Goal: Feedback & Contribution: Contribute content

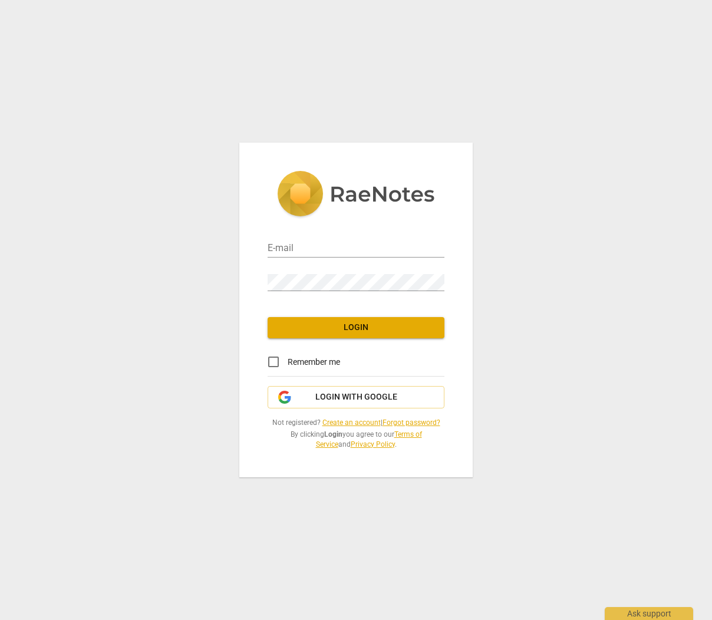
type input "[PERSON_NAME][EMAIL_ADDRESS][DOMAIN_NAME]"
click at [359, 330] on span "Login" at bounding box center [356, 328] width 158 height 12
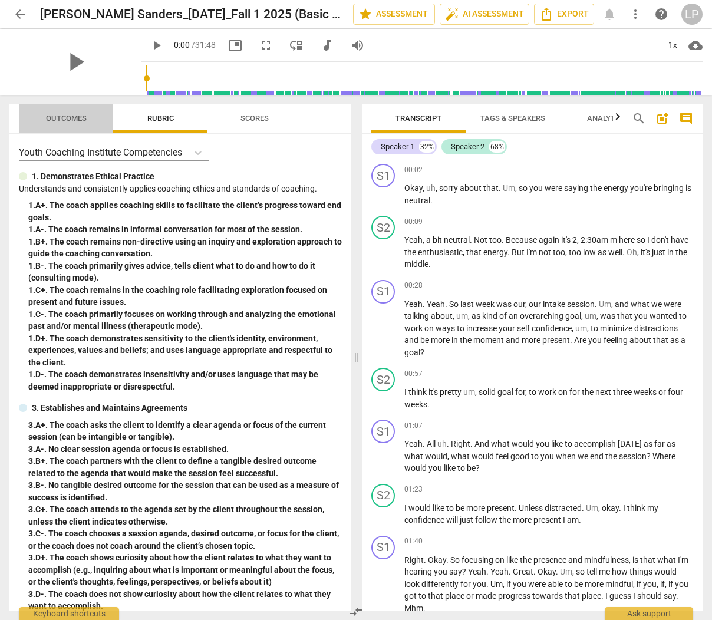
click at [50, 117] on span "Outcomes" at bounding box center [66, 118] width 41 height 9
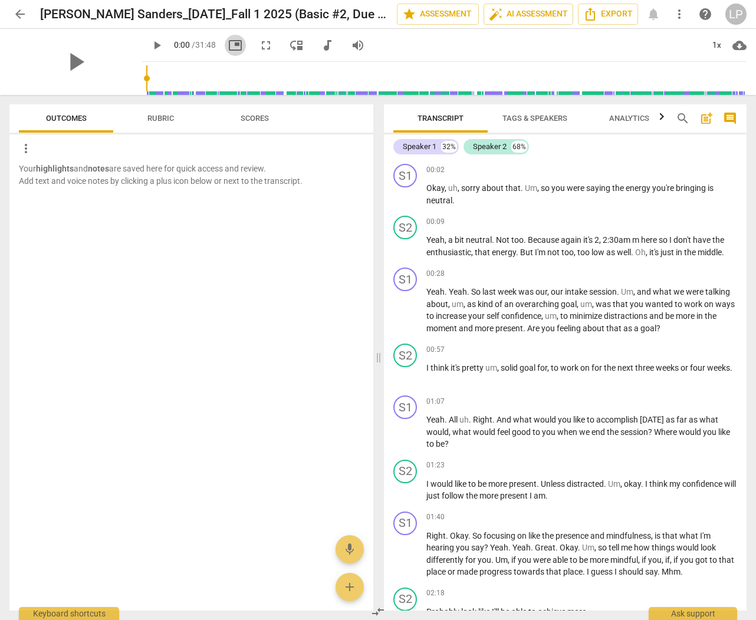
click at [228, 48] on span "picture_in_picture" at bounding box center [235, 45] width 14 height 14
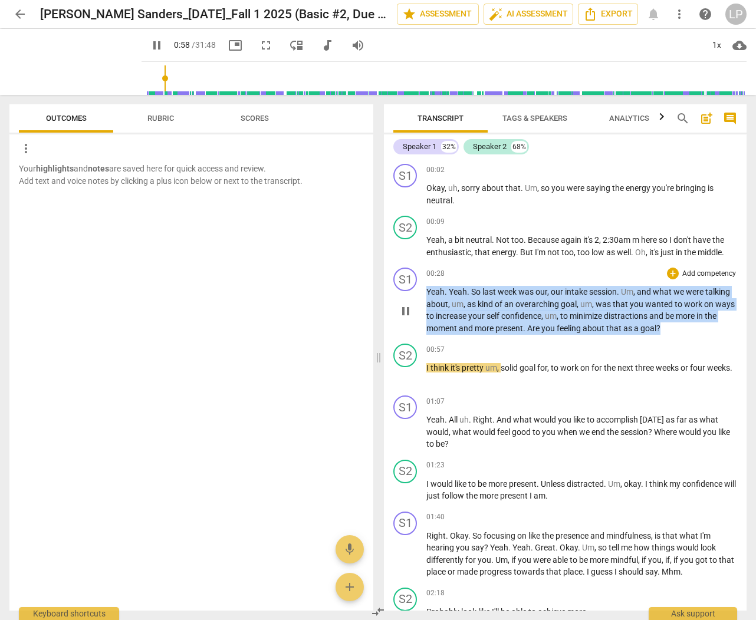
drag, startPoint x: 665, startPoint y: 326, endPoint x: 424, endPoint y: 296, distance: 242.4
click at [424, 296] on div "S1 play_arrow pause 00:28 + Add competency keyboard_arrow_right Yeah . Yeah . S…" at bounding box center [565, 301] width 363 height 76
click at [690, 270] on p "Add competency" at bounding box center [709, 274] width 56 height 11
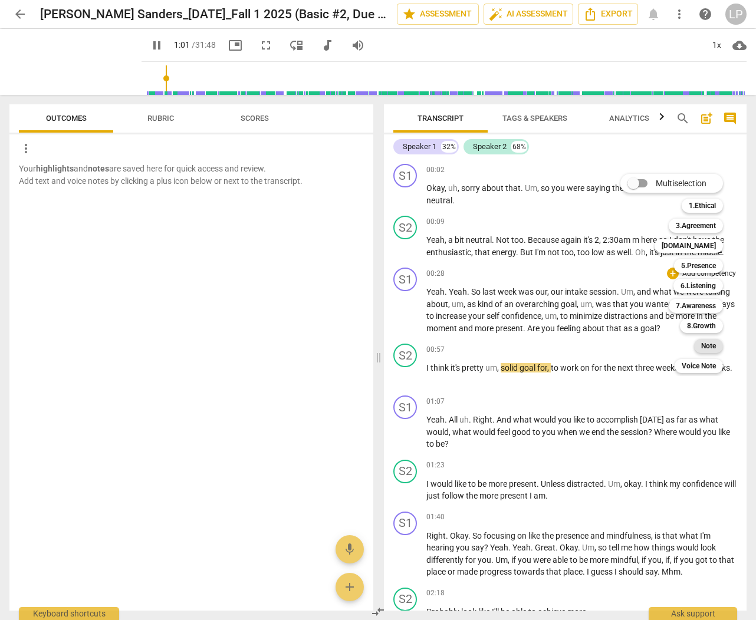
click at [709, 344] on b "Note" at bounding box center [708, 346] width 15 height 14
type input "62"
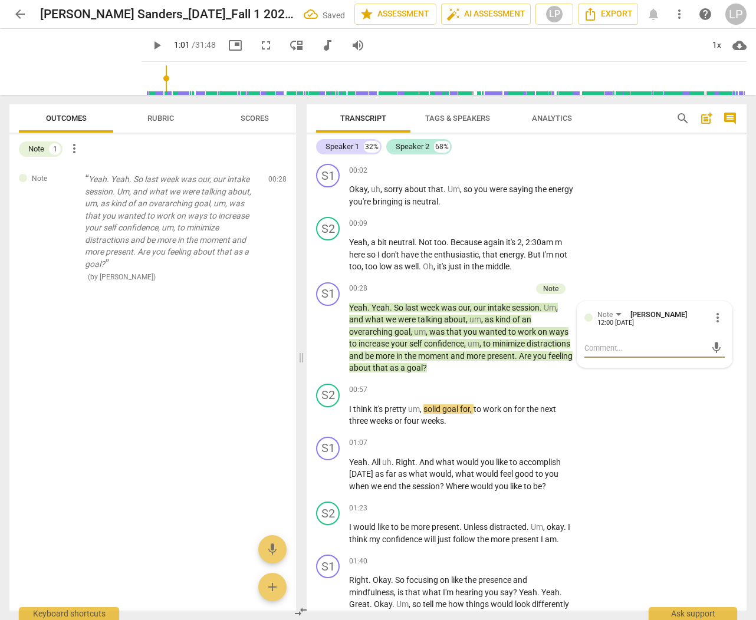
type textarea "R"
type textarea "Re"
type textarea "Ref"
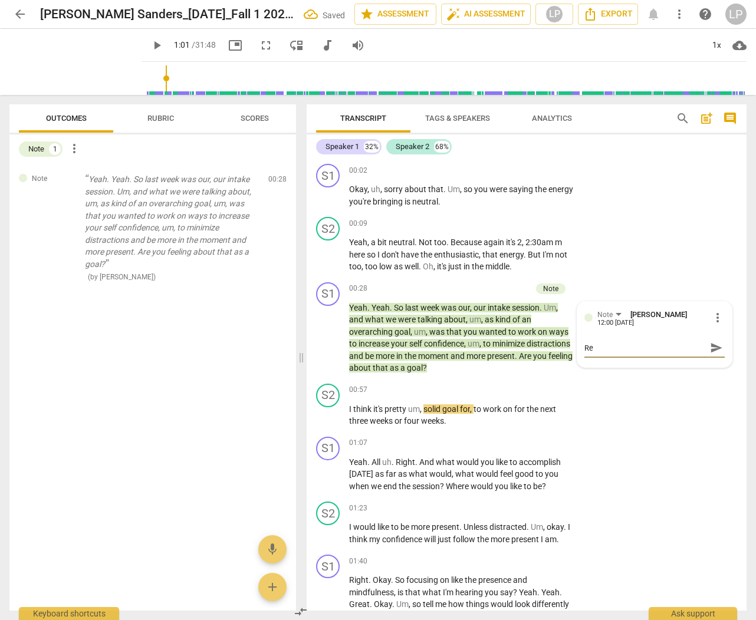
type textarea "Ref"
type textarea "Refl"
type textarea "Refle"
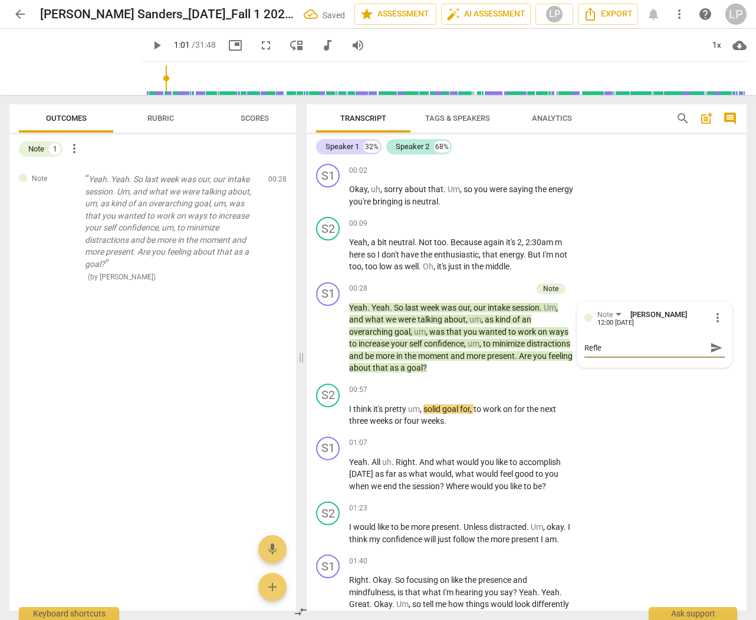
type textarea "Reflec"
type textarea "Reflect"
type textarea "Reflecti"
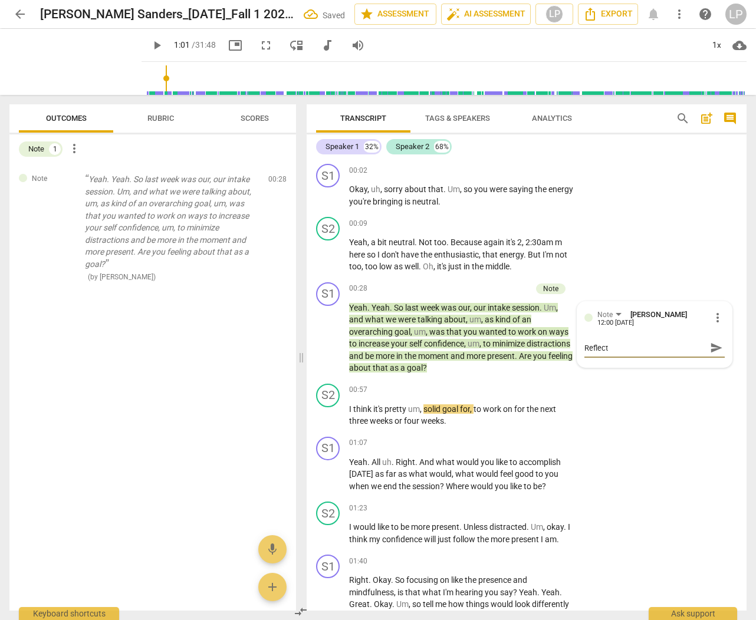
type textarea "Reflecti"
type textarea "Reflectio"
type textarea "Reflection"
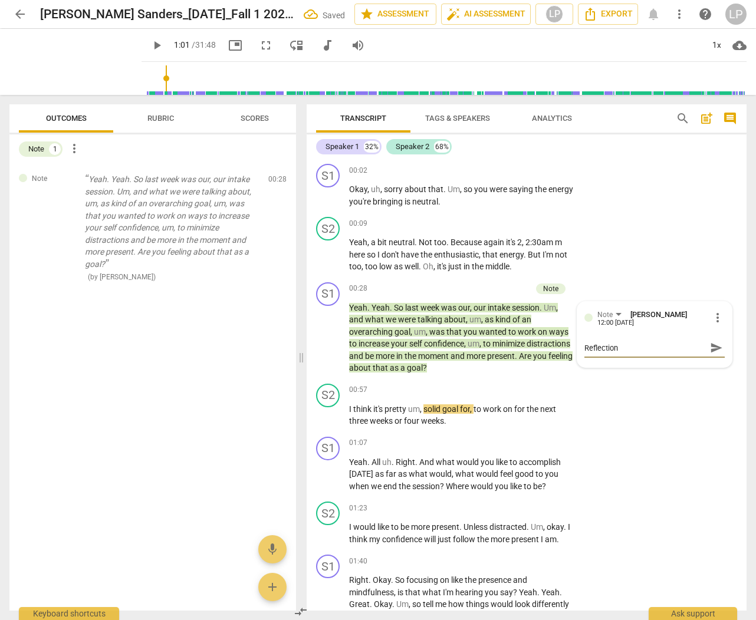
type textarea "Reflection."
click at [710, 347] on span "send" at bounding box center [716, 347] width 13 height 13
click at [451, 357] on span "moment" at bounding box center [434, 355] width 32 height 9
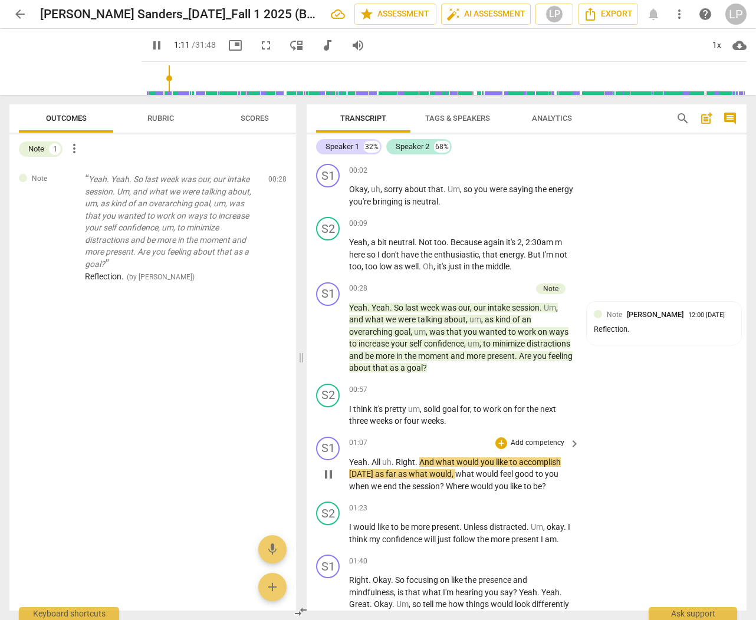
click at [551, 489] on p "Yeah . All uh . Right . And what would you like to accomplish [DATE] as far as …" at bounding box center [461, 474] width 225 height 37
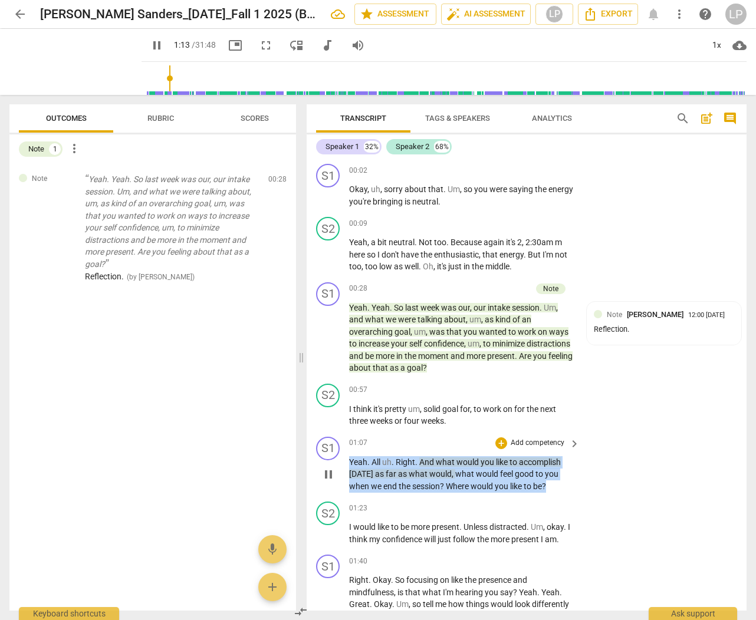
drag, startPoint x: 553, startPoint y: 485, endPoint x: 343, endPoint y: 468, distance: 211.3
click at [343, 468] on div "S1 play_arrow pause 01:07 + Add competency keyboard_arrow_right Yeah . All uh .…" at bounding box center [527, 464] width 440 height 65
click at [517, 443] on p "Add competency" at bounding box center [538, 443] width 56 height 11
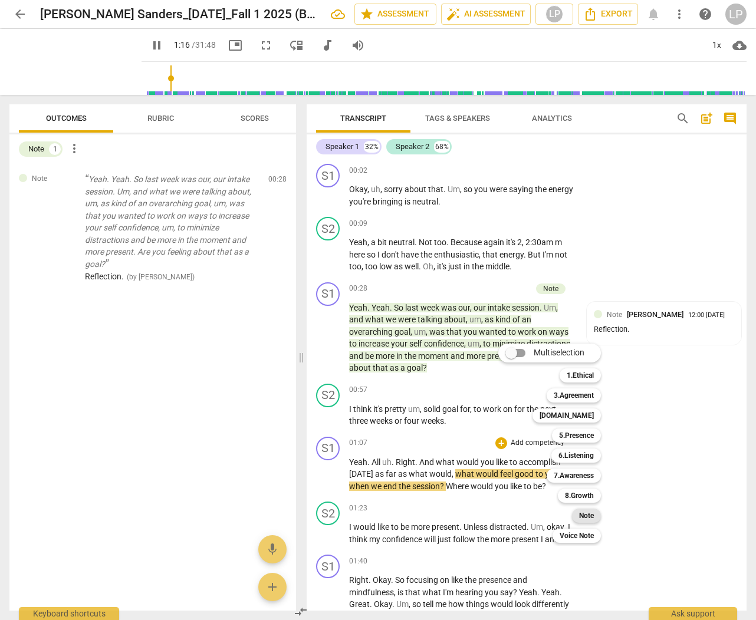
click at [586, 515] on b "Note" at bounding box center [586, 516] width 15 height 14
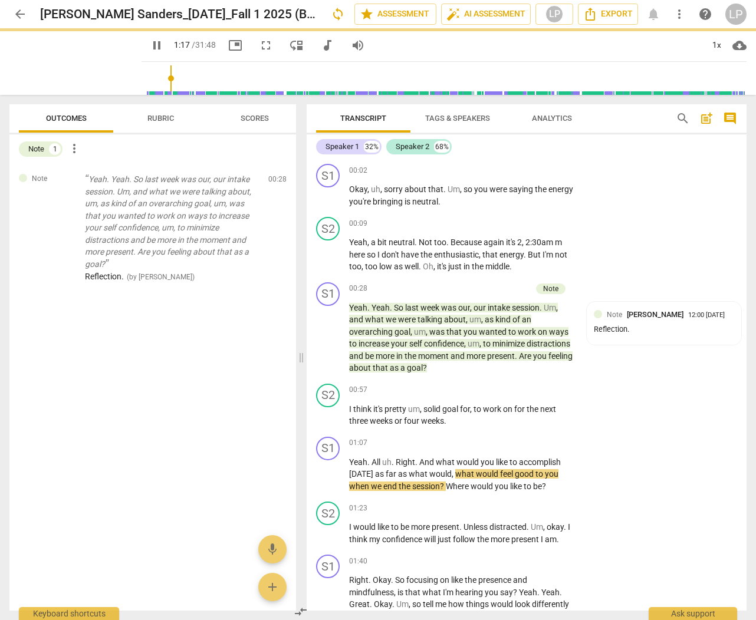
type input "77"
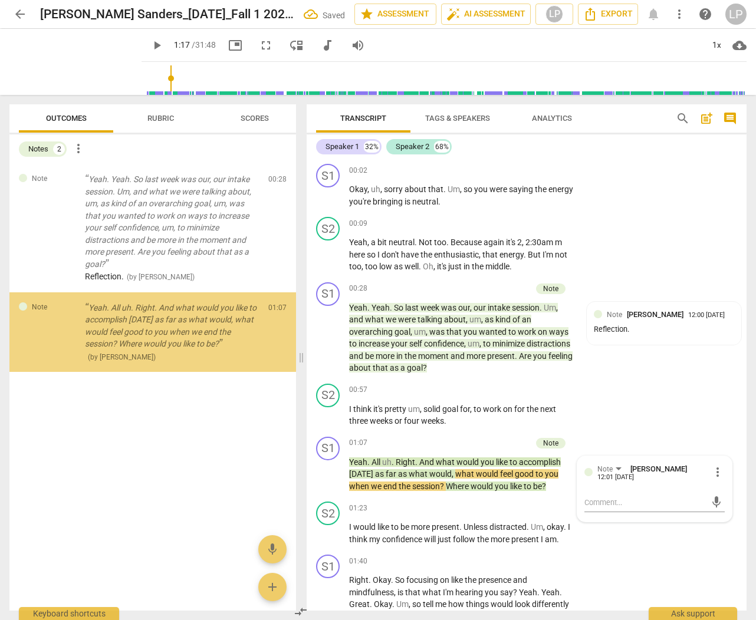
type textarea "D"
type textarea "De"
type textarea "Des"
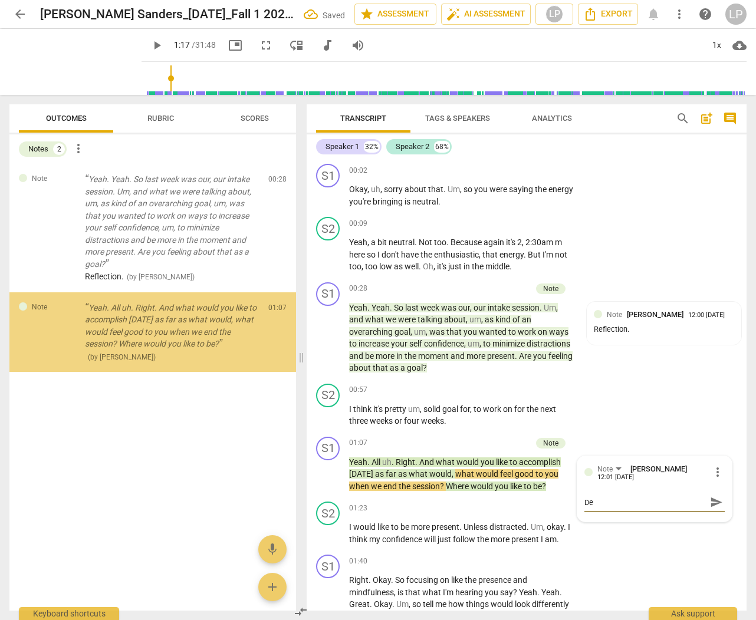
type textarea "Des"
type textarea "Desi"
type textarea "[PERSON_NAME]"
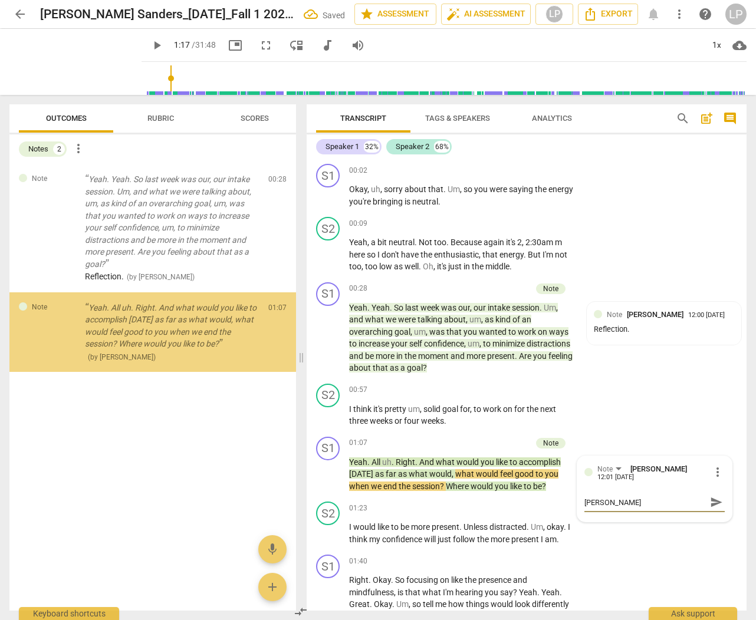
type textarea "Desire"
type textarea "Desired"
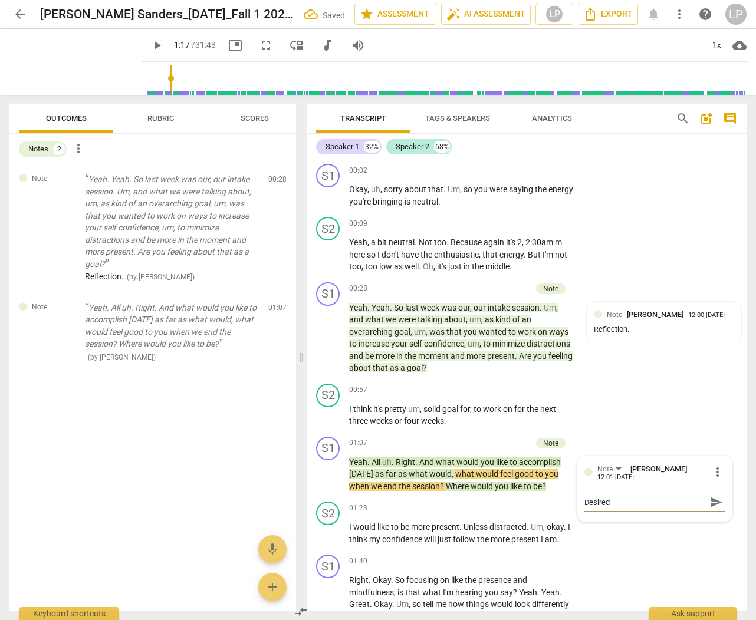
type textarea "Desired"
type textarea "Desired o"
type textarea "Desired ou"
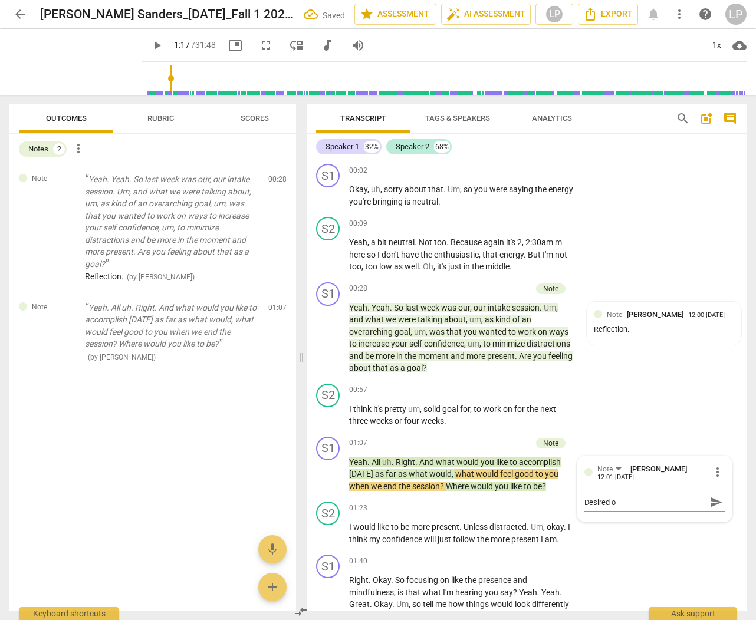
type textarea "Desired ou"
type textarea "Desired out"
type textarea "Desired outc"
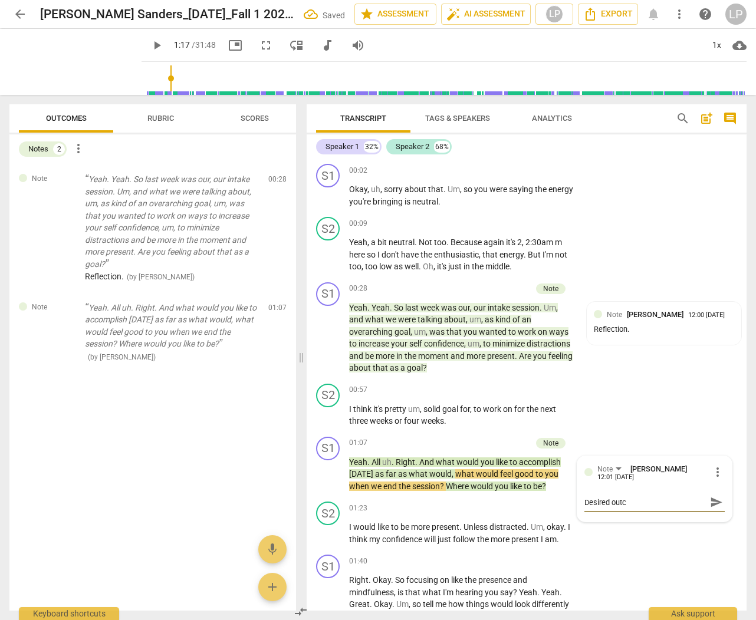
type textarea "Desired outco"
type textarea "Desired outcom"
type textarea "Desired outcome"
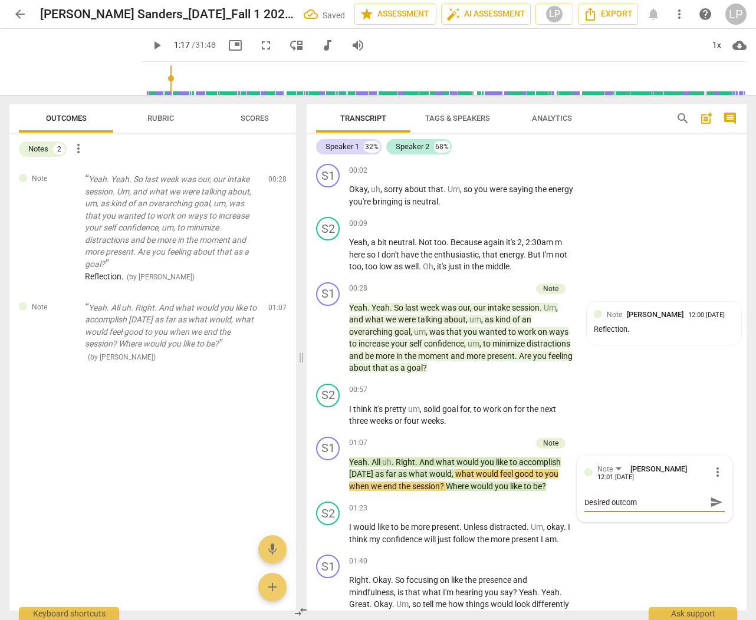
type textarea "Desired outcome"
type textarea "Desired outcome."
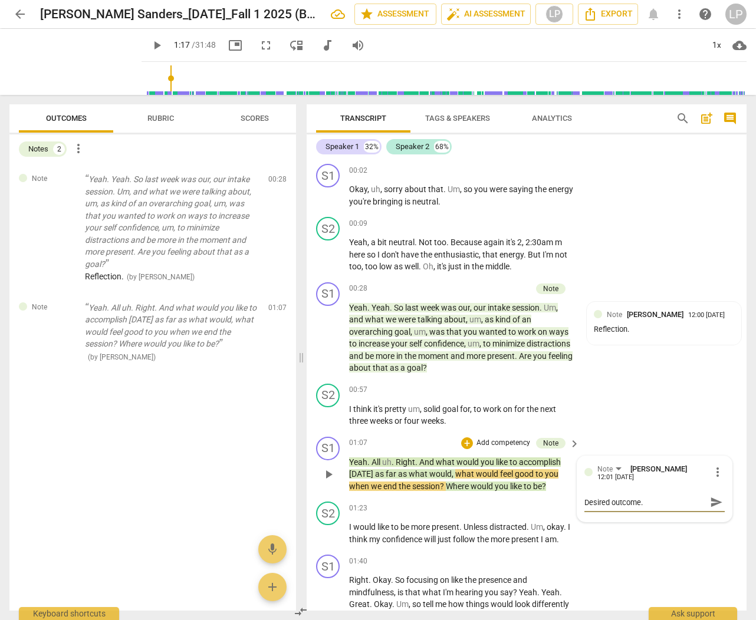
type textarea "Desired outcome. G"
type textarea "Desired outcome. Go"
type textarea "Desired outcome. [GEOGRAPHIC_DATA]"
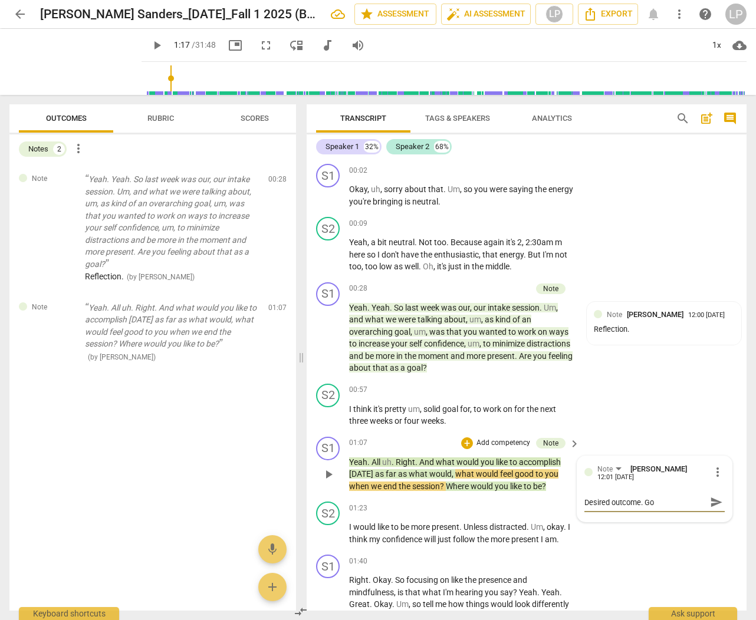
type textarea "Desired outcome. [GEOGRAPHIC_DATA]"
type textarea "Desired outcome. Goal"
type textarea "Desired outcome. Goal?"
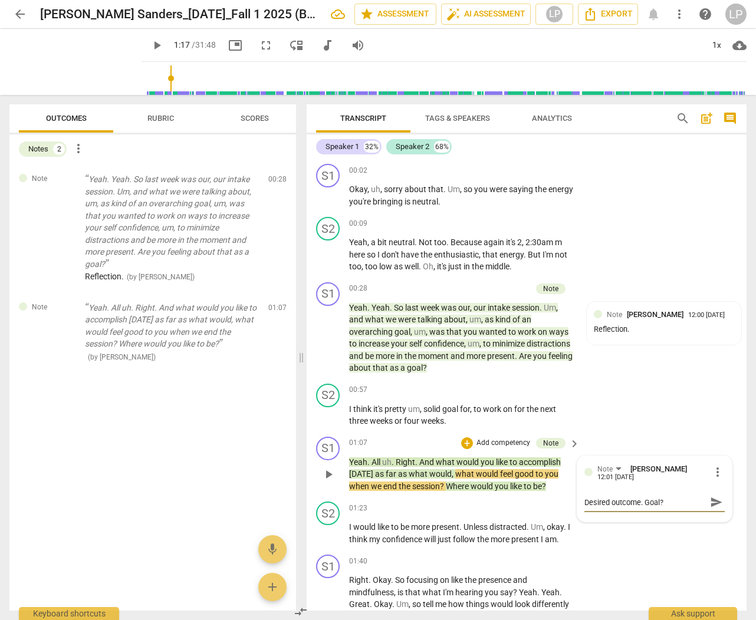
type textarea "Desired outcome. Goal"
type textarea "Desired outcome. [GEOGRAPHIC_DATA]"
type textarea "Desired outcome. Go"
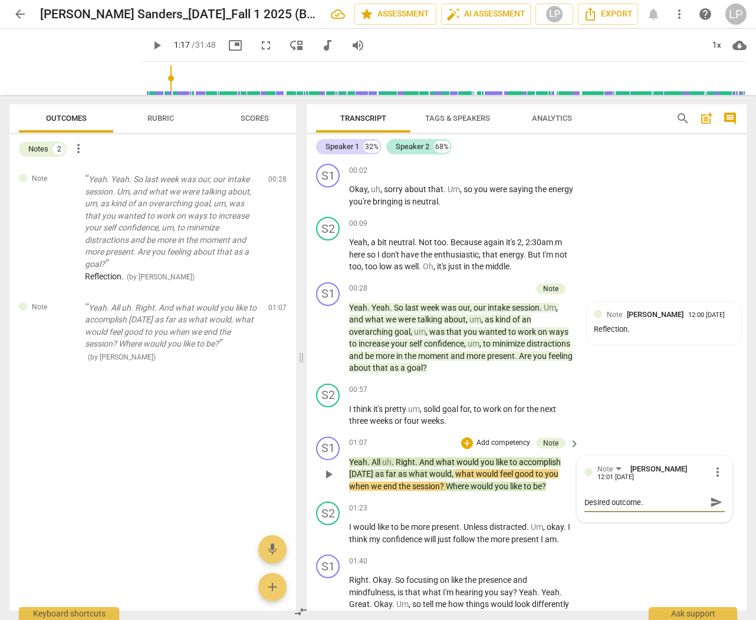
type textarea "Desired outcome. Go"
type textarea "Desired outcome. G"
type textarea "Desired outcome."
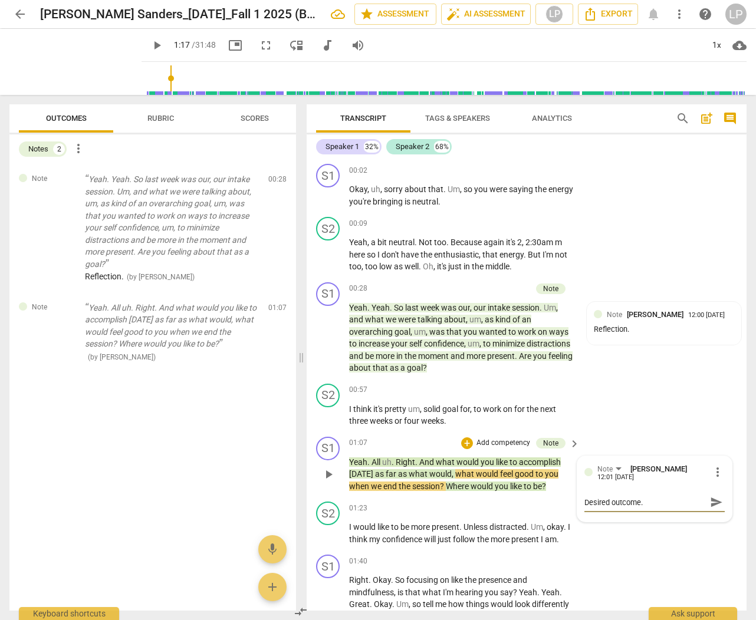
type textarea "Desired outcome. A"
type textarea "Desired outcome. Ag"
type textarea "Desired outcome. Age"
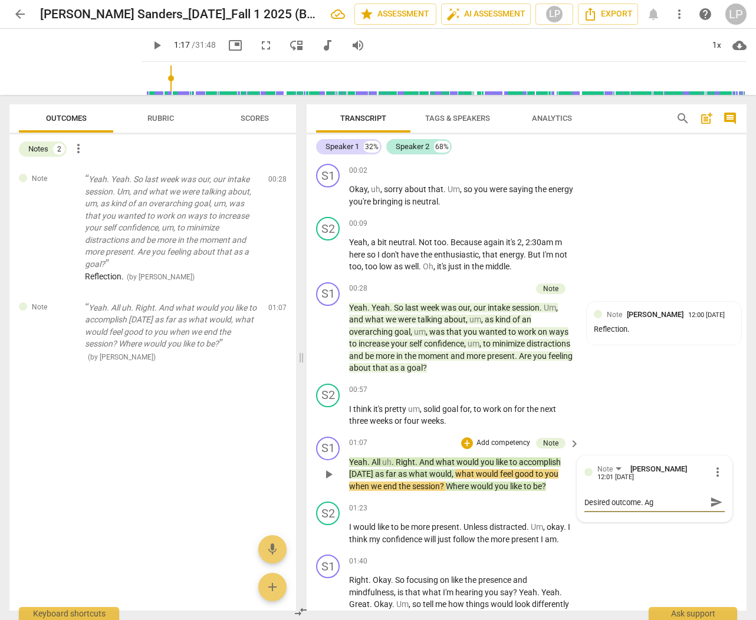
type textarea "Desired outcome. Age"
type textarea "Desired outcome. Agen"
type textarea "Desired outcome. [GEOGRAPHIC_DATA]"
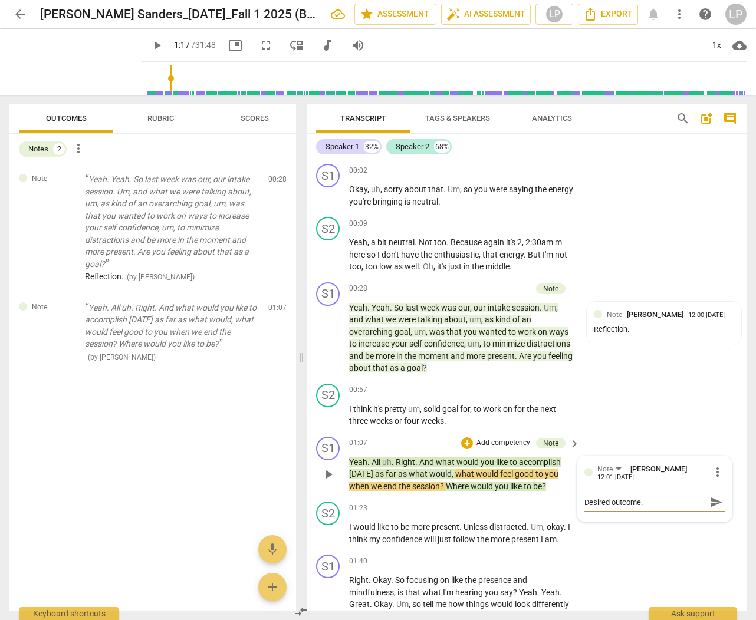
type textarea "Desired outcome. [GEOGRAPHIC_DATA]"
type textarea "Desired outcome. [GEOGRAPHIC_DATA]?"
click at [712, 507] on span "send" at bounding box center [716, 502] width 13 height 13
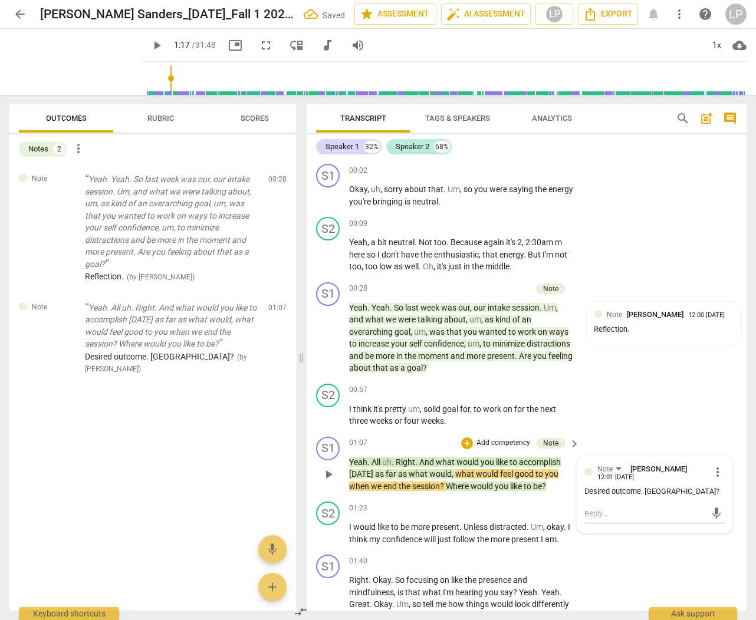
click at [456, 485] on span "Where" at bounding box center [458, 486] width 25 height 9
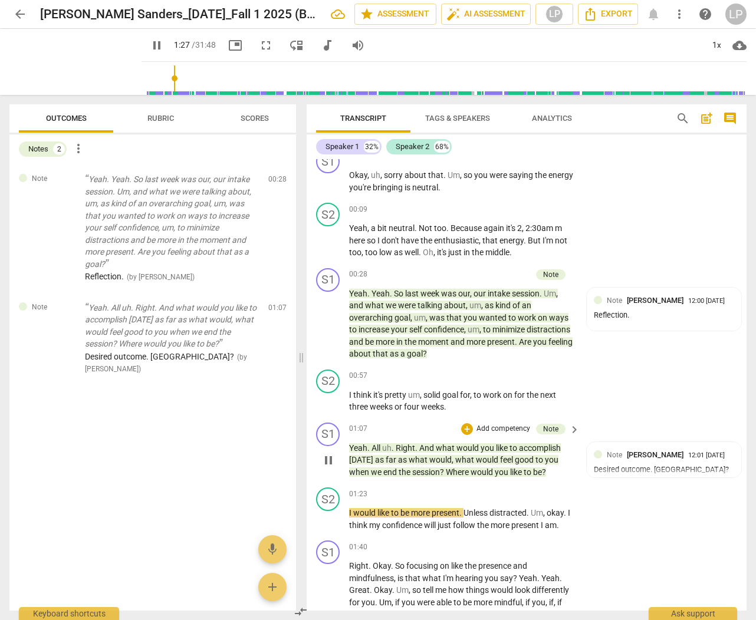
scroll to position [15, 0]
click at [647, 466] on div "Desired outcome. [GEOGRAPHIC_DATA]?" at bounding box center [664, 469] width 140 height 11
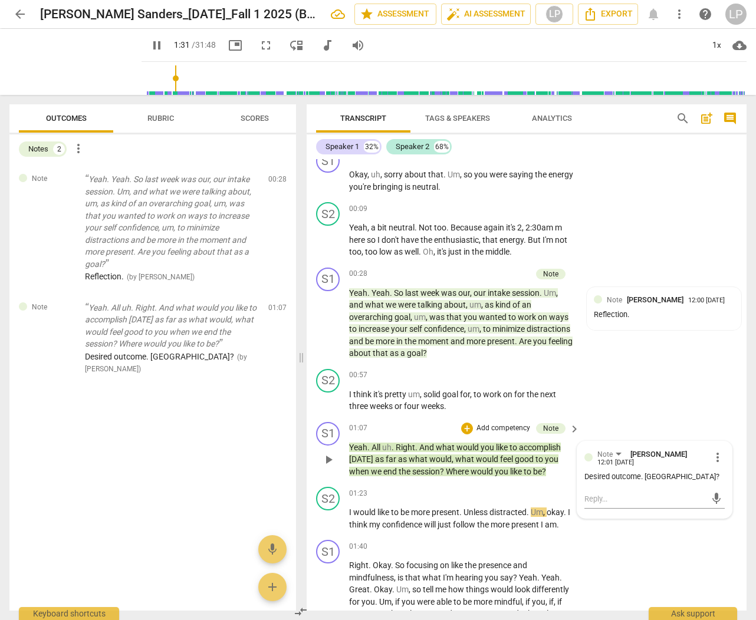
type input "91"
click at [712, 458] on span "more_vert" at bounding box center [718, 458] width 14 height 14
click at [712, 452] on li "Edit" at bounding box center [725, 457] width 41 height 22
click at [684, 482] on textarea "Desired outcome. [GEOGRAPHIC_DATA]?" at bounding box center [654, 483] width 140 height 11
type textarea "Desired outcome. [GEOGRAPHIC_DATA]?"
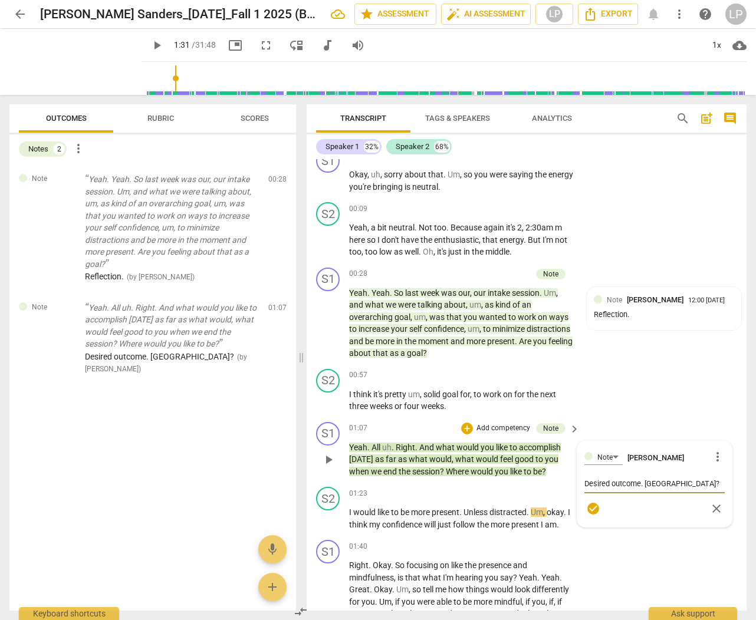
type textarea "Desired outcome. [GEOGRAPHIC_DATA]?"
type textarea "Desired outcome. [GEOGRAPHIC_DATA]? Q"
type textarea "Desired outcome. [GEOGRAPHIC_DATA]? Qu"
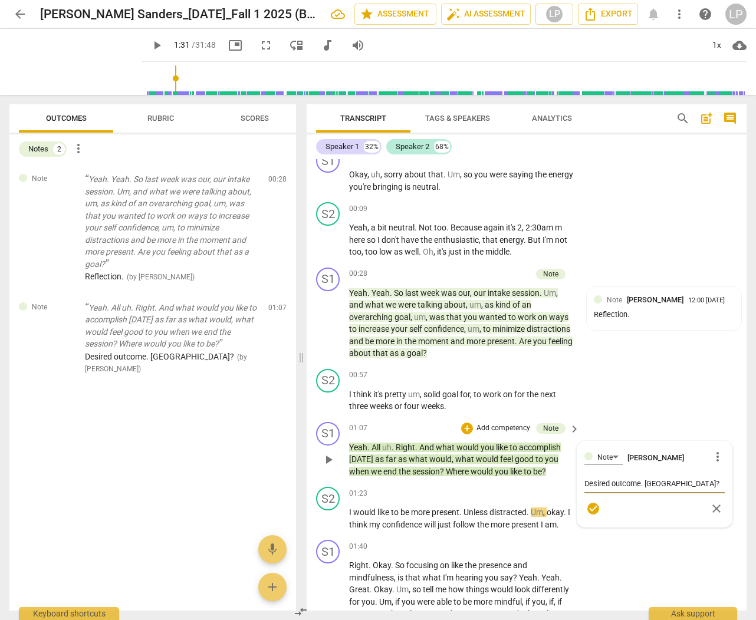
type textarea "Desired outcome. [GEOGRAPHIC_DATA]? Que"
type textarea "Desired outcome. [GEOGRAPHIC_DATA]? Ques"
type textarea "Desired outcome. [GEOGRAPHIC_DATA]? Quest"
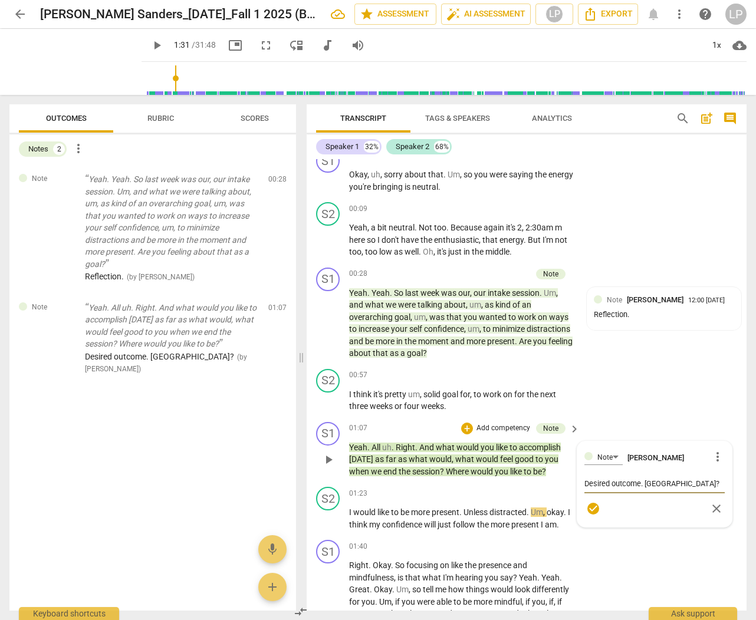
type textarea "Desired outcome. [GEOGRAPHIC_DATA]? Quest"
type textarea "Desired outcome. [GEOGRAPHIC_DATA]? Questi"
type textarea "Desired outcome. [GEOGRAPHIC_DATA]? Questio"
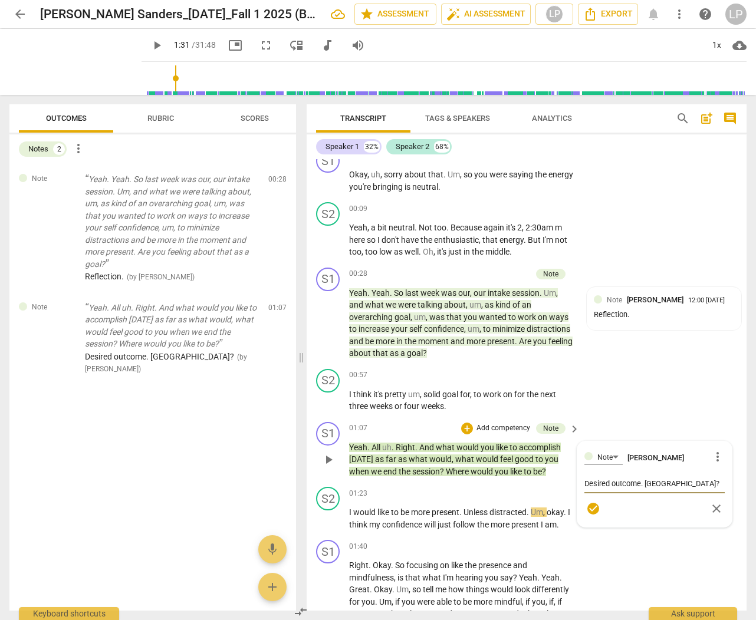
type textarea "Desired outcome. [GEOGRAPHIC_DATA]? Question"
type textarea "Desired outcome. [GEOGRAPHIC_DATA]? Question s"
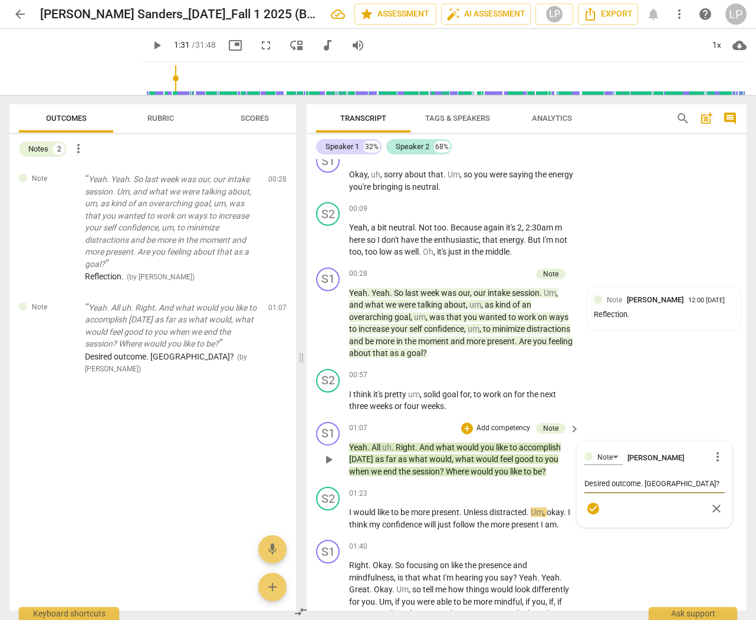
type textarea "Desired outcome. [GEOGRAPHIC_DATA]? Question s"
type textarea "Desired outcome. [GEOGRAPHIC_DATA]? Question st"
type textarea "Desired outcome. [GEOGRAPHIC_DATA]? Question sta"
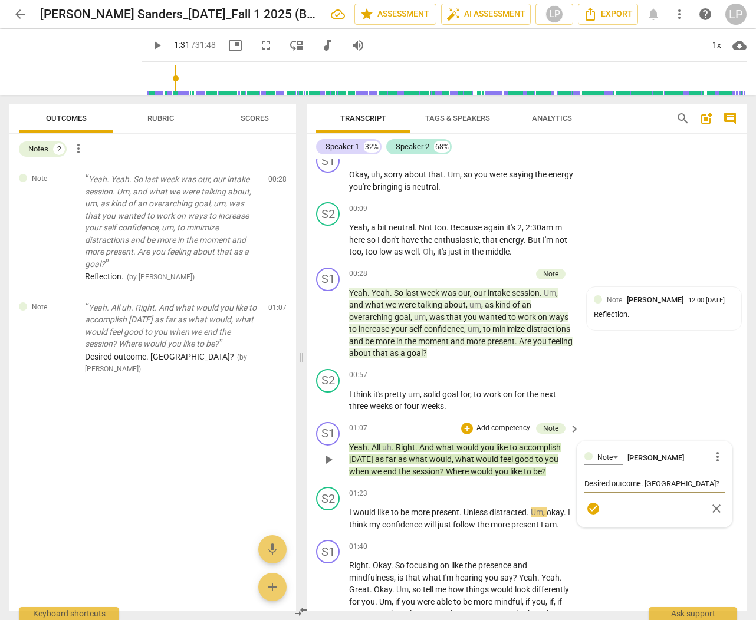
type textarea "Desired outcome. [GEOGRAPHIC_DATA]? Question stac"
type textarea "Desired outcome. [GEOGRAPHIC_DATA]? Question stack"
type textarea "Desired outcome. [GEOGRAPHIC_DATA]? Question stacki"
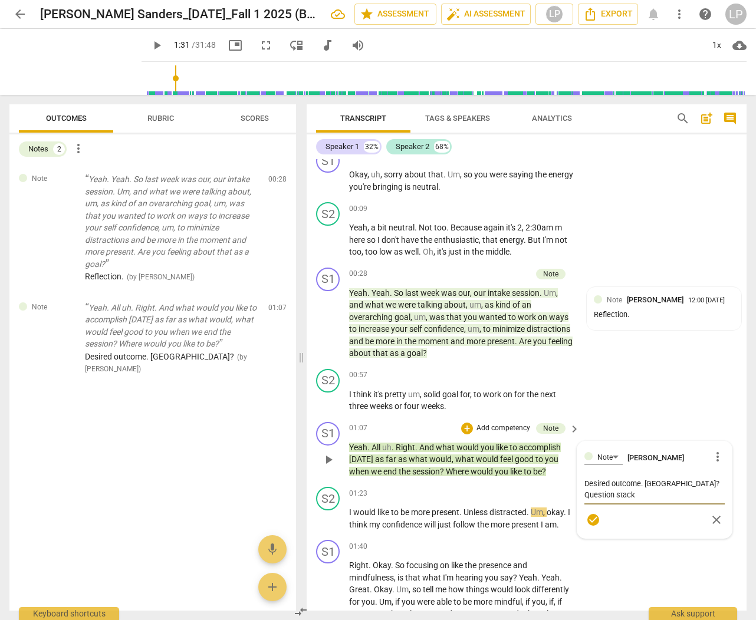
type textarea "Desired outcome. [GEOGRAPHIC_DATA]? Question stacki"
type textarea "Desired outcome. [GEOGRAPHIC_DATA]? Question stackin"
type textarea "Desired outcome. [GEOGRAPHIC_DATA]? Question stacking"
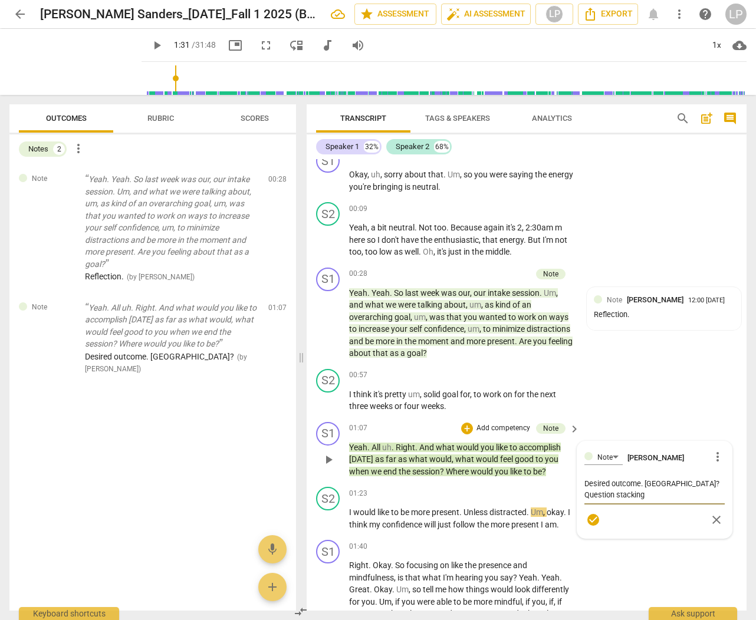
type textarea "Desired outcome. [GEOGRAPHIC_DATA]? Question stacking."
click at [589, 518] on span "check_circle" at bounding box center [593, 520] width 14 height 14
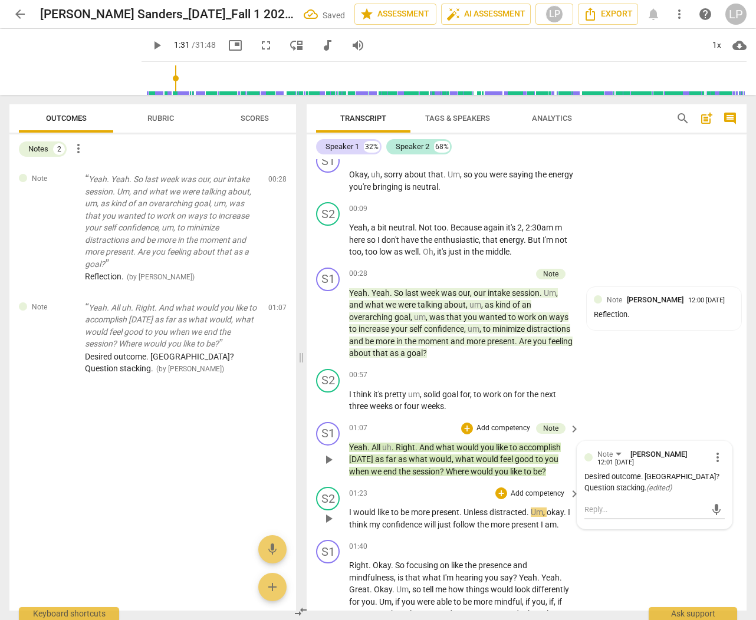
click at [445, 525] on span "just" at bounding box center [445, 524] width 15 height 9
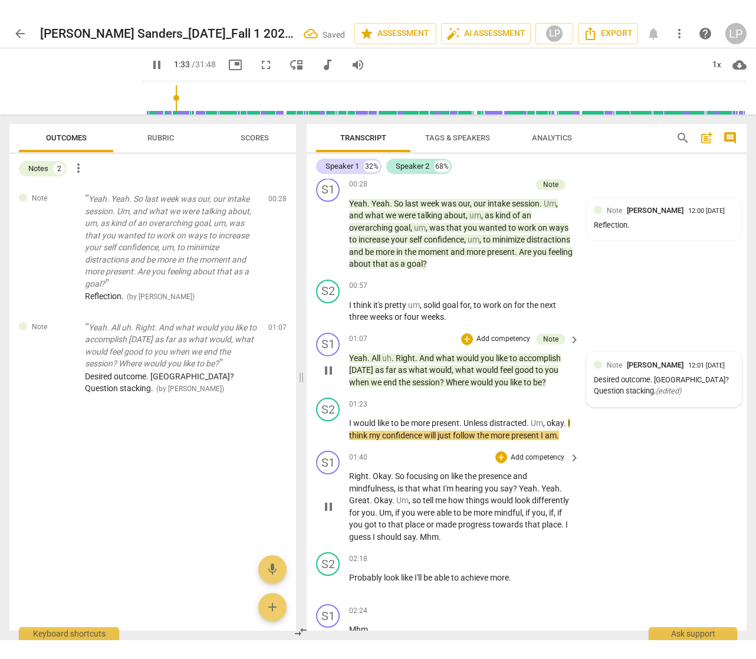
scroll to position [124, 0]
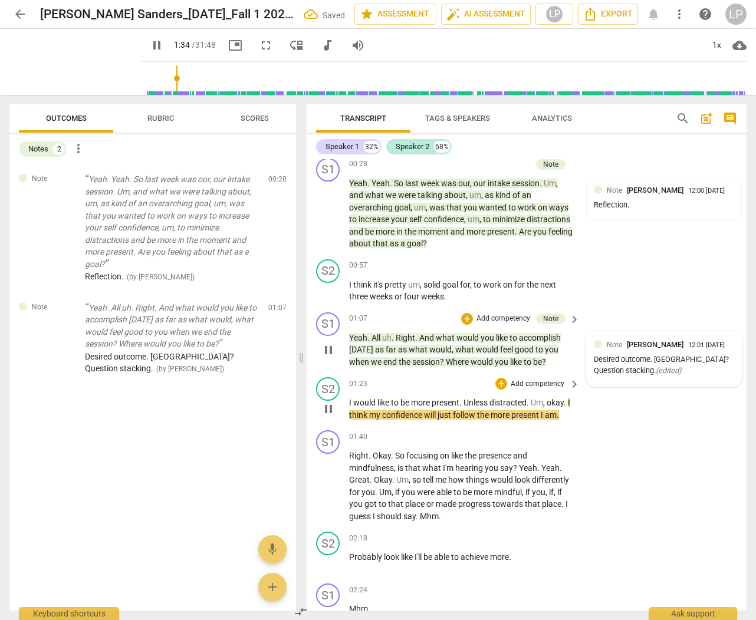
click at [476, 398] on span "Unless" at bounding box center [477, 402] width 26 height 9
type input "96"
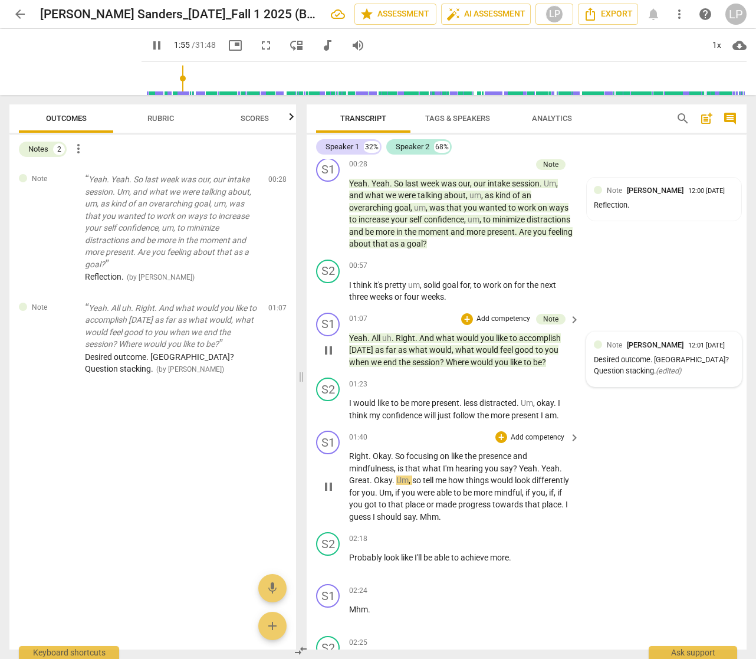
click at [518, 467] on span "?" at bounding box center [516, 468] width 6 height 9
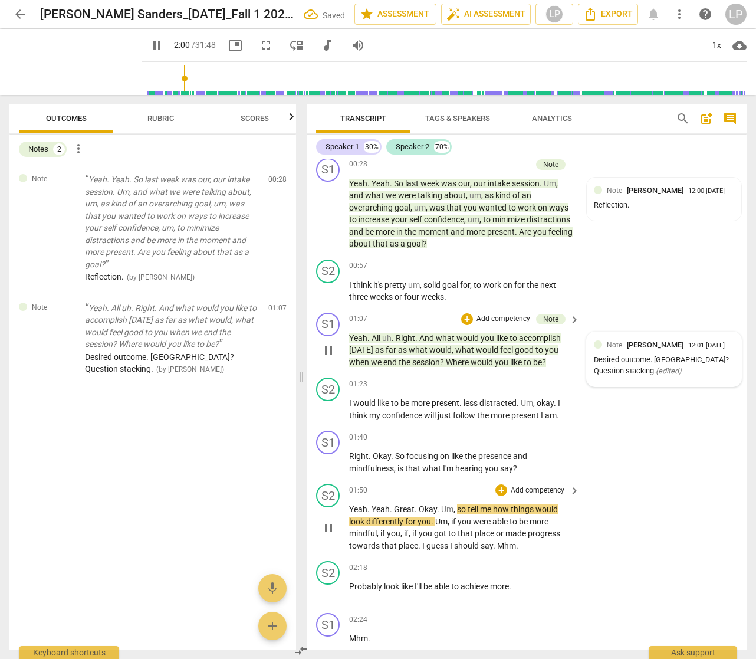
click at [394, 510] on span "Great" at bounding box center [404, 508] width 21 height 9
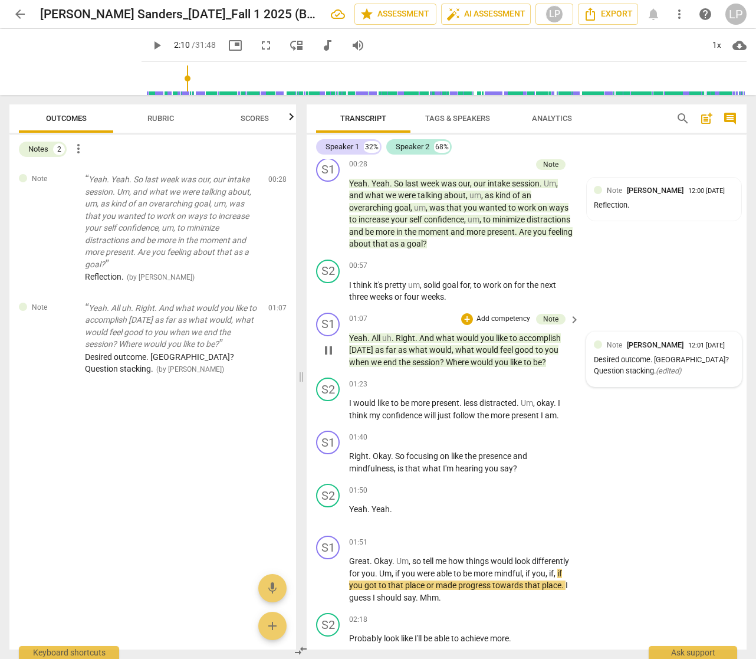
type input "130"
click at [459, 116] on span "Tags & Speakers" at bounding box center [457, 118] width 65 height 9
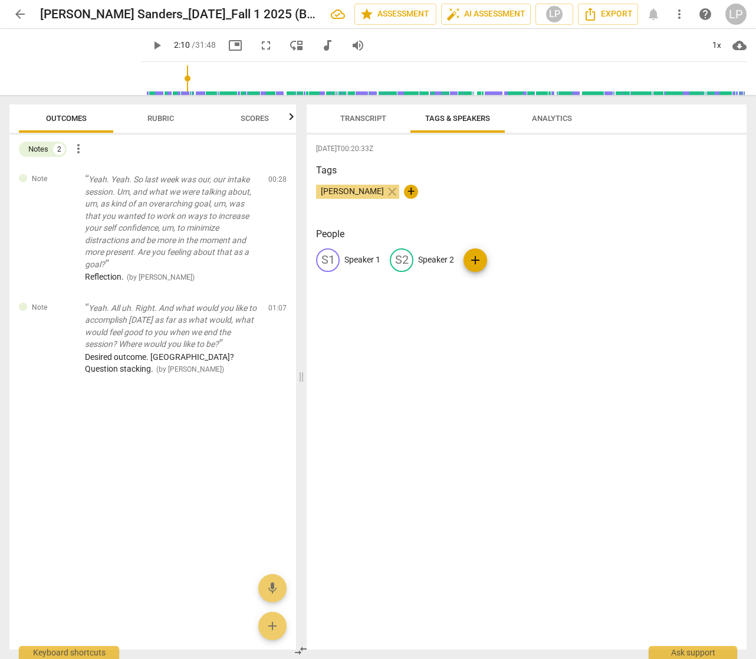
click at [354, 259] on p "Speaker 1" at bounding box center [362, 260] width 36 height 12
type input "[PERSON_NAME]"
click at [498, 262] on p "Speaker 2" at bounding box center [513, 260] width 36 height 12
type input "Fabie"
click at [366, 121] on span "Transcript" at bounding box center [363, 118] width 46 height 9
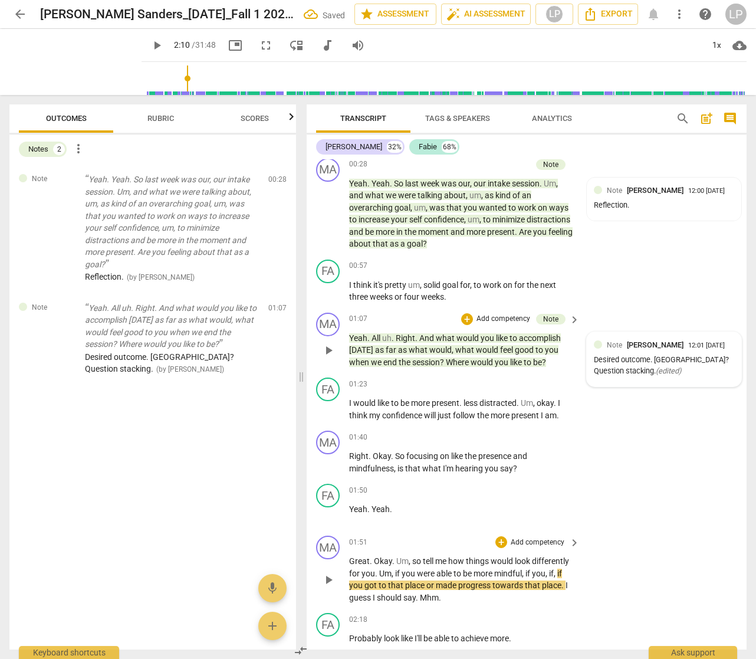
click at [446, 567] on p "Great . Okay . Um , so tell me how things would look differently for you . Um ,…" at bounding box center [461, 579] width 225 height 48
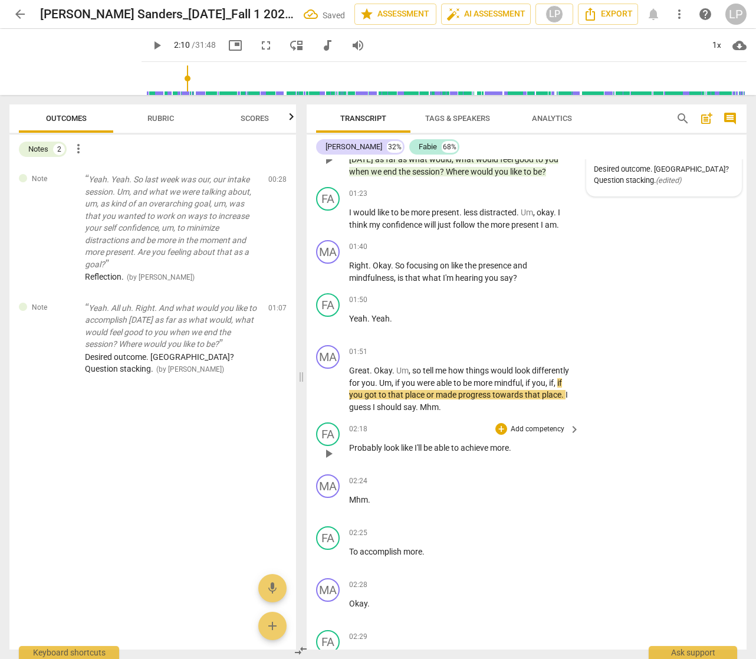
scroll to position [337, 0]
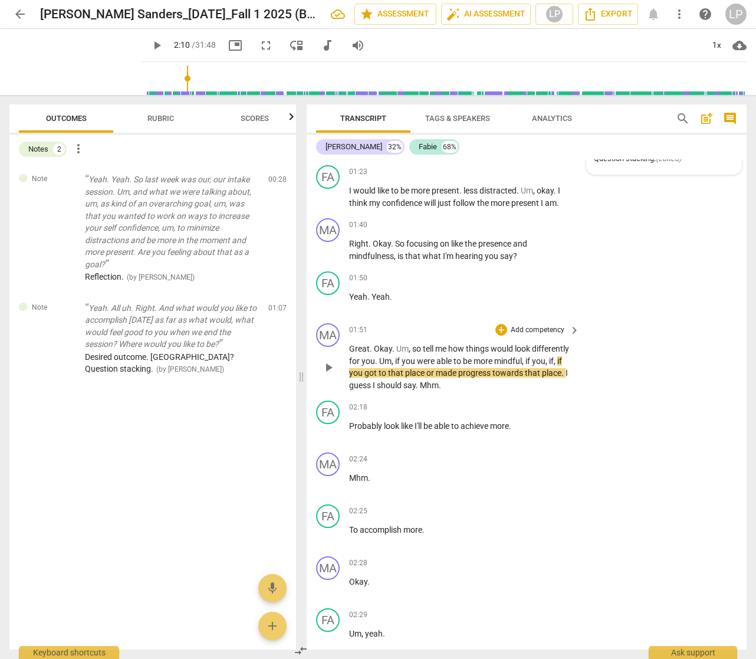
click at [427, 362] on span "were" at bounding box center [426, 360] width 19 height 9
click at [445, 385] on p "Great . Okay . Um , so tell me how things would look differently for you . Um ,…" at bounding box center [461, 367] width 225 height 48
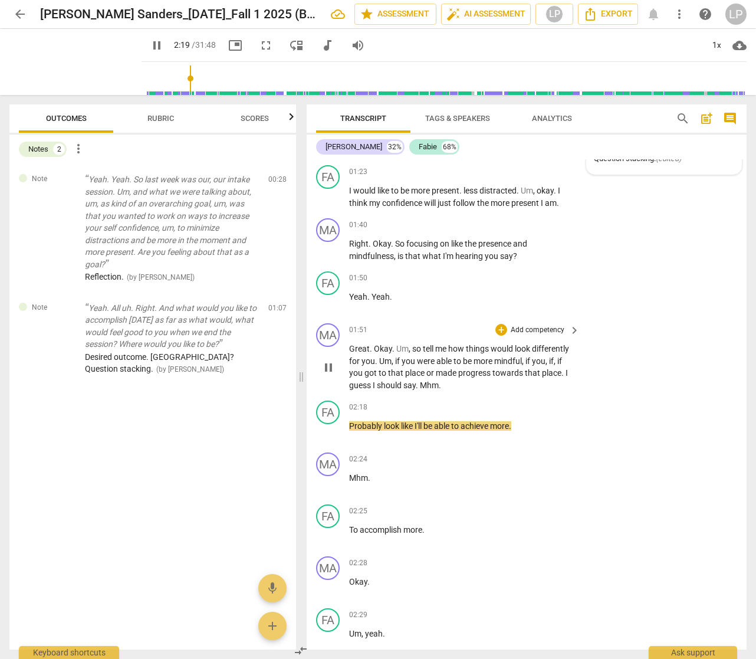
type input "140"
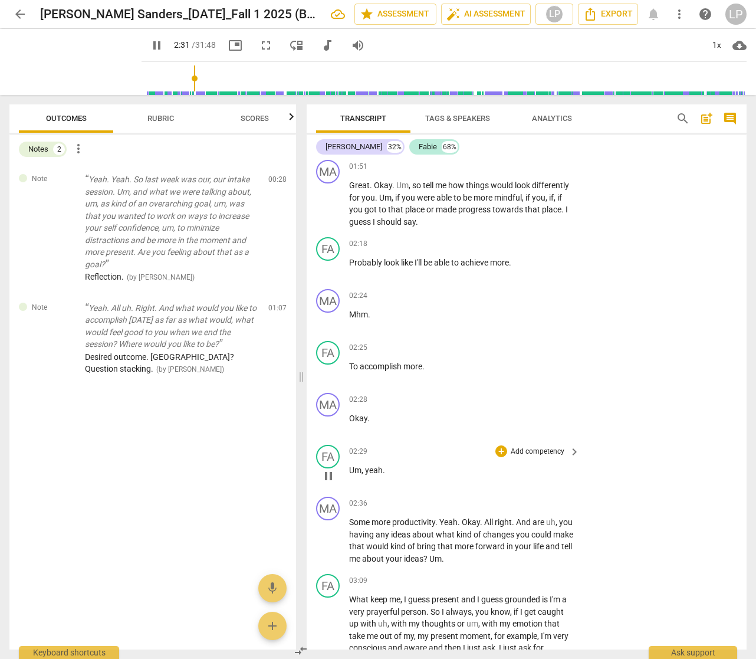
scroll to position [706, 0]
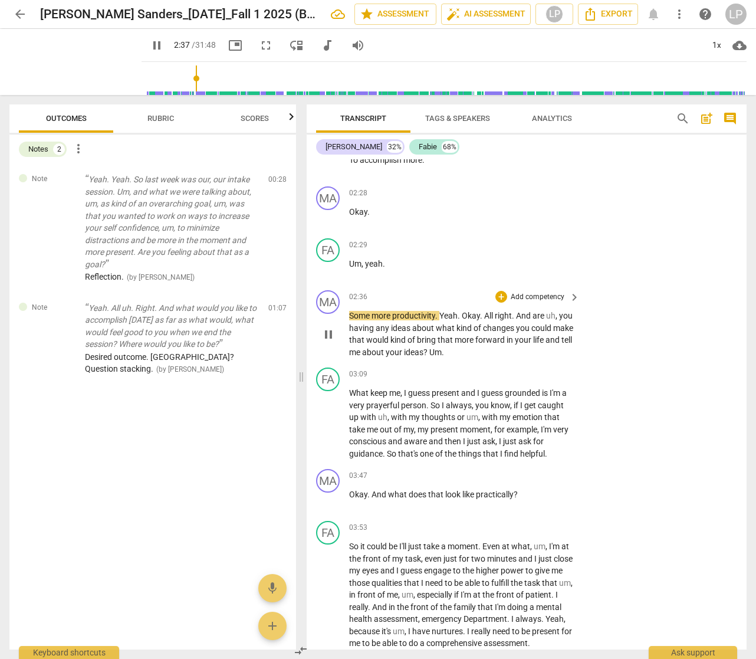
click at [370, 318] on span "Some" at bounding box center [360, 315] width 22 height 9
type input "159"
click at [448, 316] on span "." at bounding box center [448, 315] width 4 height 9
click at [460, 350] on p "So more productivity . okay . All right . And are uh , you having any ideas abo…" at bounding box center [461, 334] width 225 height 48
click at [529, 294] on p "Add competency" at bounding box center [538, 297] width 56 height 11
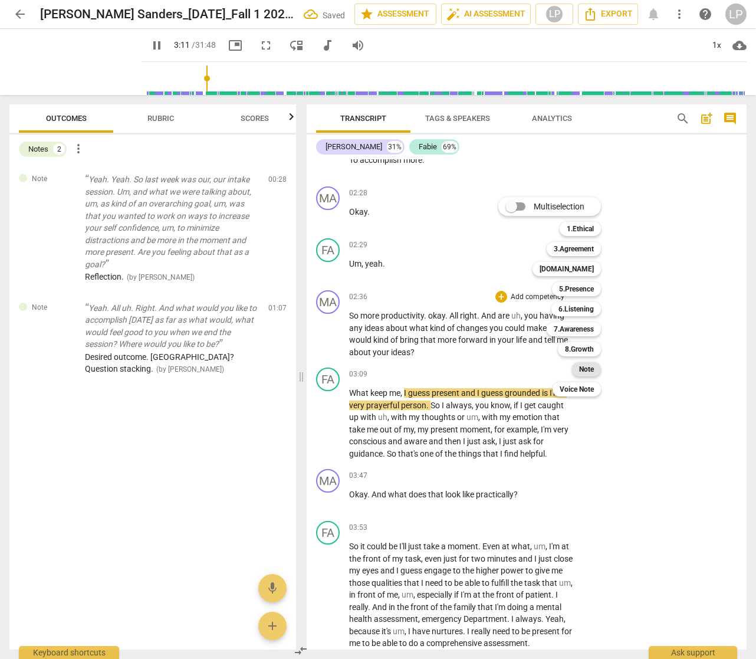
click at [584, 367] on b "Note" at bounding box center [586, 369] width 15 height 14
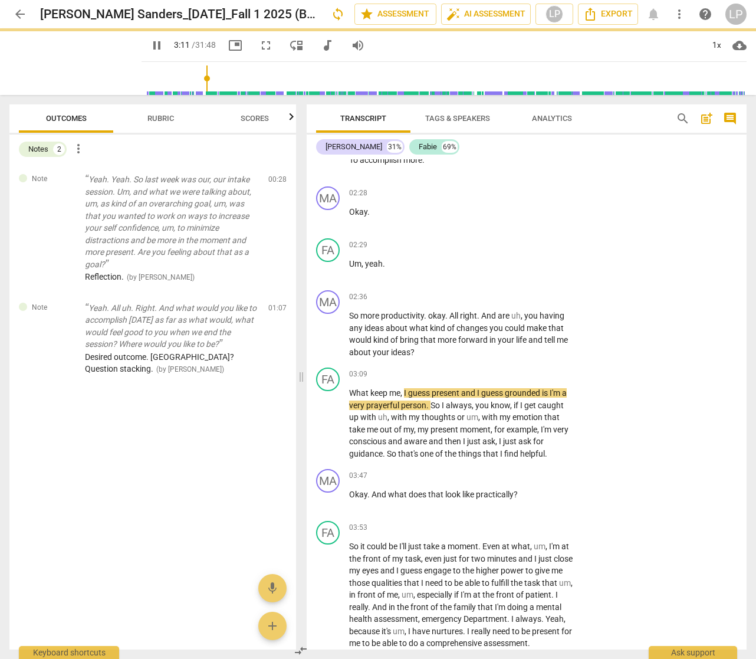
type input "192"
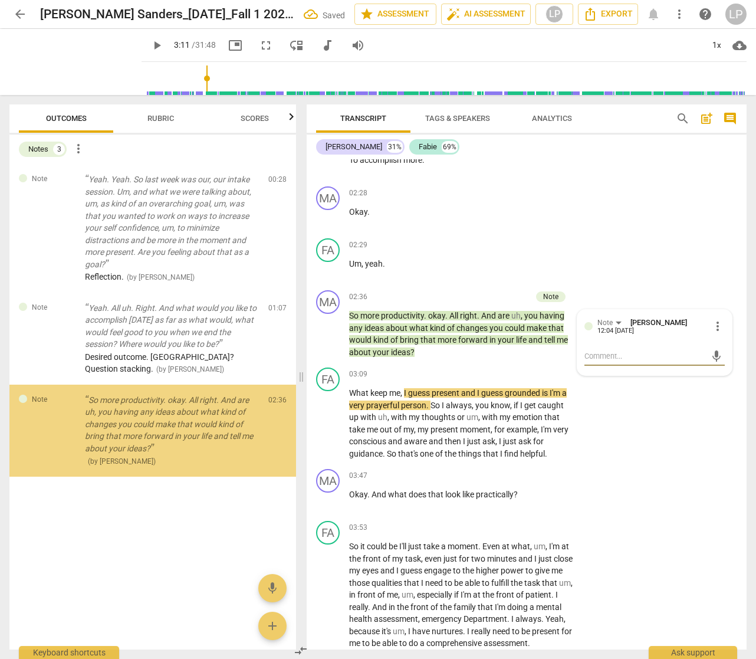
type textarea "C"
type textarea "Cl"
type textarea "Clo"
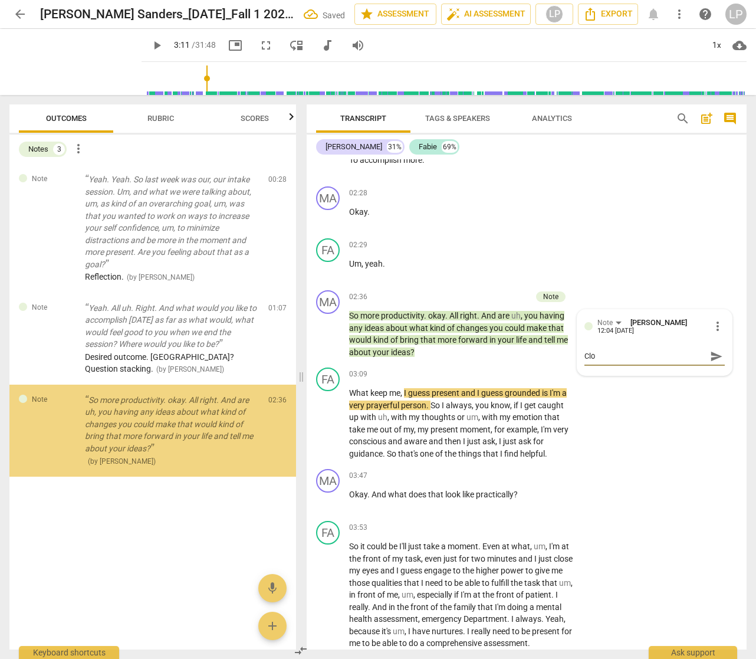
type textarea "Clos"
type textarea "Close"
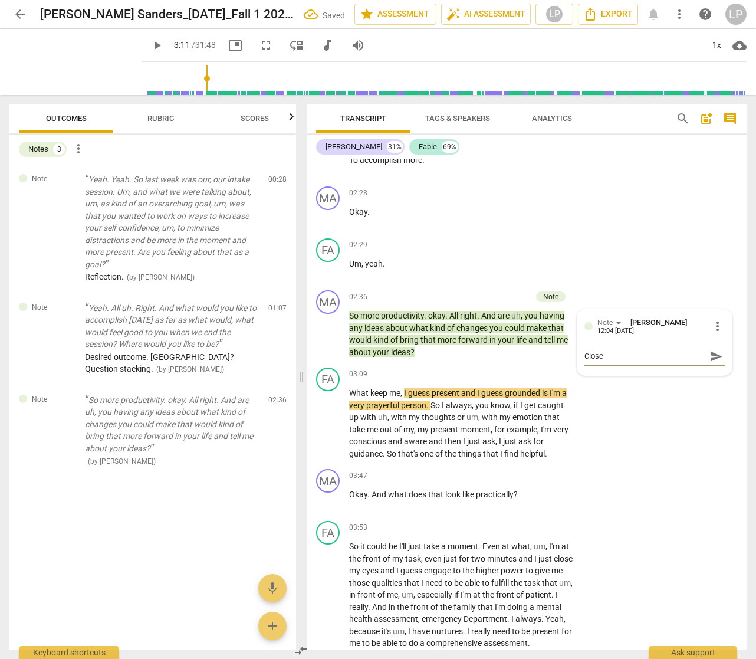
type textarea "Close e"
type textarea "Close en"
type textarea "Close end"
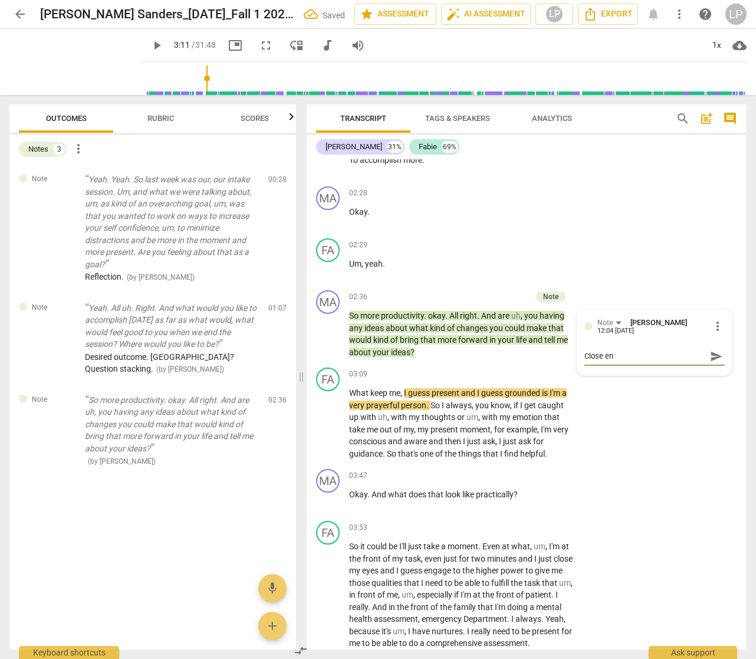
type textarea "Close end"
type textarea "Close ende"
type textarea "Close ended"
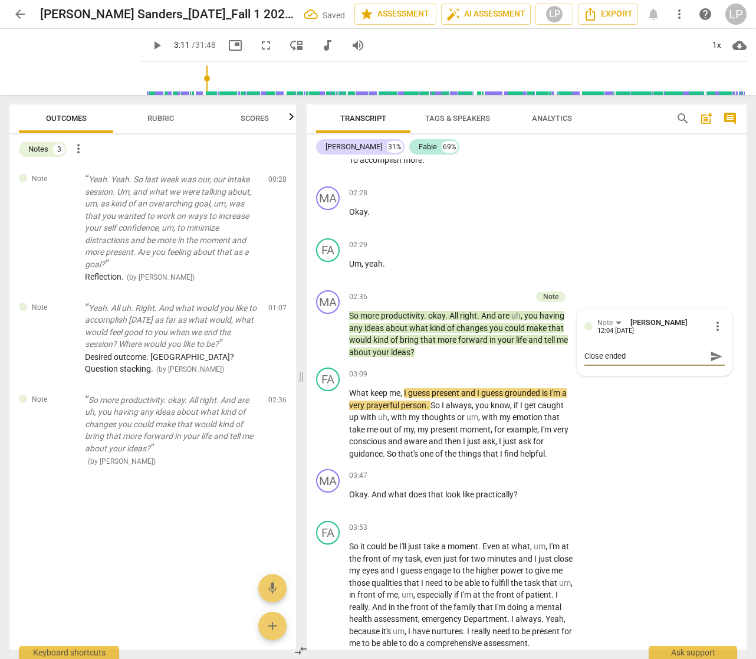
type textarea "Close ended"
type textarea "Close ended Q"
type textarea "Close ended Q."
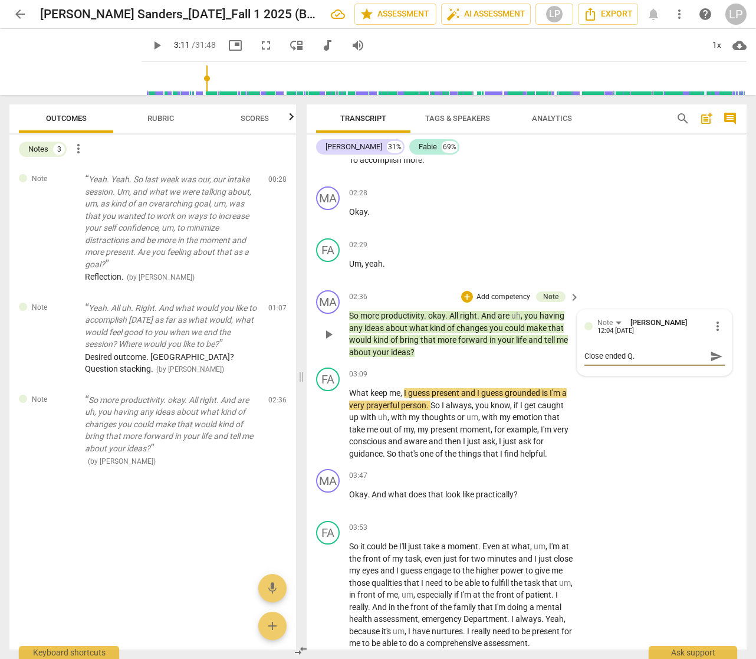
type textarea "Close ended Q."
click at [710, 352] on span "send" at bounding box center [716, 356] width 13 height 13
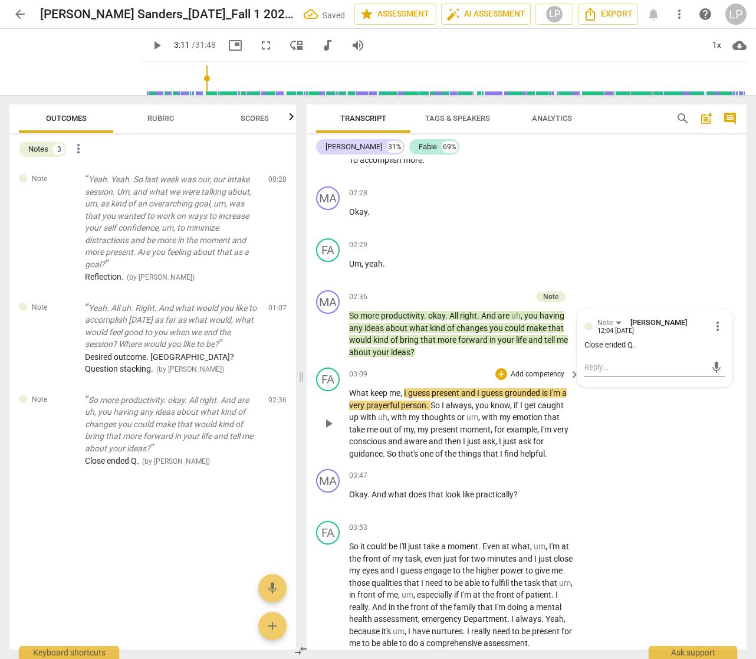
click at [466, 406] on span "always" at bounding box center [459, 404] width 26 height 9
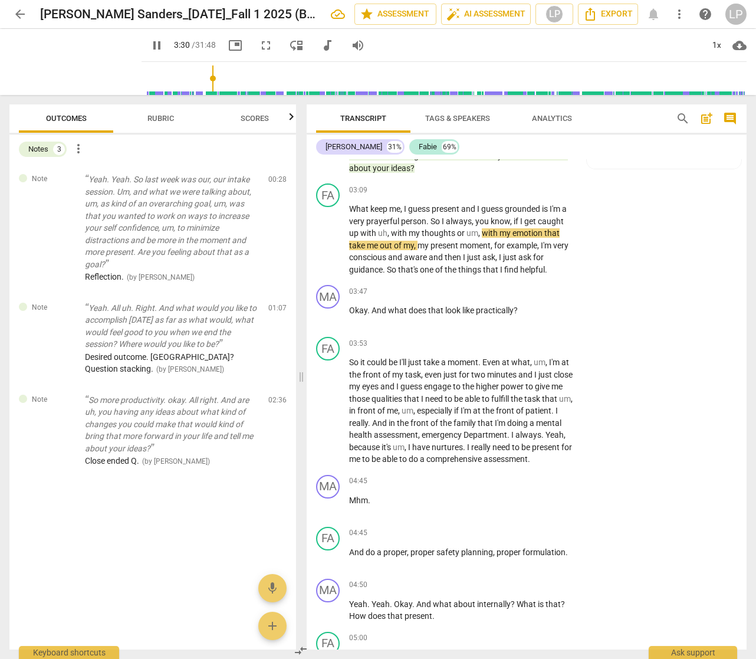
scroll to position [896, 0]
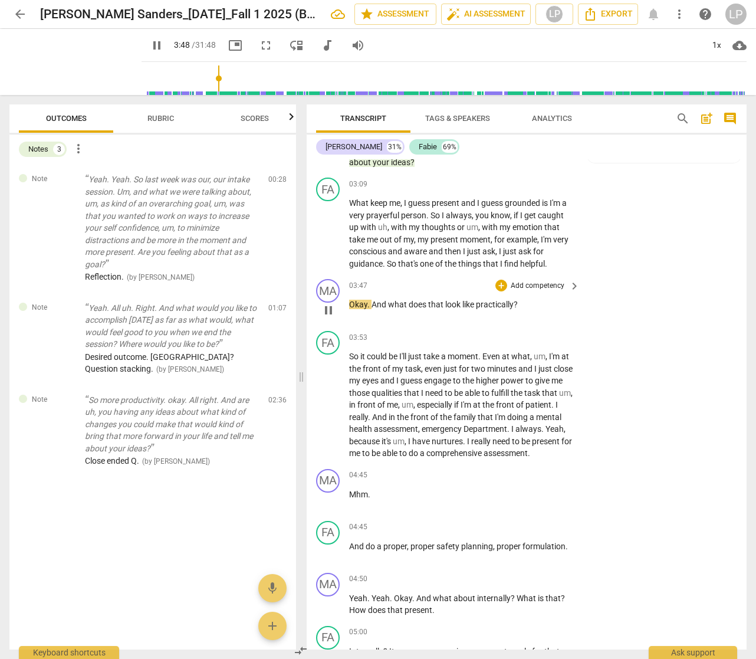
click at [526, 282] on p "Add competency" at bounding box center [538, 286] width 56 height 11
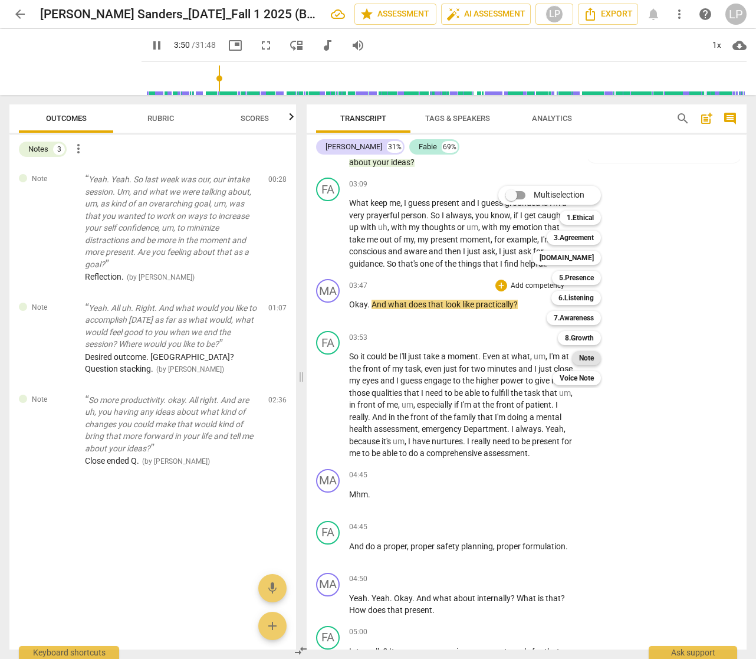
click at [587, 356] on b "Note" at bounding box center [586, 358] width 15 height 14
type input "231"
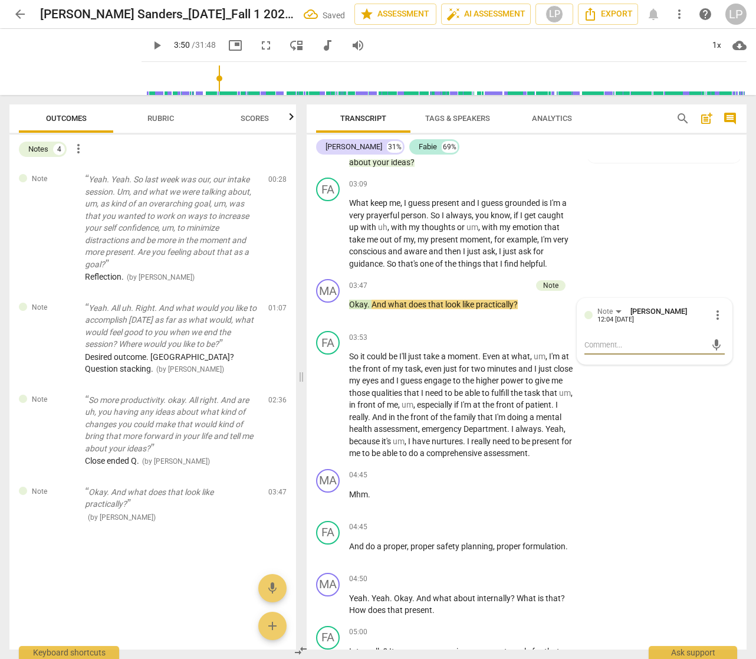
type textarea "O"
type textarea "Op"
type textarea "Ope"
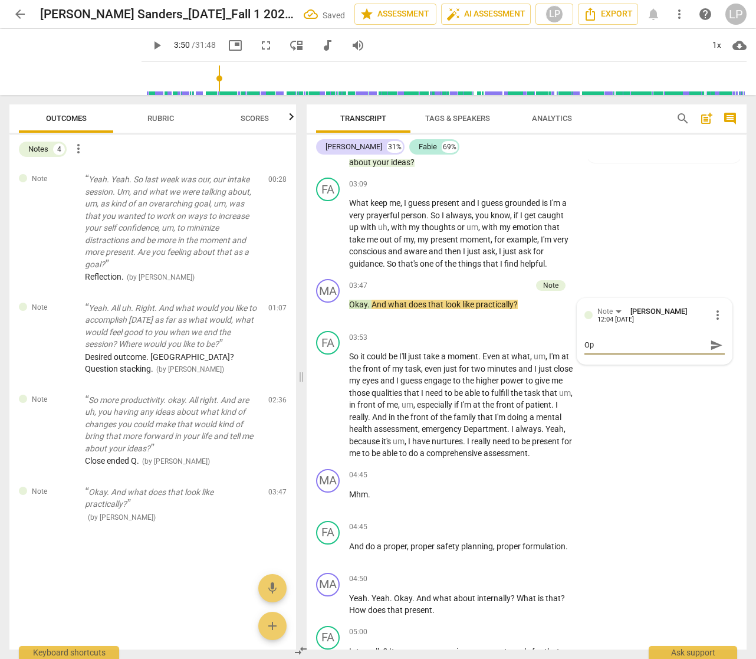
type textarea "Ope"
type textarea "Open"
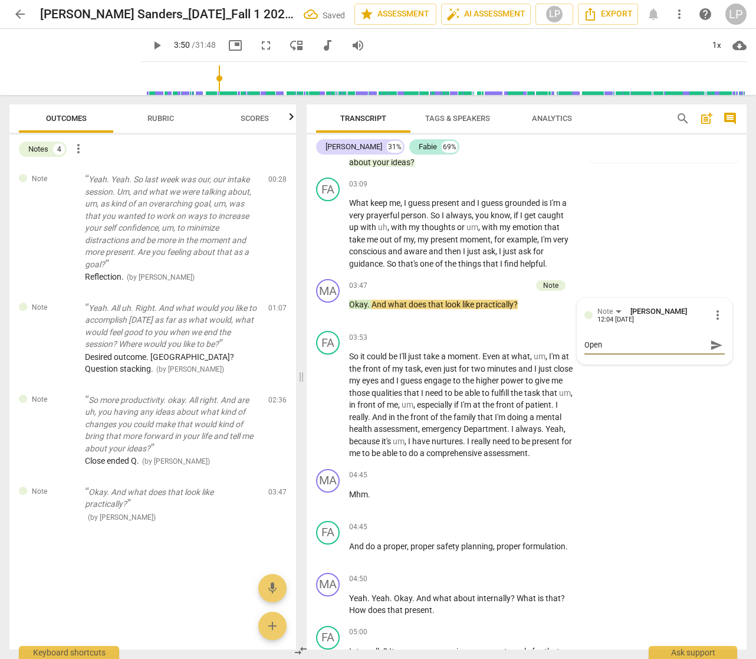
type textarea "Open e"
type textarea "Open en"
type textarea "Open end"
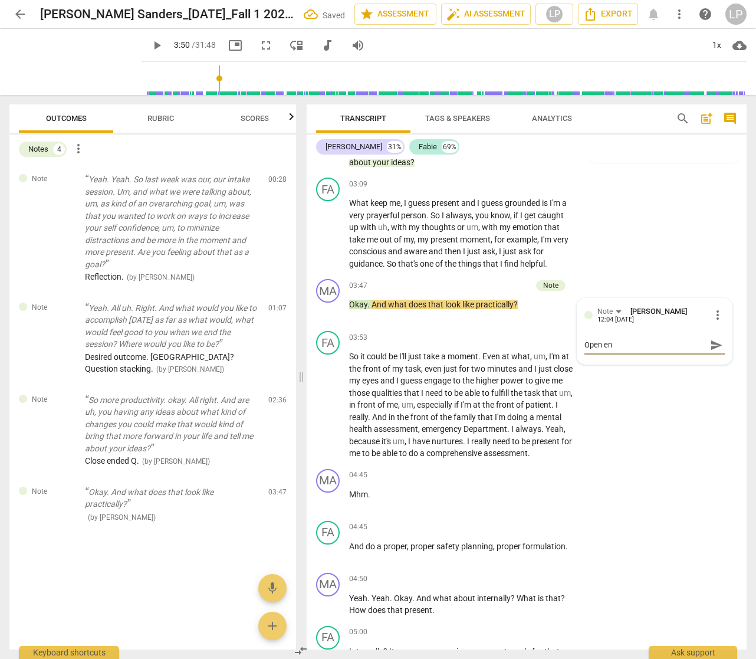
type textarea "Open end"
type textarea "Open ende"
type textarea "Open ended"
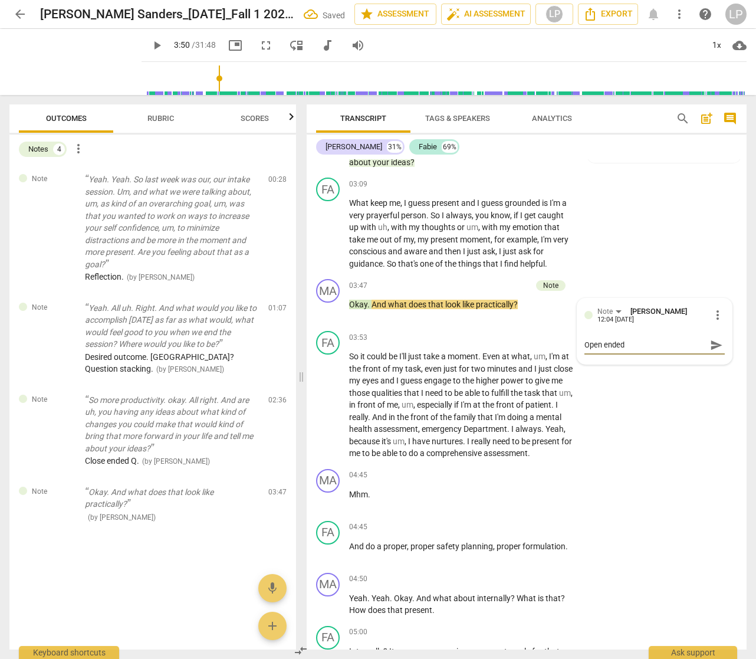
type textarea "Open ended"
type textarea "Open ended Q"
type textarea "Open ended Q."
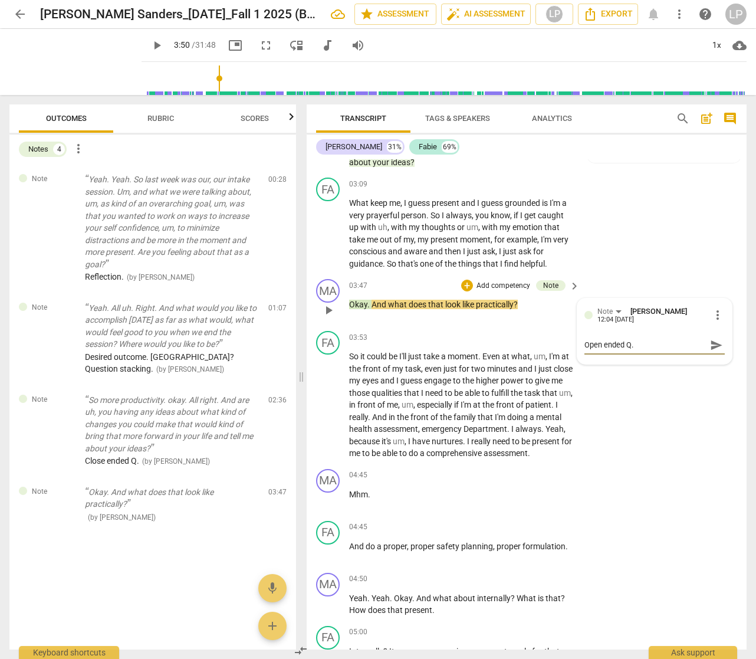
click at [710, 343] on span "send" at bounding box center [716, 345] width 13 height 13
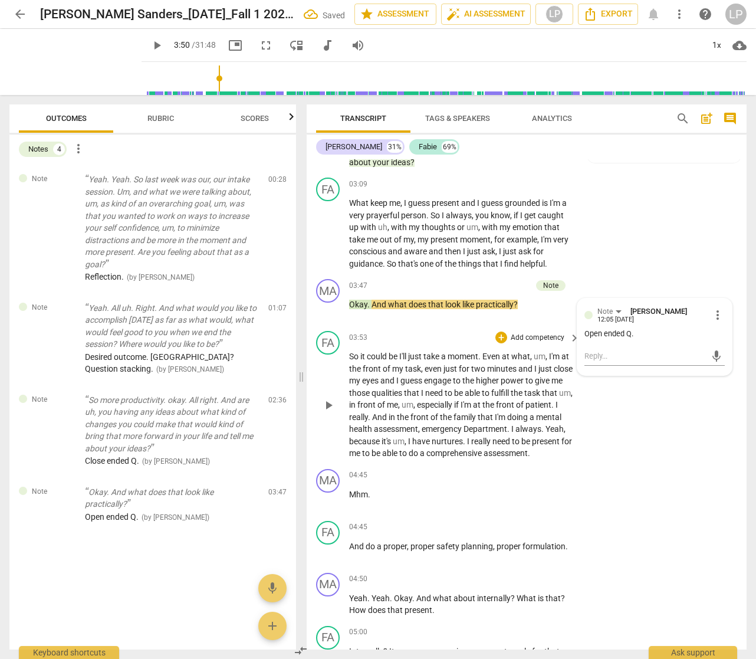
click at [476, 376] on span "the" at bounding box center [469, 380] width 14 height 9
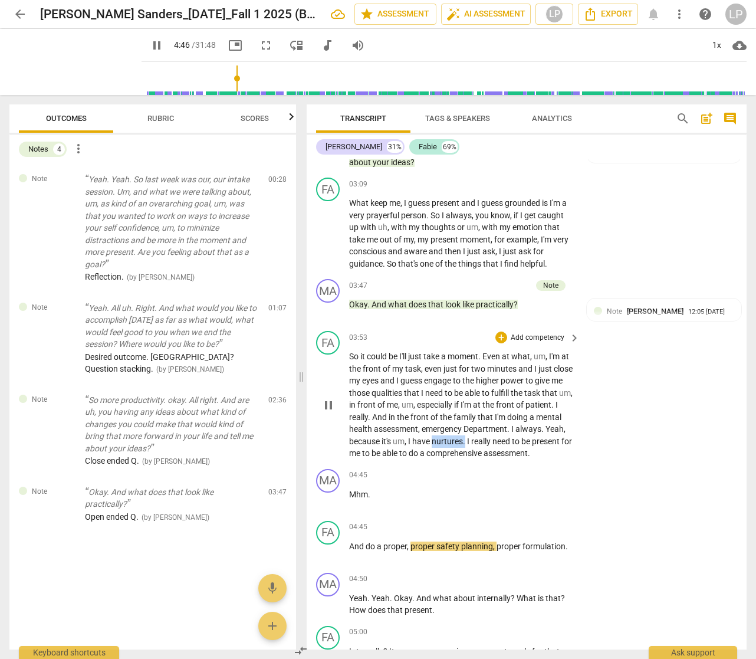
drag, startPoint x: 522, startPoint y: 442, endPoint x: 488, endPoint y: 440, distance: 34.2
click at [488, 440] on p "So it could be I'll just take a moment . Even at what , um , I'm at the front o…" at bounding box center [461, 404] width 225 height 109
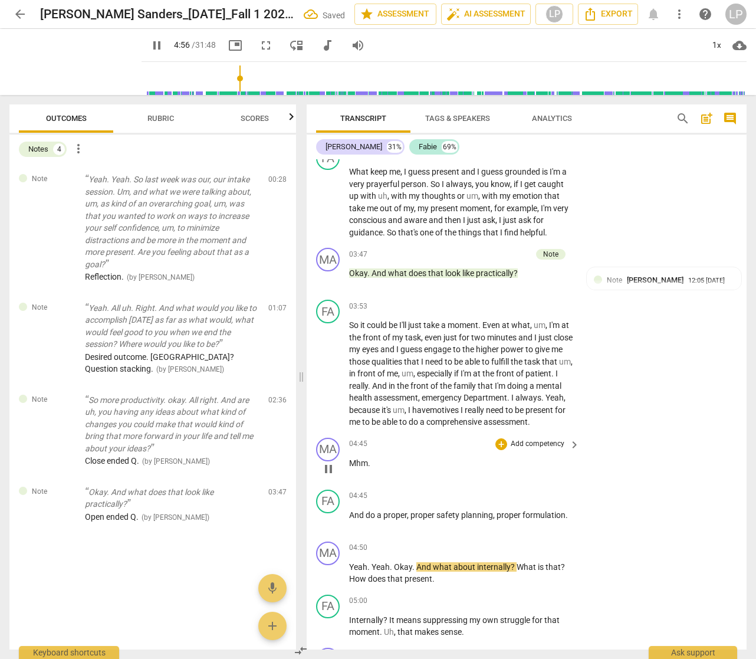
scroll to position [1085, 0]
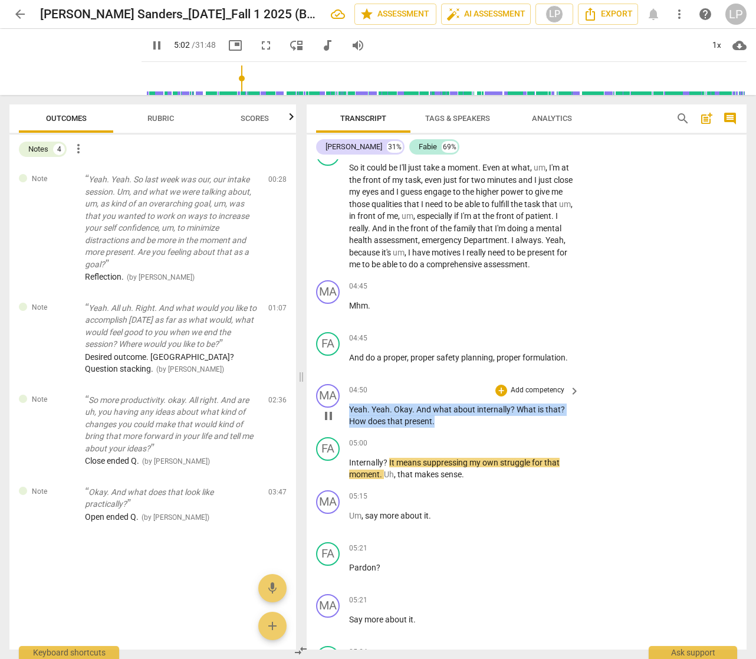
drag, startPoint x: 438, startPoint y: 434, endPoint x: 350, endPoint y: 423, distance: 88.5
click at [350, 423] on p "Yeah . Yeah . Okay . And what about internally ? What is that ? How does that p…" at bounding box center [461, 415] width 225 height 24
click at [518, 396] on p "Add competency" at bounding box center [538, 390] width 56 height 11
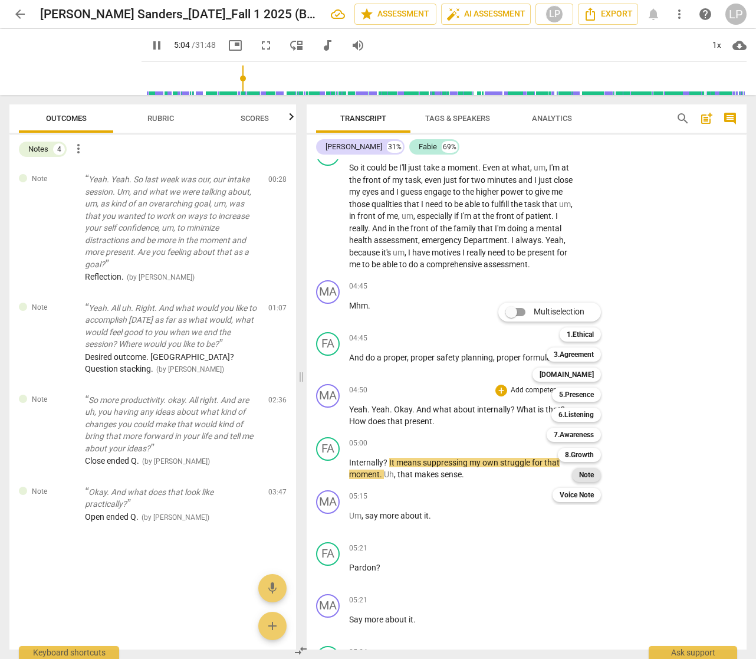
click at [587, 473] on b "Note" at bounding box center [586, 475] width 15 height 14
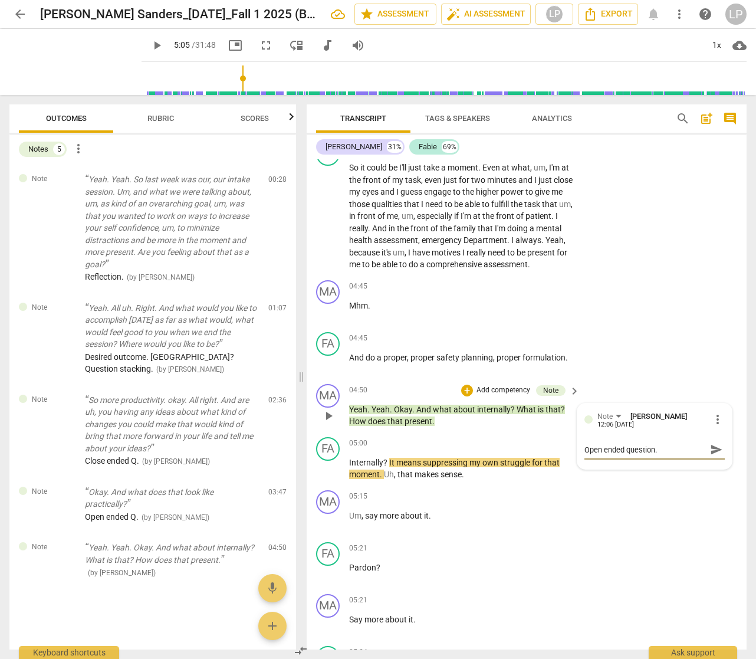
click at [710, 456] on span "send" at bounding box center [716, 449] width 13 height 13
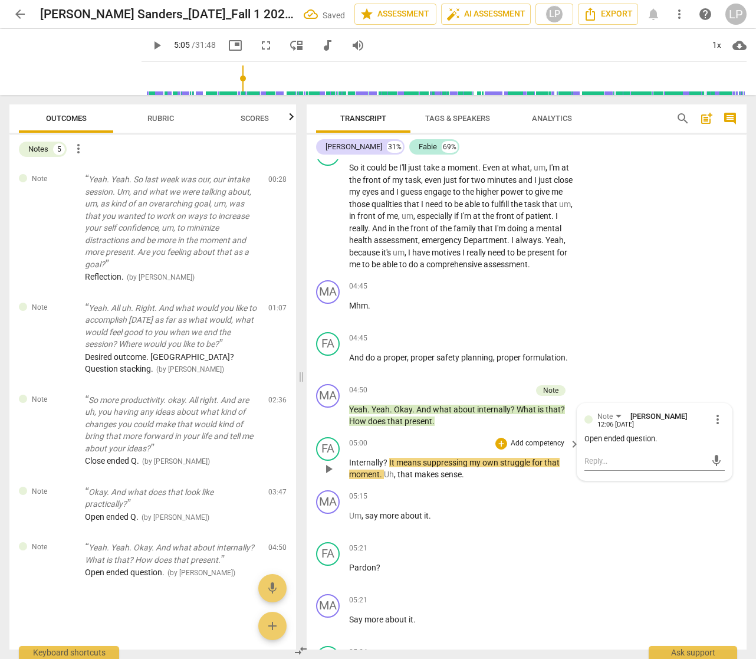
click at [443, 479] on span "sense" at bounding box center [451, 473] width 21 height 9
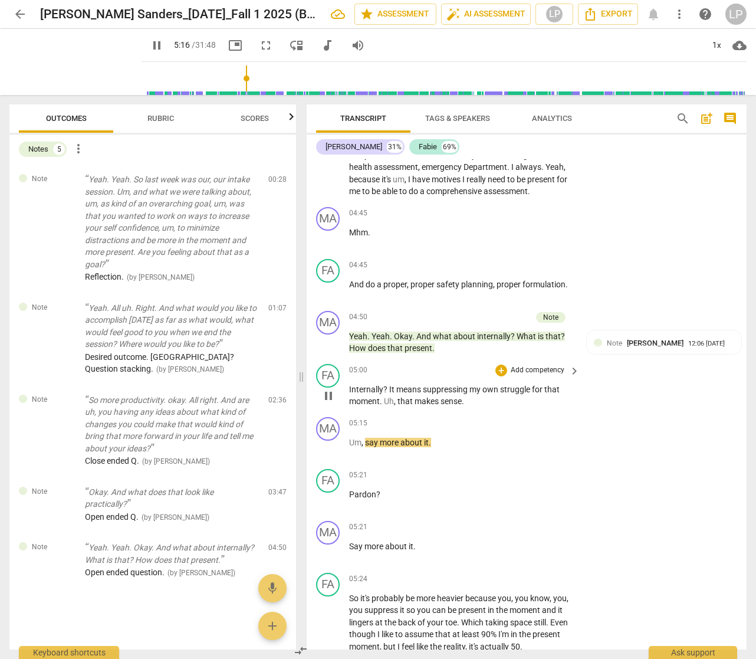
scroll to position [1200, 0]
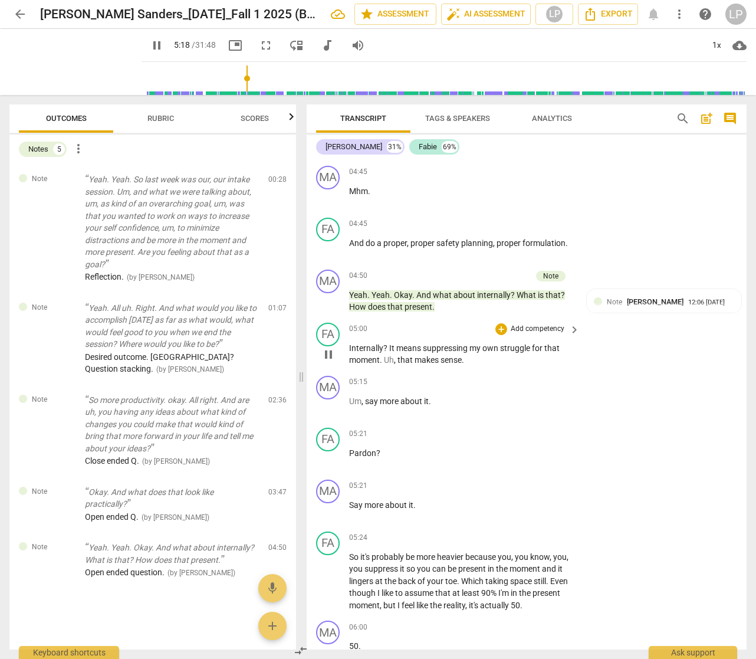
click at [396, 364] on span "," at bounding box center [396, 359] width 4 height 9
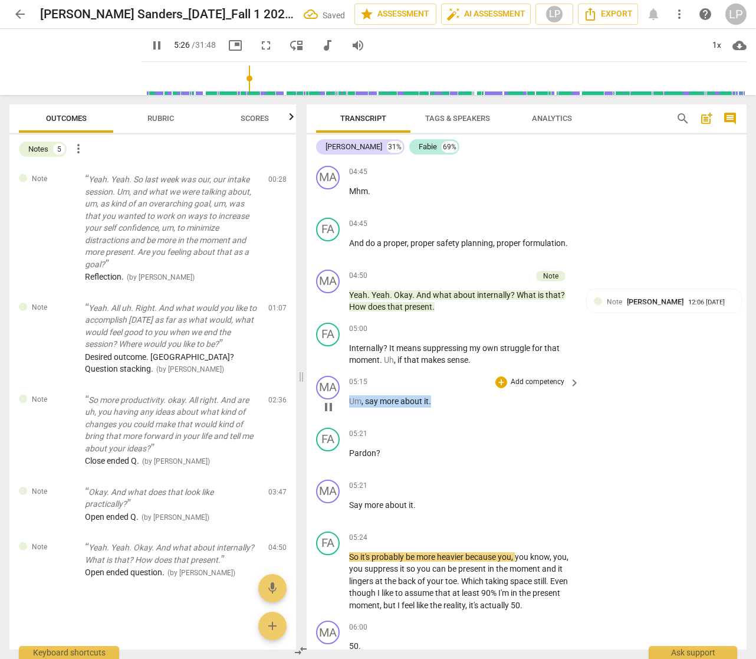
drag, startPoint x: 433, startPoint y: 413, endPoint x: 349, endPoint y: 413, distance: 83.7
click at [349, 408] on p "Um , say more about it ." at bounding box center [461, 401] width 225 height 12
click at [520, 387] on p "Add competency" at bounding box center [538, 382] width 56 height 11
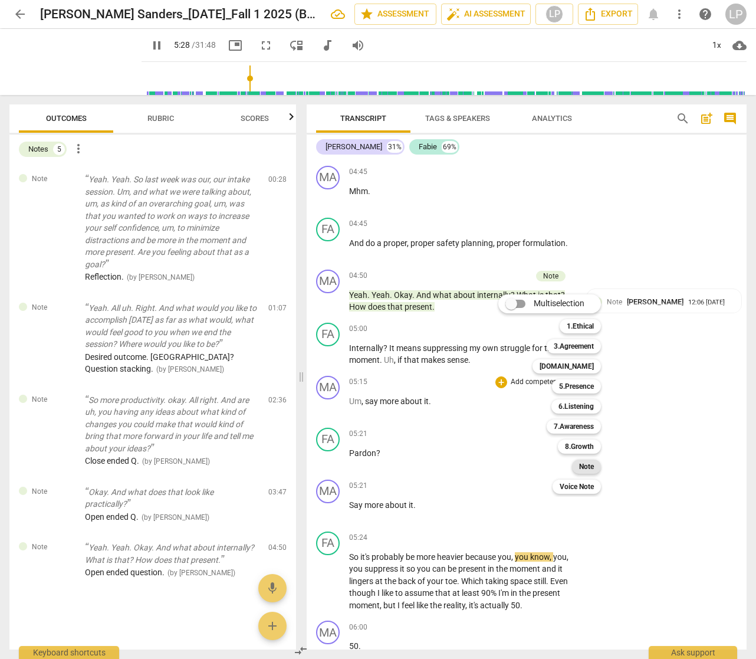
click at [586, 464] on b "Note" at bounding box center [586, 466] width 15 height 14
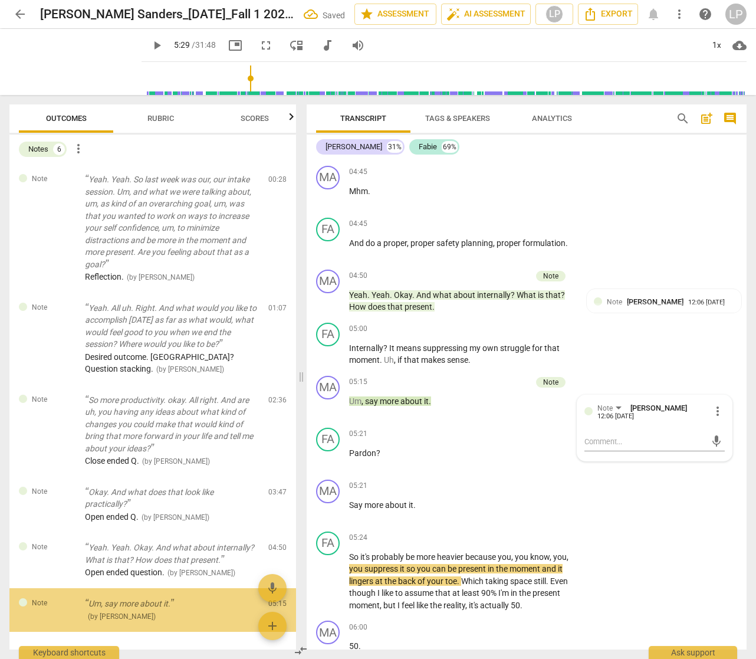
scroll to position [41, 0]
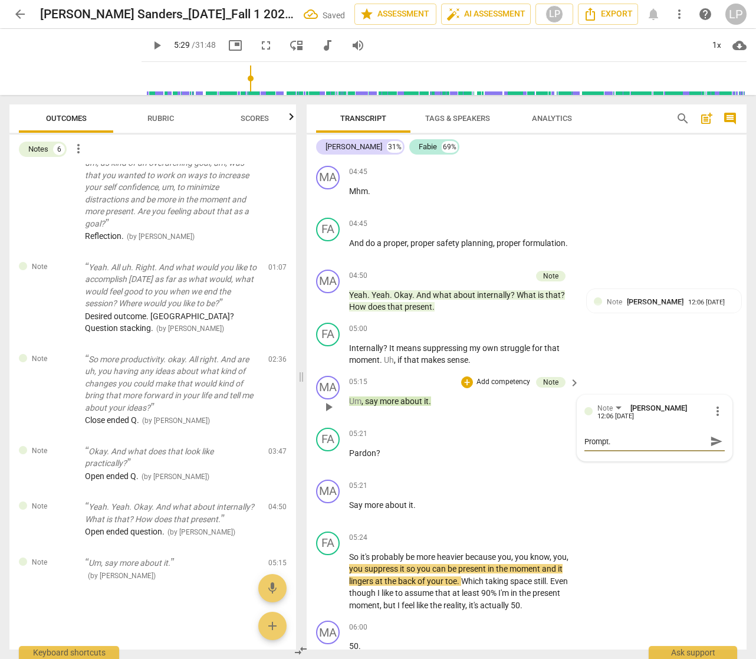
click at [710, 448] on span "send" at bounding box center [716, 441] width 13 height 13
click at [400, 459] on p "Pardon ?" at bounding box center [461, 453] width 225 height 12
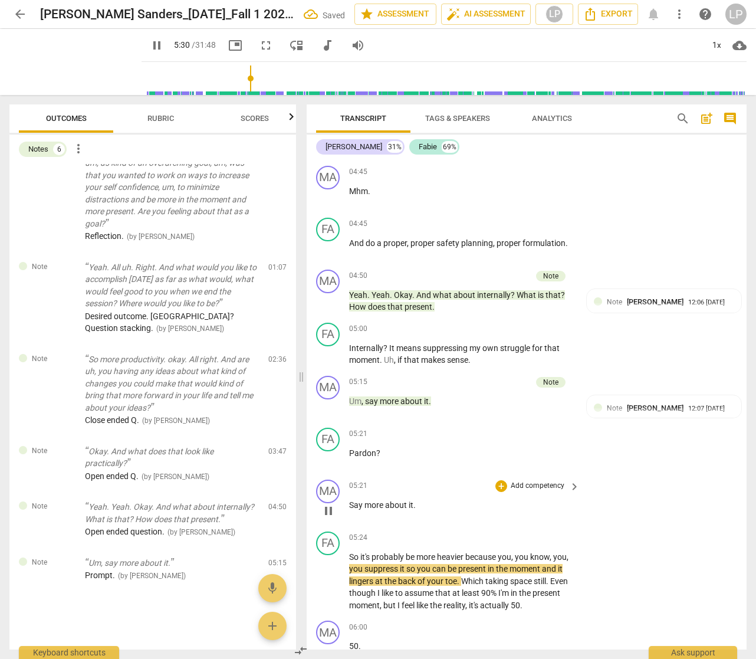
click at [402, 510] on span "about" at bounding box center [397, 504] width 24 height 9
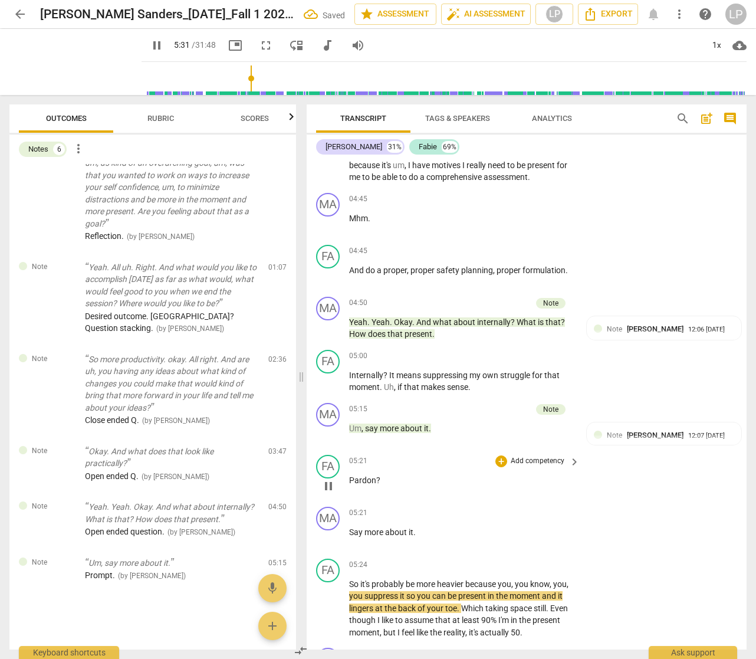
scroll to position [1306, 0]
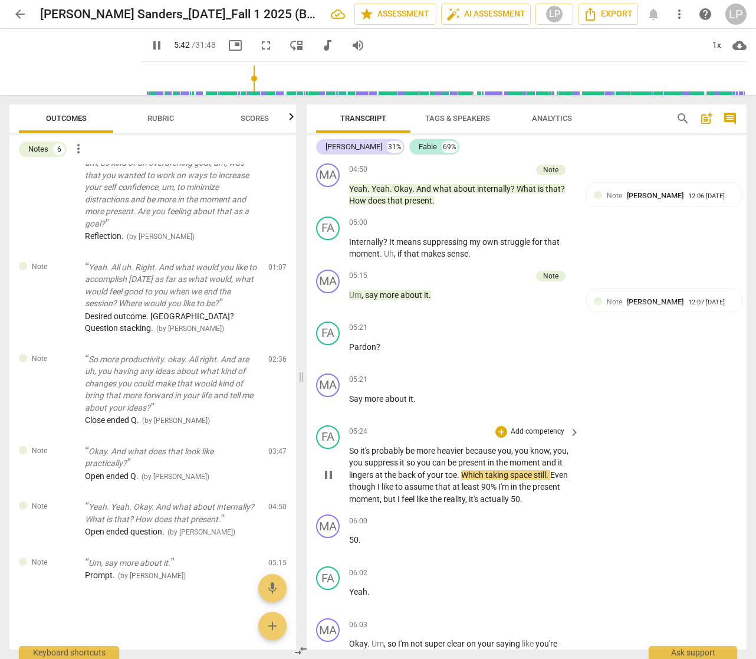
click at [457, 479] on span "toe" at bounding box center [451, 474] width 12 height 9
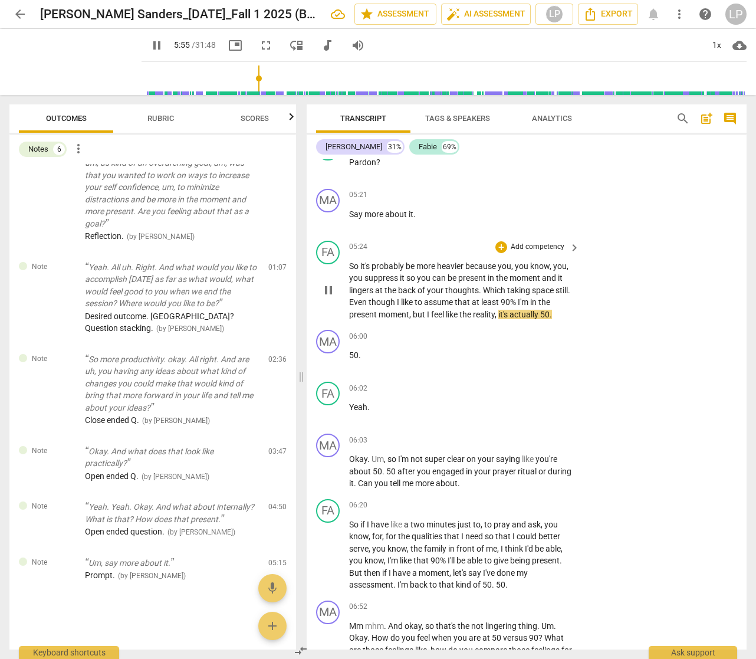
scroll to position [1542, 0]
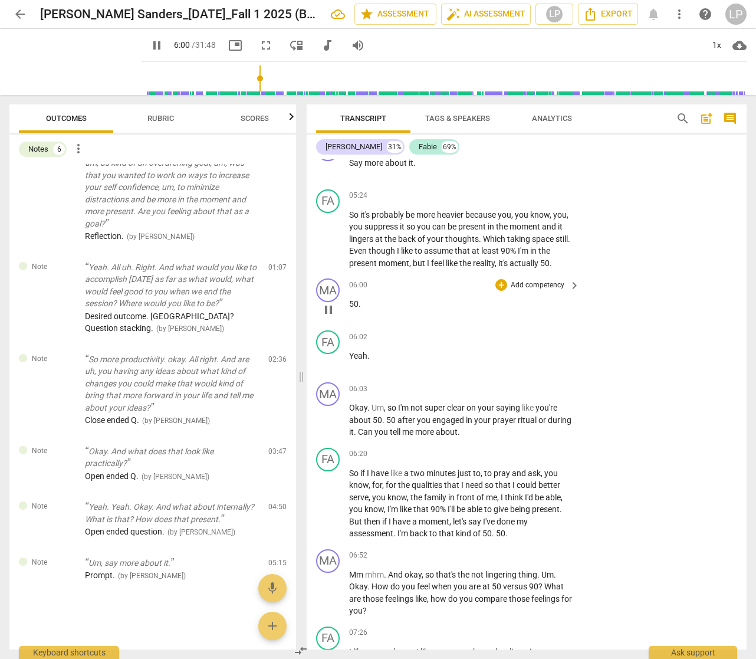
click at [373, 310] on p "50 ." at bounding box center [461, 304] width 225 height 12
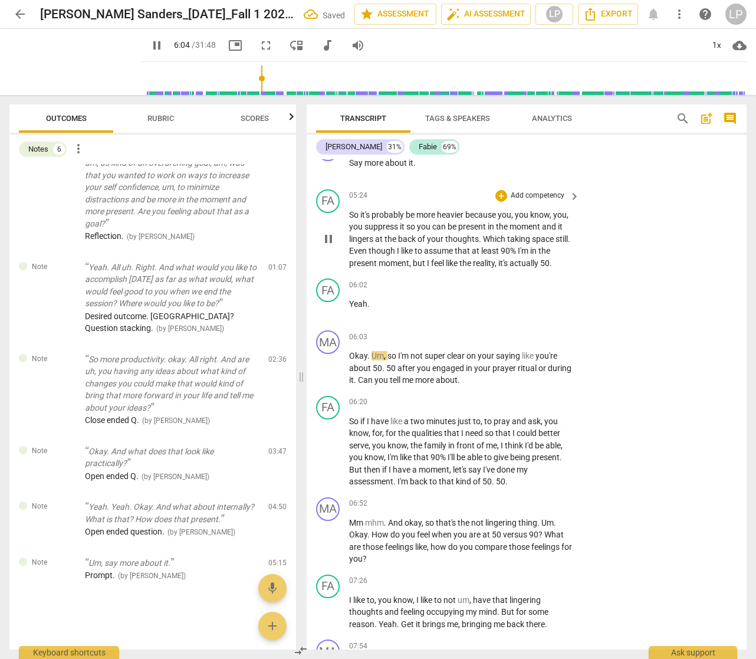
click at [550, 268] on span "50" at bounding box center [544, 262] width 9 height 9
click at [462, 386] on p "Okay . Um , so I'm not super clear on your saying like you're about 50 . 50 aft…" at bounding box center [461, 368] width 225 height 37
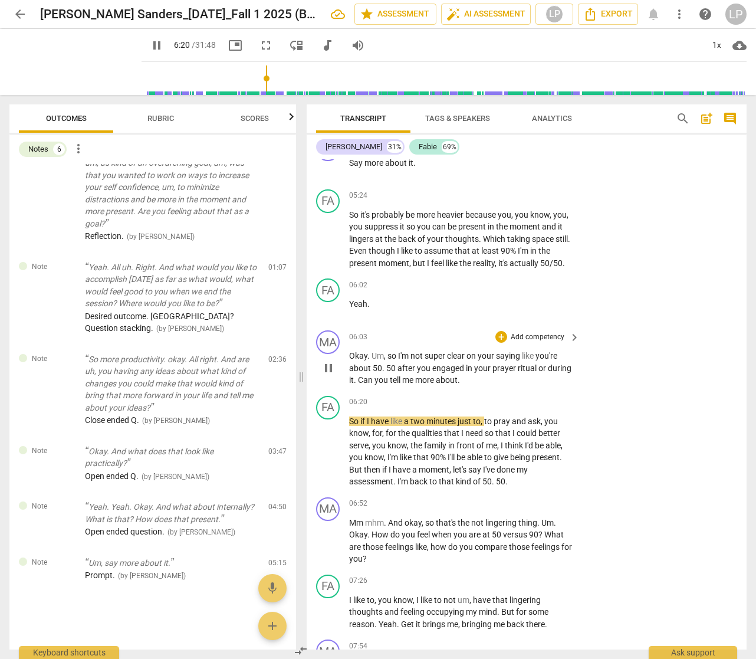
click at [528, 343] on p "Add competency" at bounding box center [538, 337] width 56 height 11
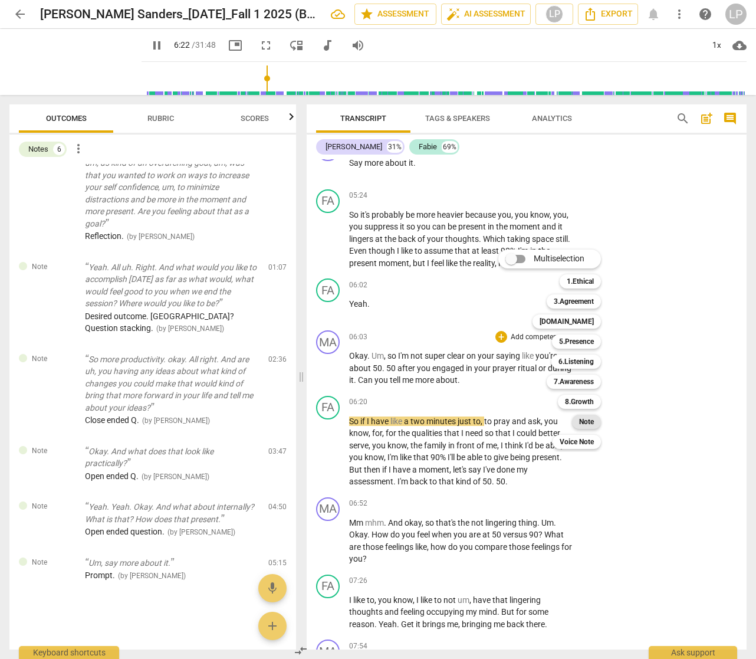
click at [584, 418] on b "Note" at bounding box center [586, 422] width 15 height 14
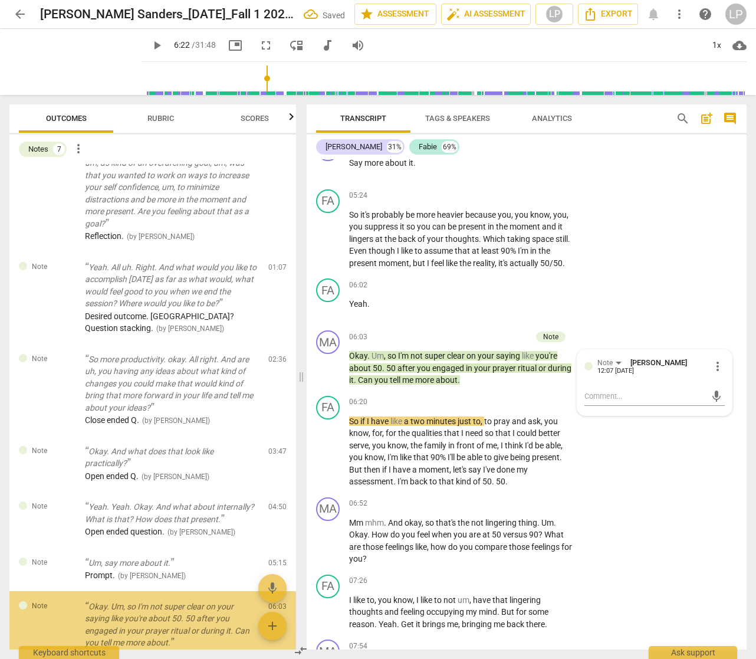
scroll to position [121, 0]
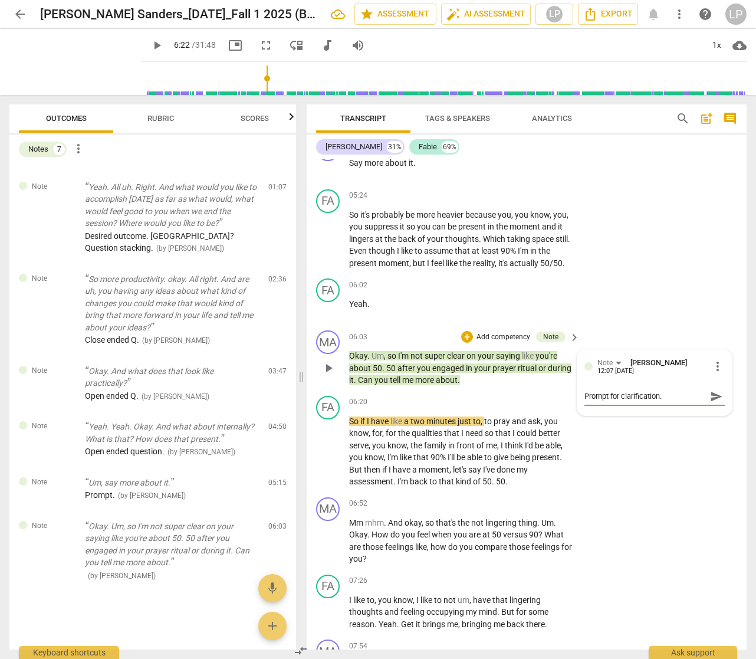
click at [712, 403] on span "send" at bounding box center [716, 396] width 13 height 13
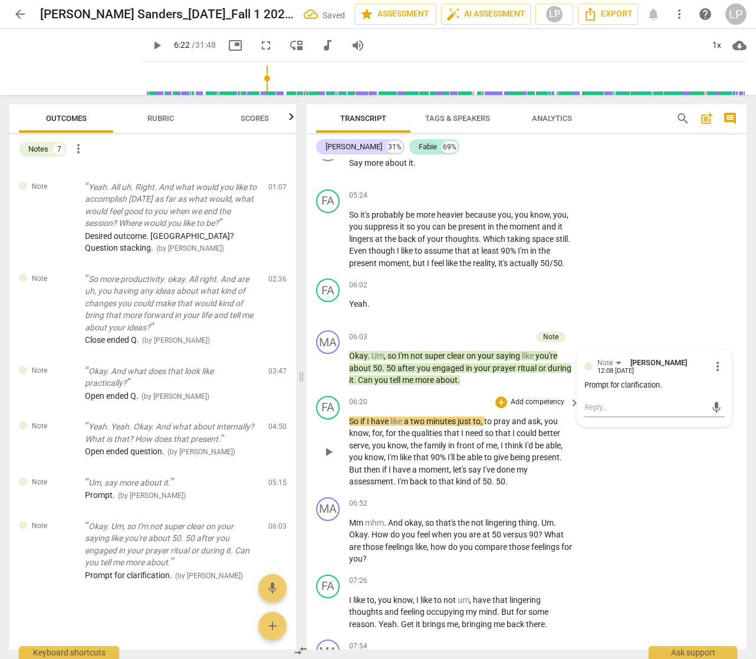
click at [457, 464] on p "So if I have like a two minutes just to , to pray and ask , you know , for , fo…" at bounding box center [461, 451] width 225 height 73
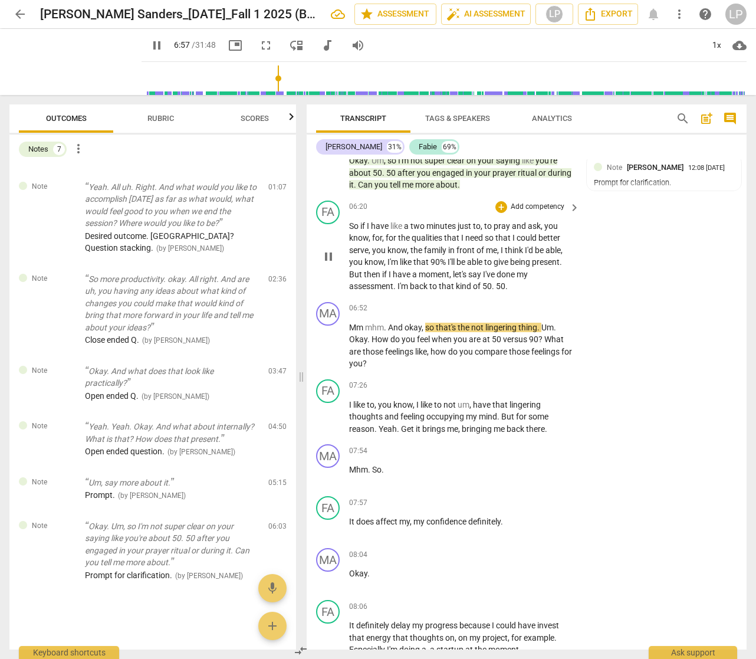
scroll to position [1741, 0]
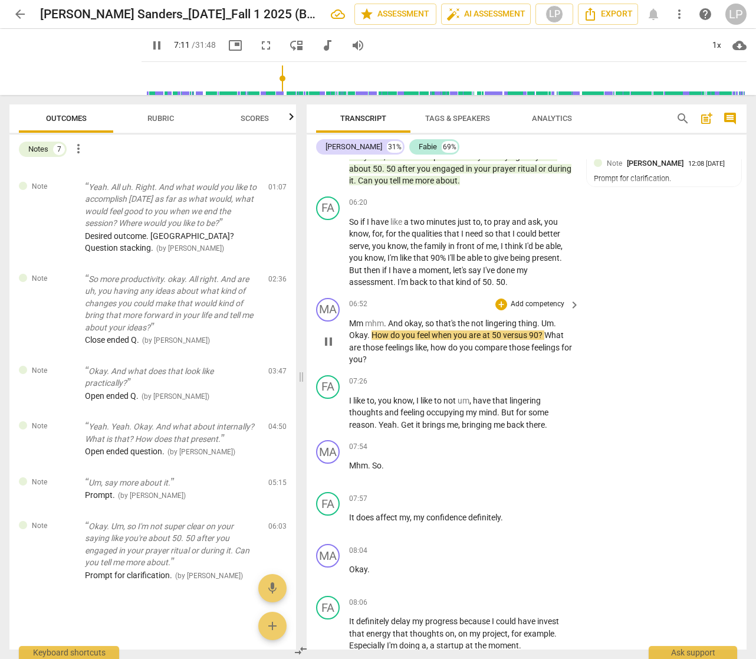
click at [544, 310] on p "Add competency" at bounding box center [538, 304] width 56 height 11
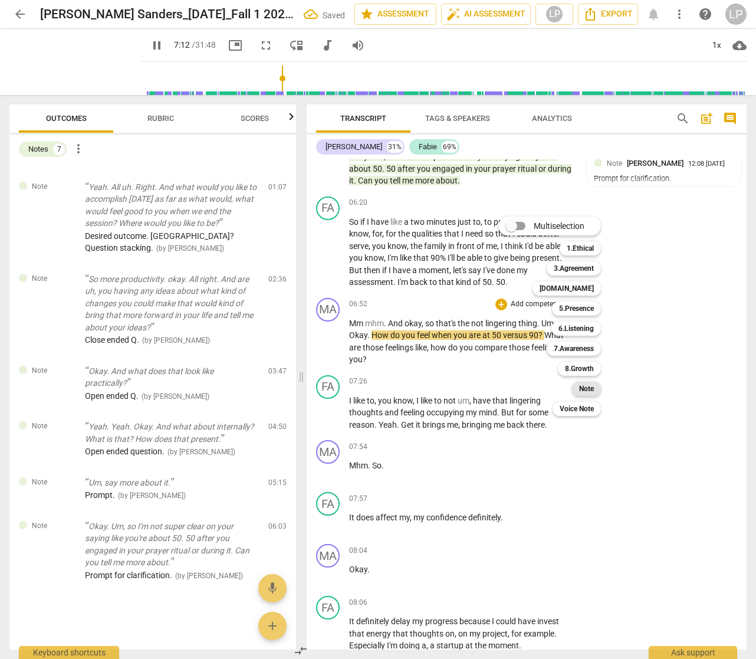
click at [589, 389] on b "Note" at bounding box center [586, 389] width 15 height 14
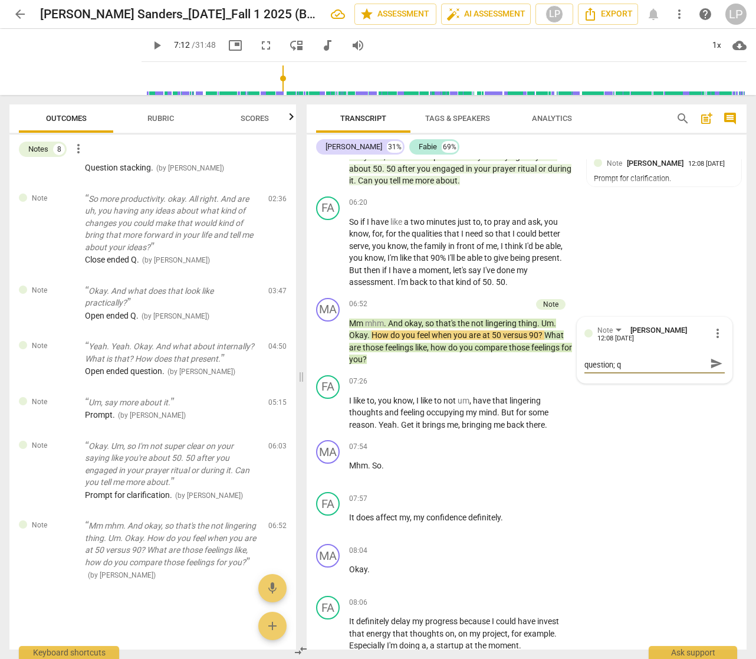
scroll to position [0, 0]
click at [710, 376] on span "send" at bounding box center [716, 369] width 13 height 13
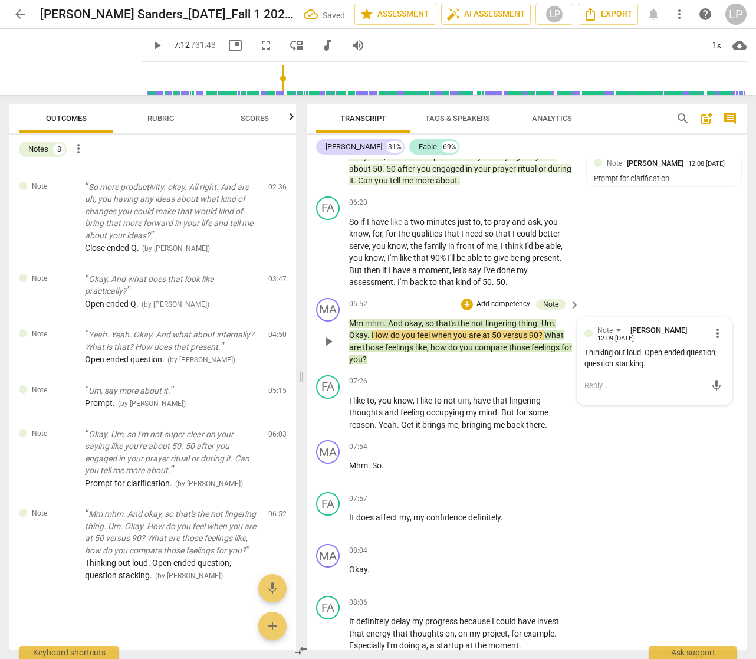
click at [438, 328] on span "that's" at bounding box center [447, 322] width 22 height 9
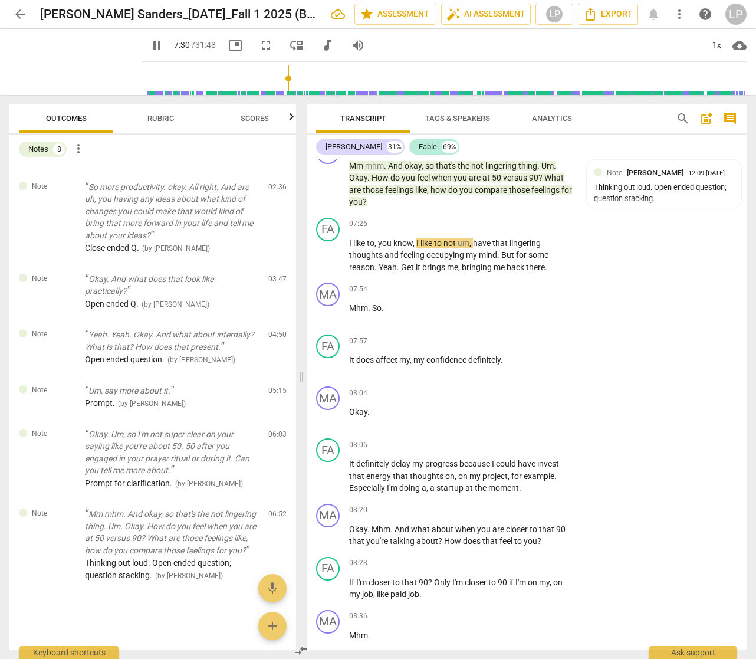
scroll to position [1898, 0]
click at [413, 272] on span "Get" at bounding box center [408, 266] width 15 height 9
drag, startPoint x: 389, startPoint y: 322, endPoint x: 348, endPoint y: 320, distance: 41.3
click at [348, 320] on div "MA play_arrow pause 07:54 + Add competency keyboard_arrow_right Mhm . So ." at bounding box center [527, 304] width 440 height 52
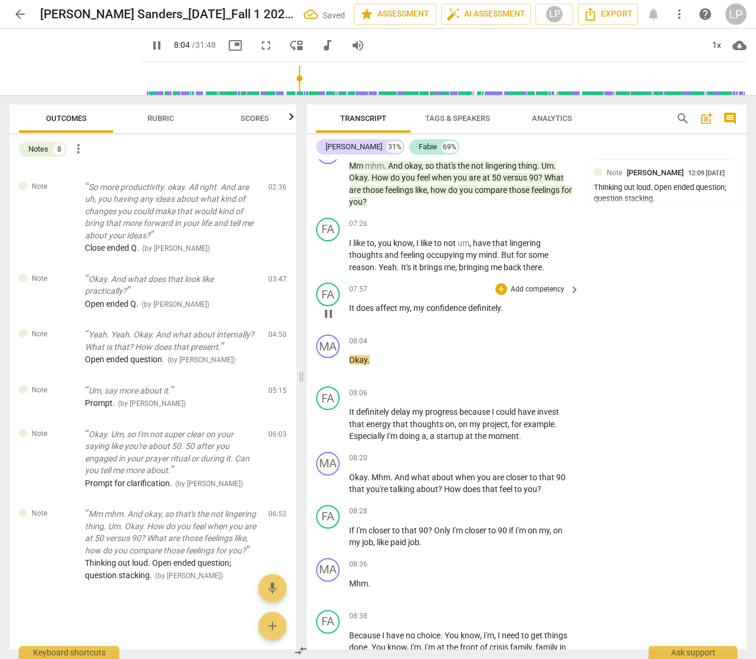
click at [349, 318] on div "play_arrow pause" at bounding box center [334, 313] width 30 height 15
click at [350, 313] on span "It" at bounding box center [352, 307] width 7 height 9
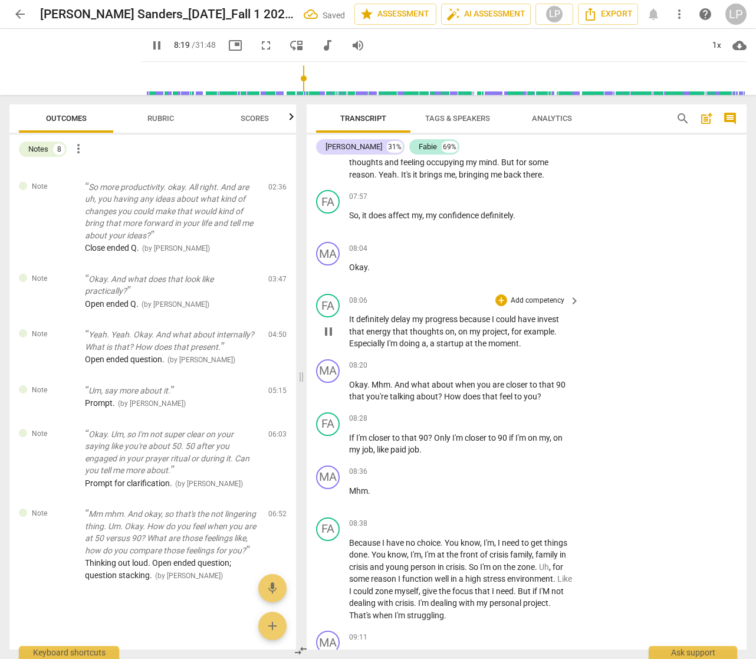
scroll to position [2011, 0]
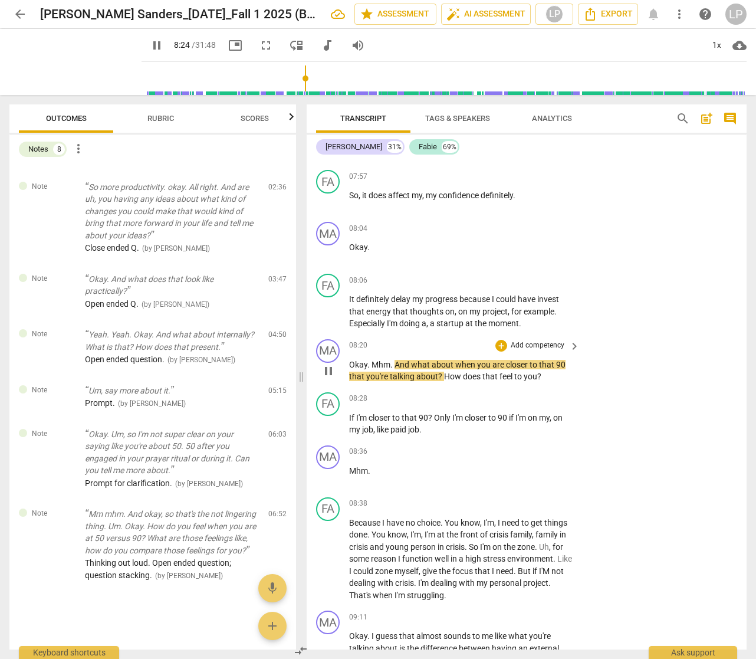
click at [395, 369] on span "And" at bounding box center [403, 364] width 17 height 9
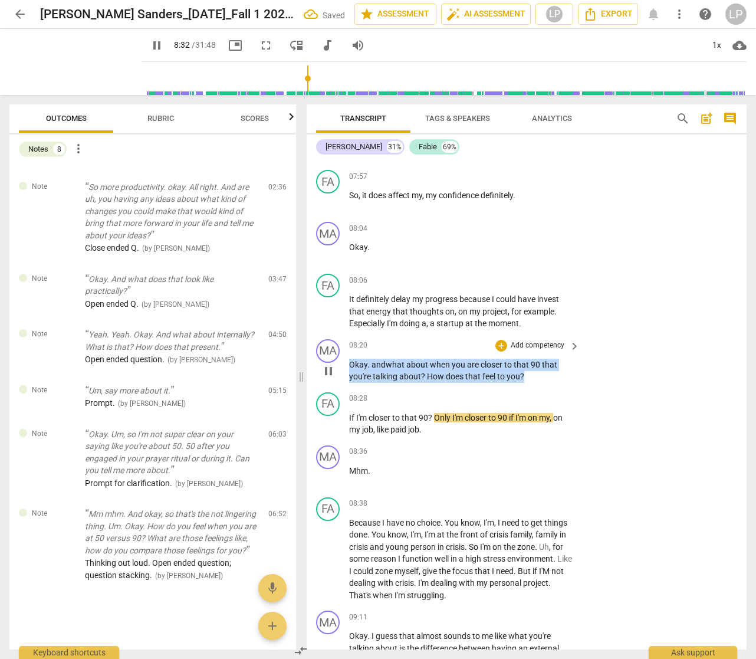
drag, startPoint x: 525, startPoint y: 388, endPoint x: 349, endPoint y: 381, distance: 176.5
click at [349, 381] on div "MA play_arrow pause 08:20 + Add competency keyboard_arrow_right Okay . and what…" at bounding box center [527, 360] width 440 height 53
click at [527, 351] on p "Add competency" at bounding box center [538, 345] width 56 height 11
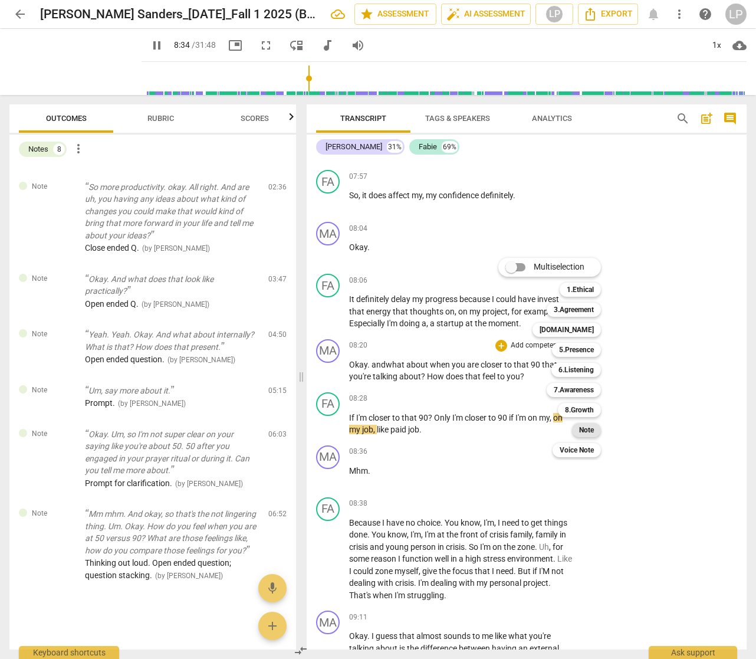
click at [589, 429] on b "Note" at bounding box center [586, 430] width 15 height 14
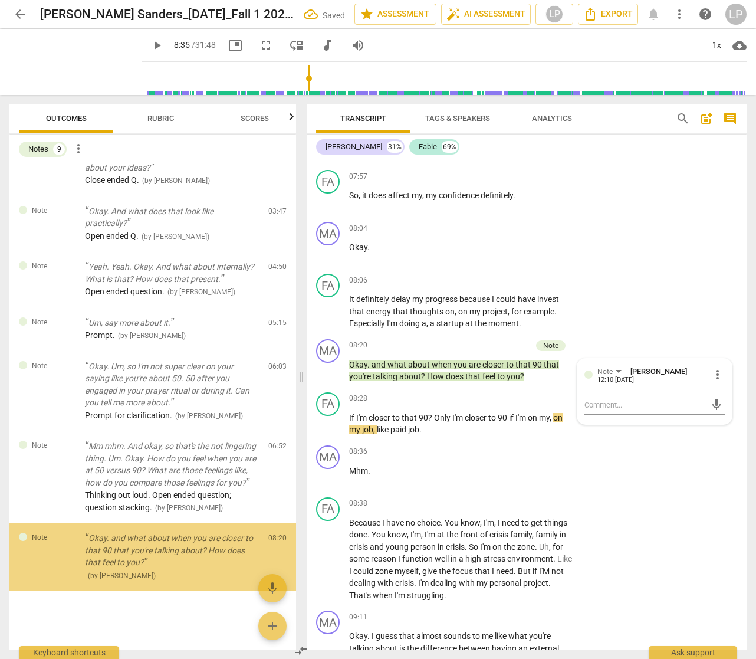
scroll to position [293, 0]
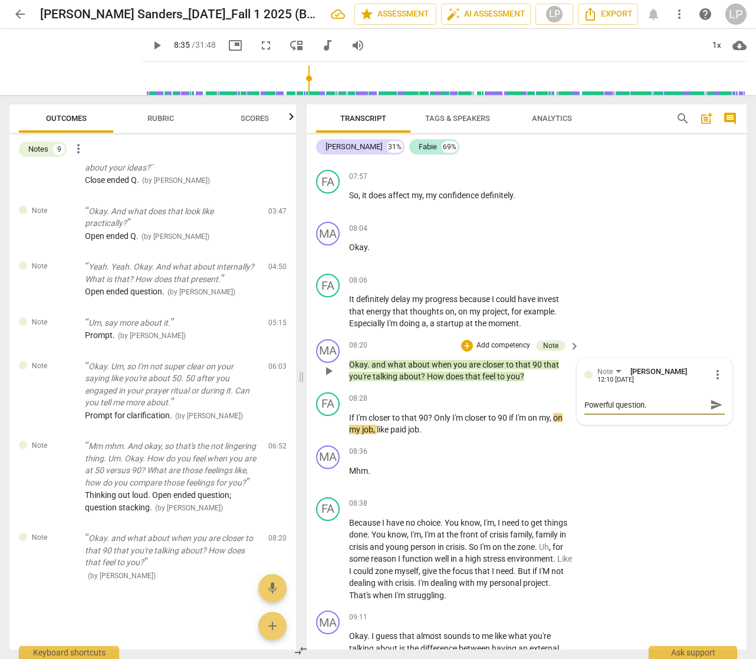
click at [710, 411] on span "send" at bounding box center [716, 404] width 13 height 13
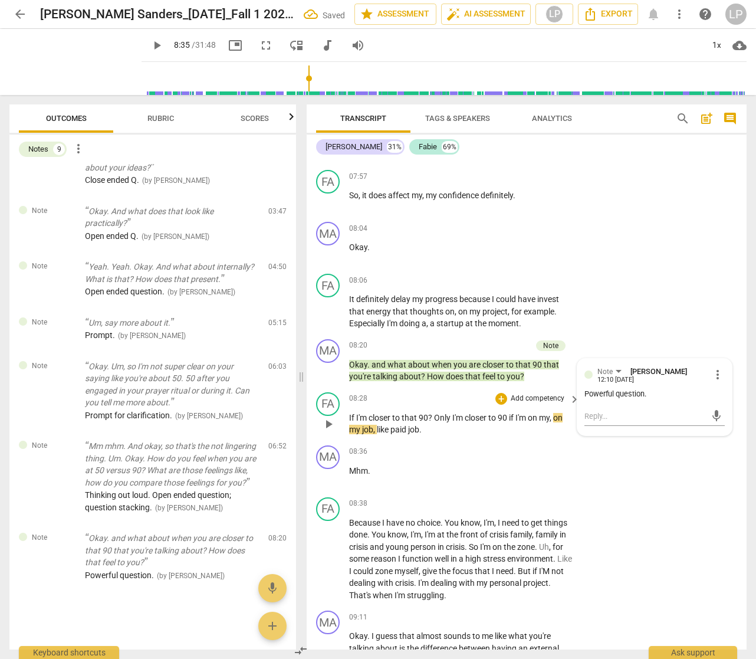
click at [462, 422] on span "I'm" at bounding box center [458, 417] width 12 height 9
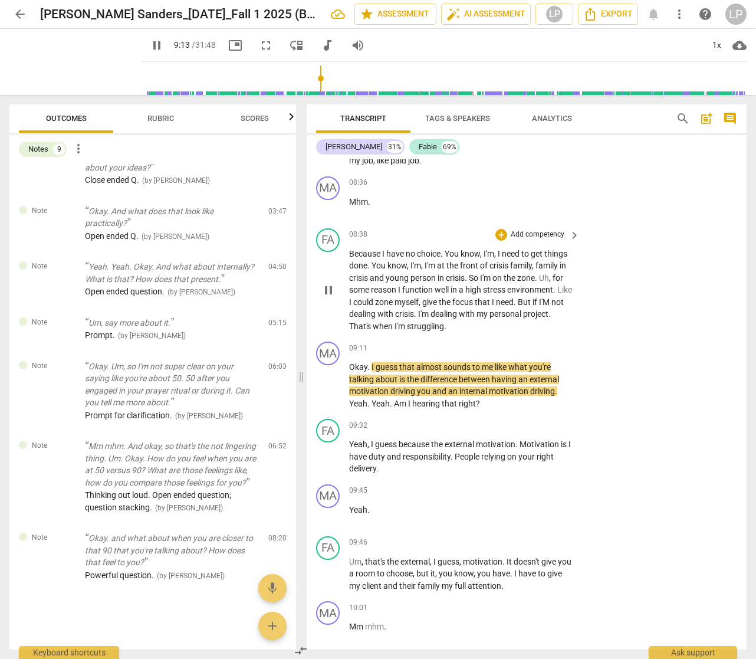
scroll to position [2296, 0]
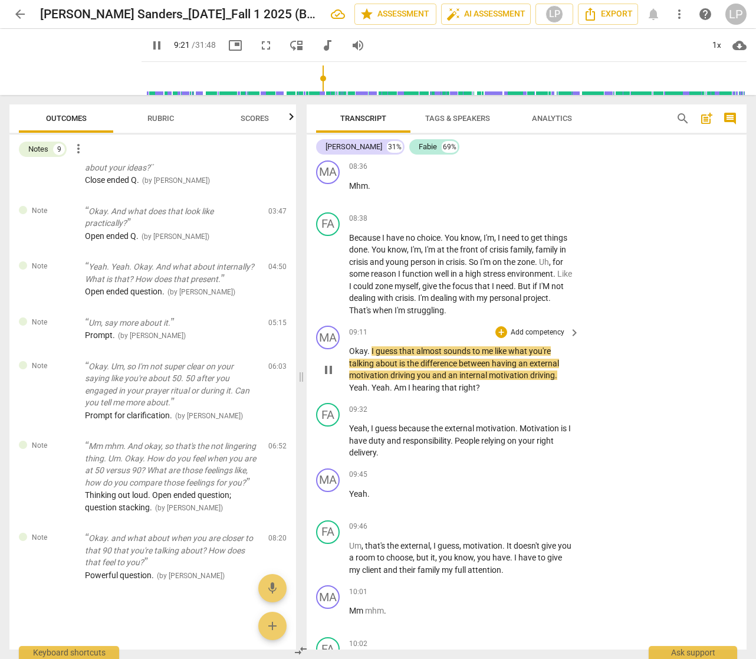
click at [395, 357] on p "Okay . I guess that almost sounds to me like what you're talking about is the d…" at bounding box center [461, 369] width 225 height 48
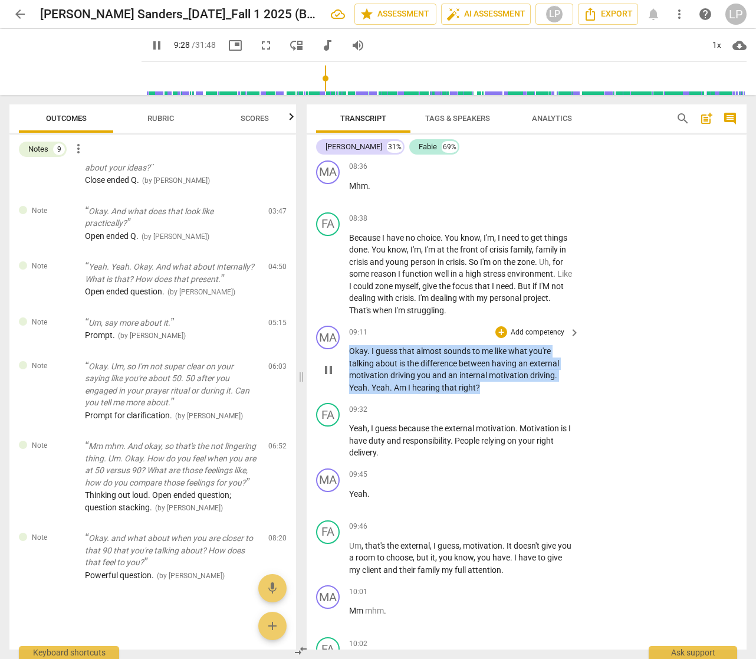
drag, startPoint x: 350, startPoint y: 362, endPoint x: 481, endPoint y: 400, distance: 135.7
click at [481, 393] on p "Okay . I guess that almost sounds to me like what you're talking about is the d…" at bounding box center [461, 369] width 225 height 48
click at [528, 338] on p "Add competency" at bounding box center [538, 332] width 56 height 11
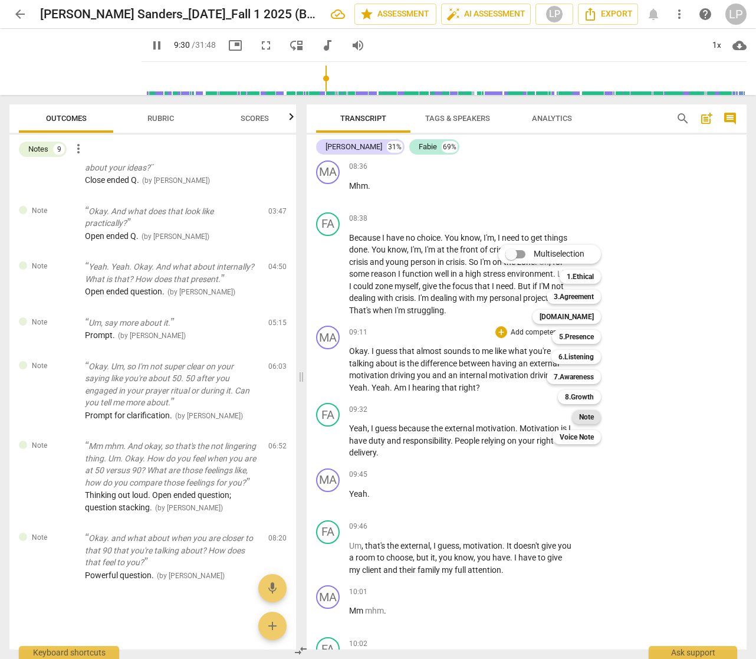
click at [585, 415] on b "Note" at bounding box center [586, 417] width 15 height 14
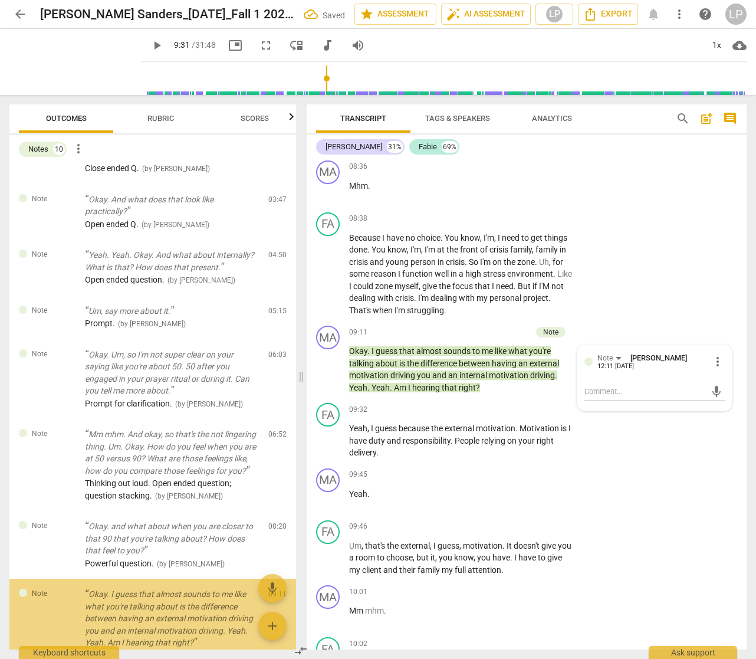
scroll to position [385, 0]
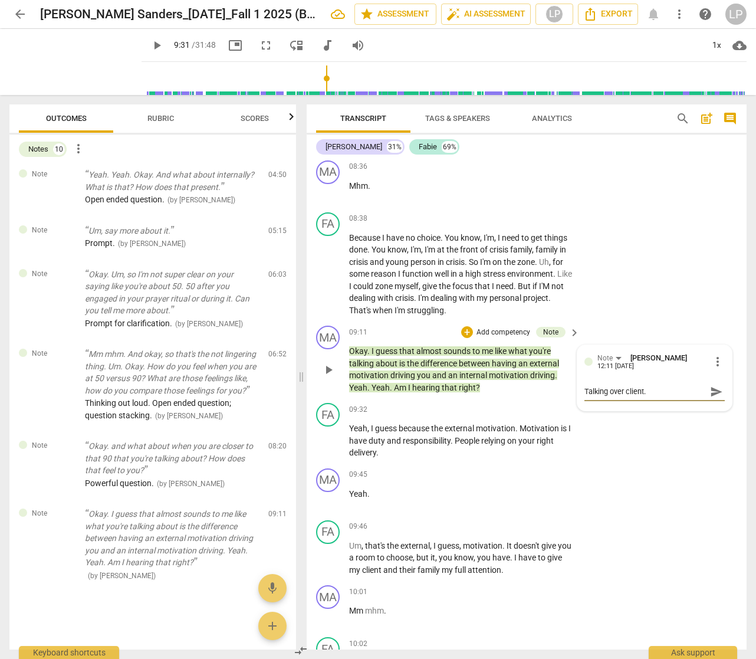
click at [710, 398] on span "send" at bounding box center [716, 391] width 13 height 13
click at [425, 380] on span "you" at bounding box center [424, 374] width 15 height 9
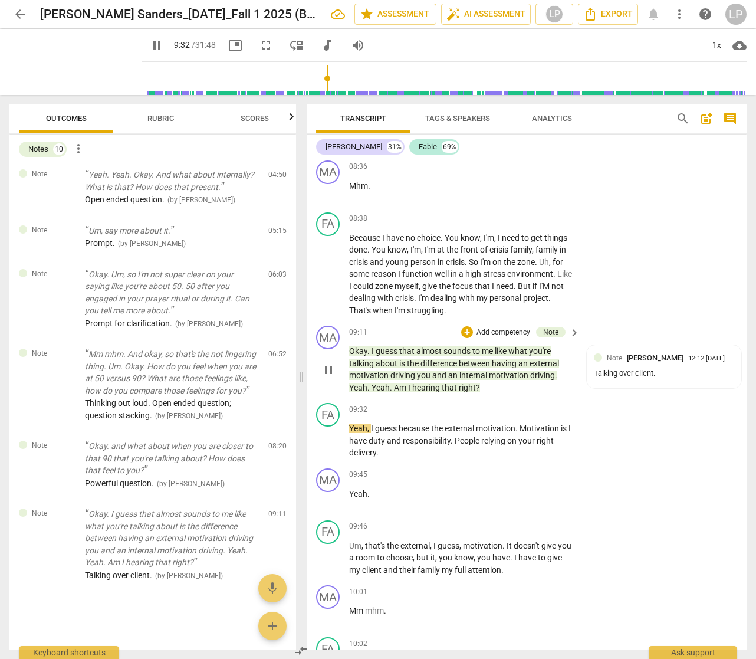
click at [394, 392] on span "Am" at bounding box center [401, 387] width 14 height 9
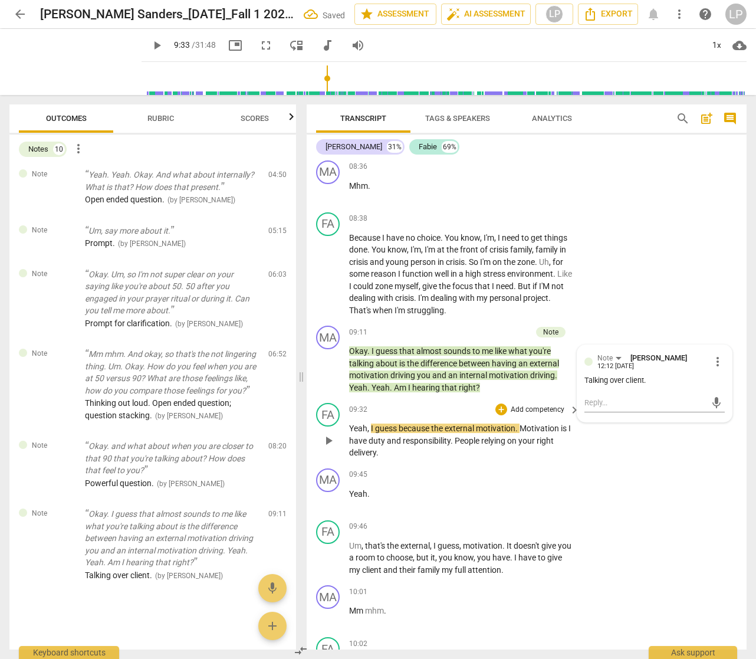
click at [431, 433] on span "because" at bounding box center [415, 427] width 32 height 9
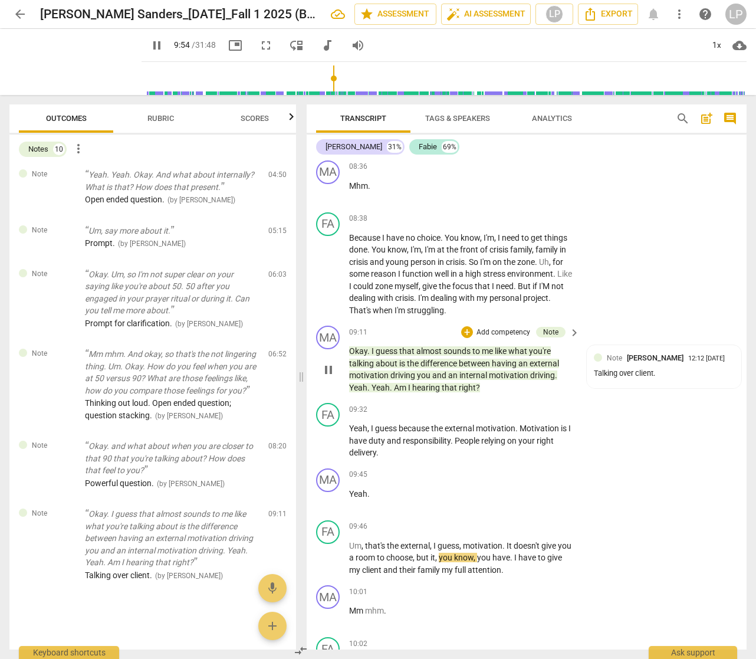
click at [490, 380] on span "motivation" at bounding box center [509, 374] width 41 height 9
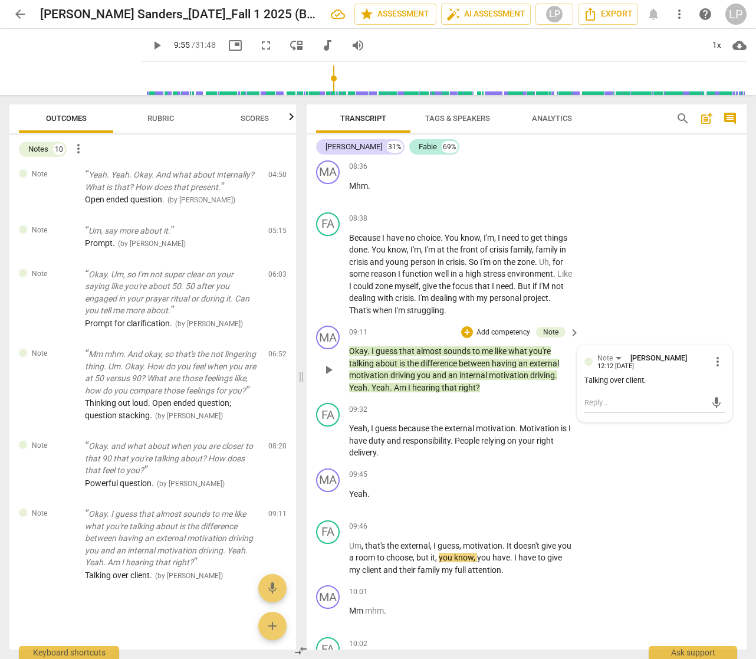
click at [712, 369] on span "more_vert" at bounding box center [718, 361] width 14 height 14
click at [712, 368] on li "Edit" at bounding box center [725, 373] width 41 height 22
click at [655, 393] on textarea "Talking over client." at bounding box center [654, 387] width 140 height 11
click at [588, 420] on span "check_circle" at bounding box center [593, 413] width 14 height 14
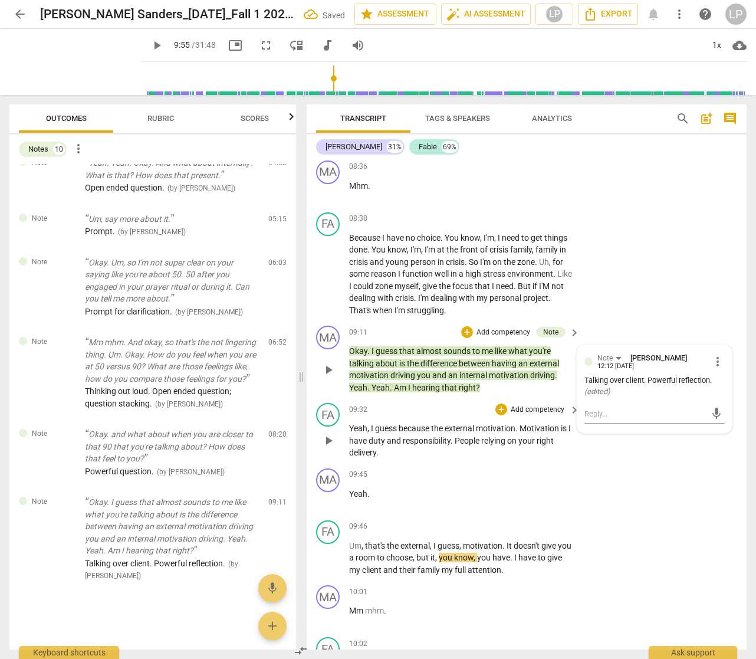
click at [490, 433] on span "motivation" at bounding box center [496, 427] width 40 height 9
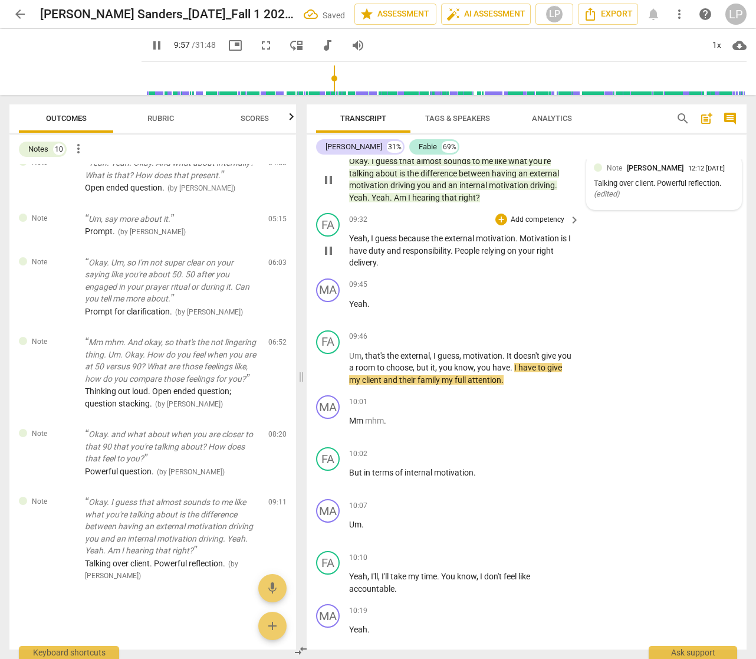
scroll to position [2598, 0]
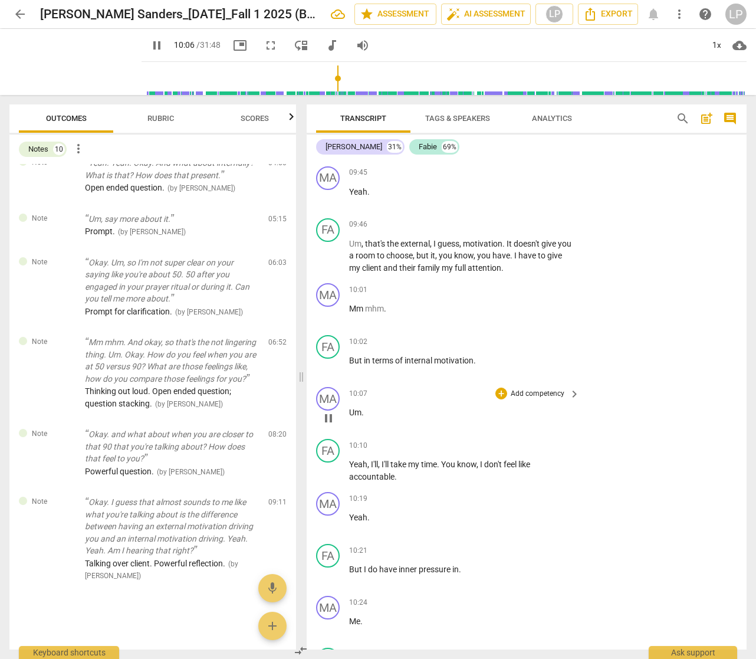
click at [385, 419] on p "Um ." at bounding box center [461, 412] width 225 height 12
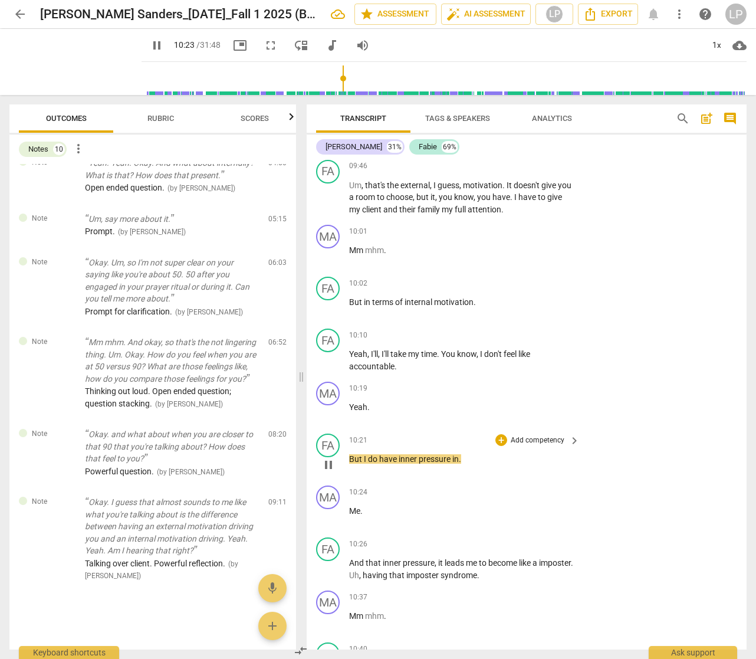
scroll to position [2720, 0]
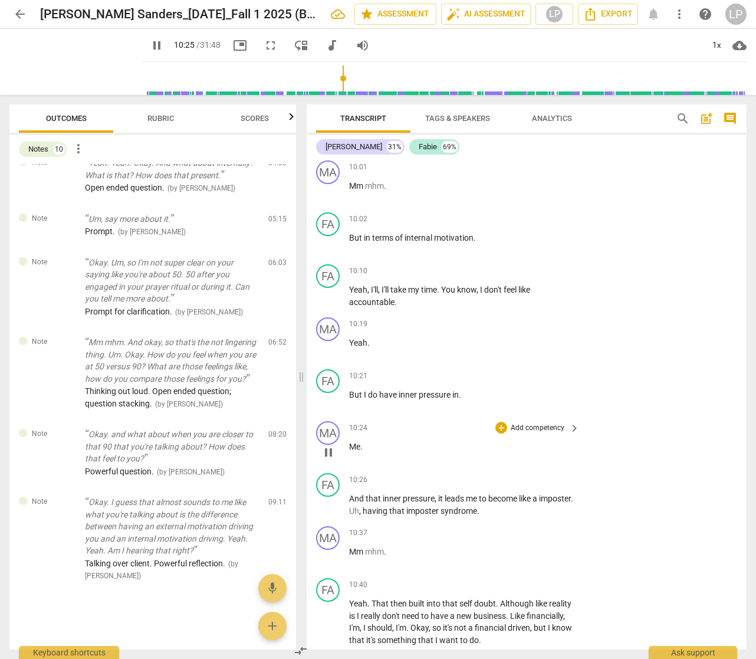
click at [374, 453] on p "Me ." at bounding box center [461, 447] width 225 height 12
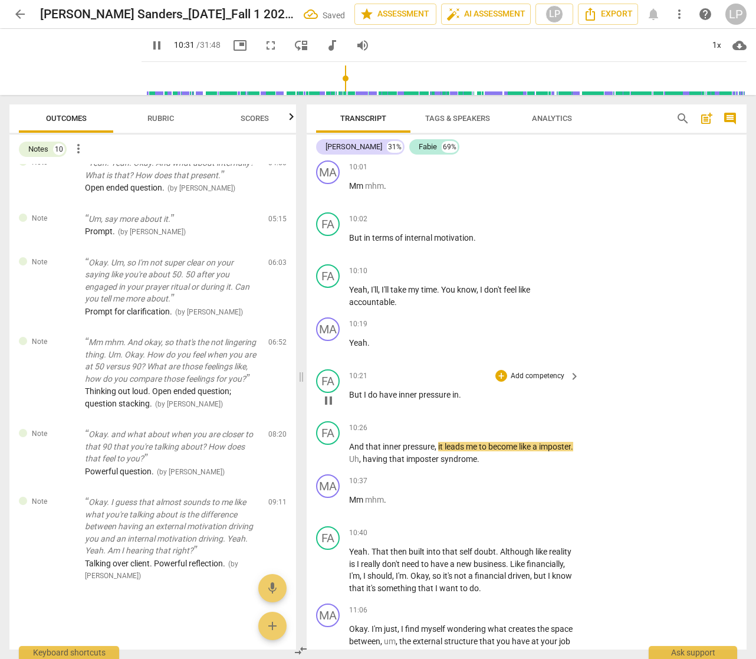
click at [461, 399] on span "." at bounding box center [460, 394] width 2 height 9
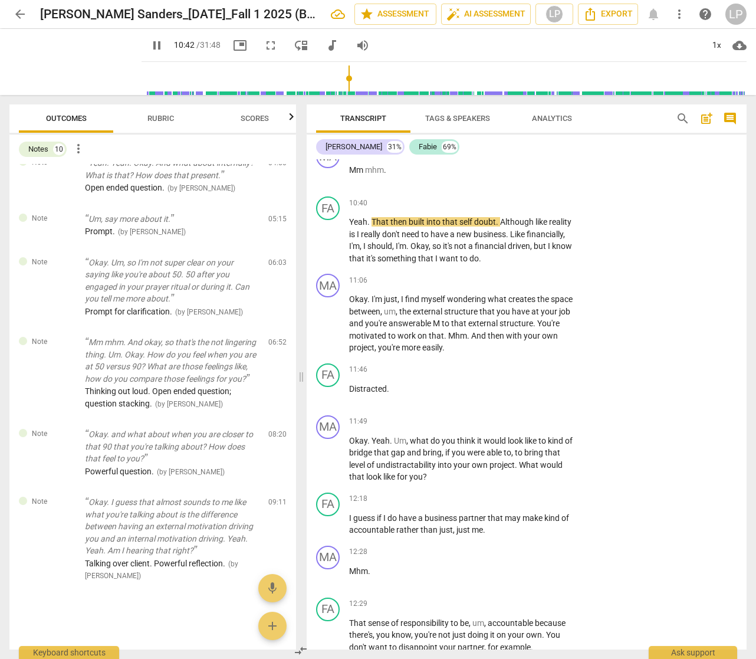
scroll to position [3052, 0]
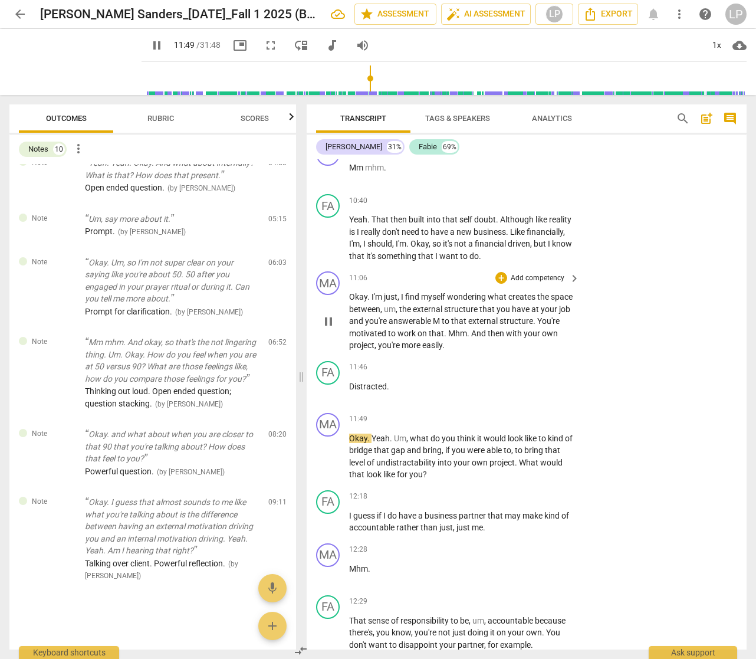
click at [538, 284] on p "Add competency" at bounding box center [538, 278] width 56 height 11
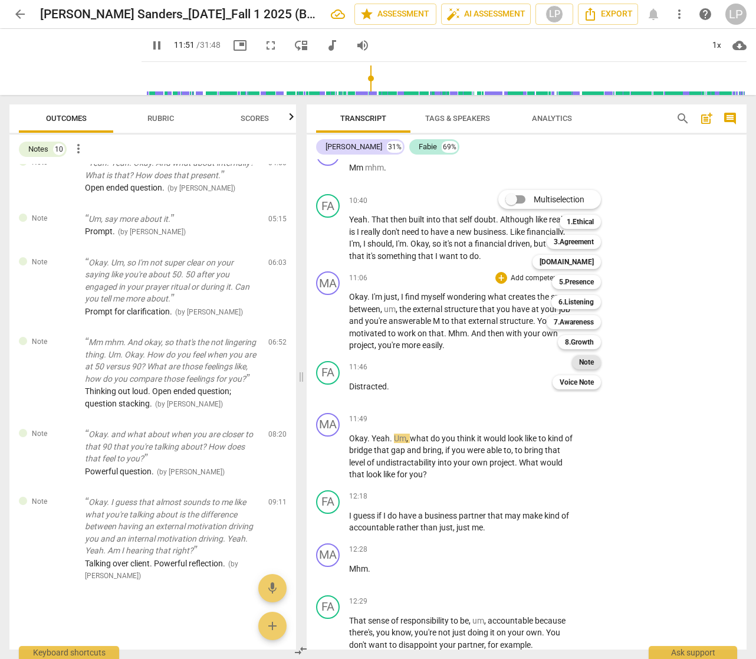
click at [586, 363] on b "Note" at bounding box center [586, 362] width 15 height 14
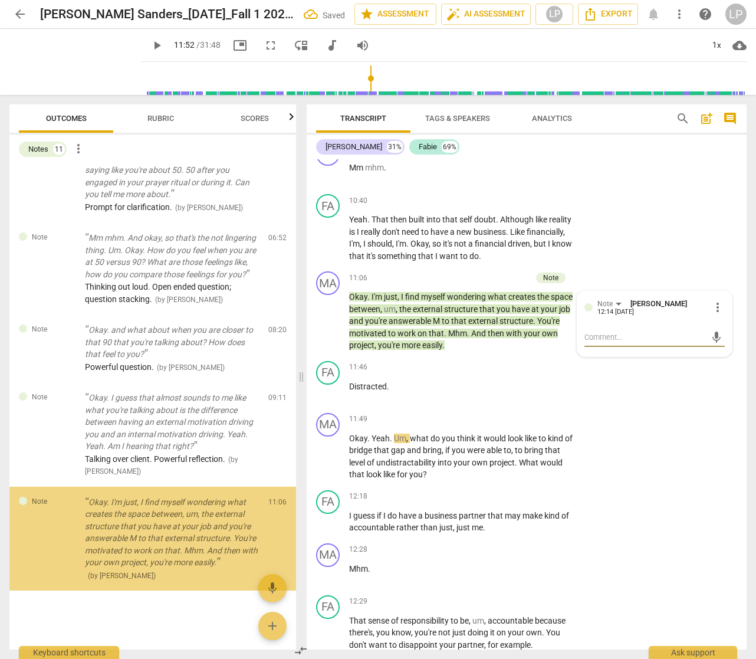
scroll to position [501, 0]
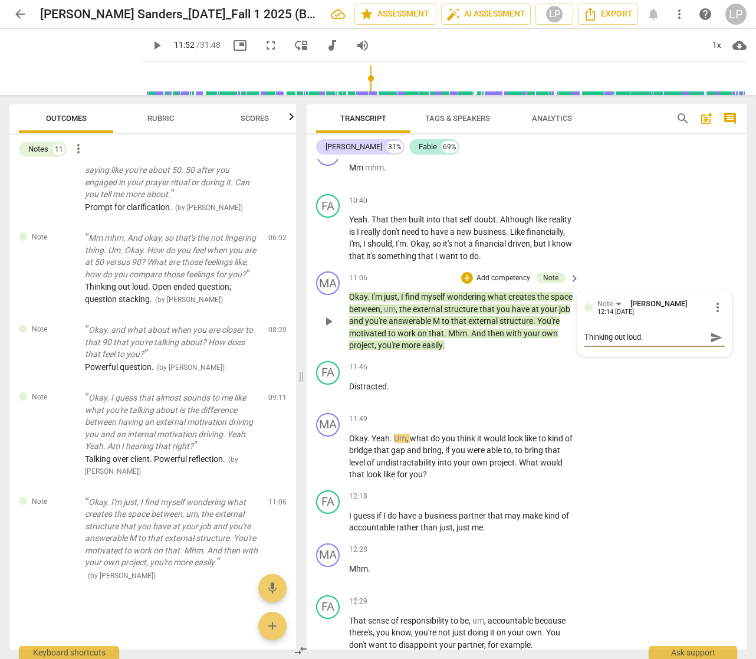
click at [710, 344] on span "send" at bounding box center [716, 337] width 13 height 13
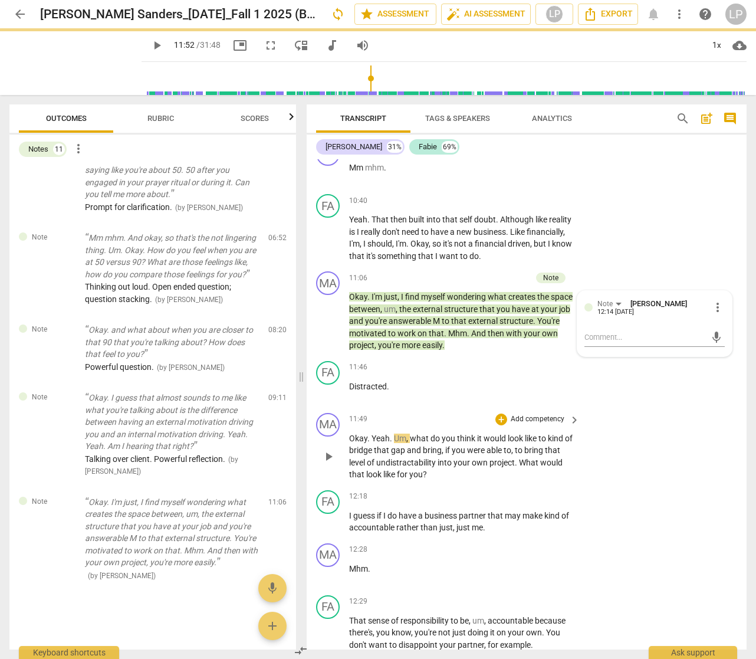
click at [420, 443] on span "what" at bounding box center [420, 437] width 21 height 9
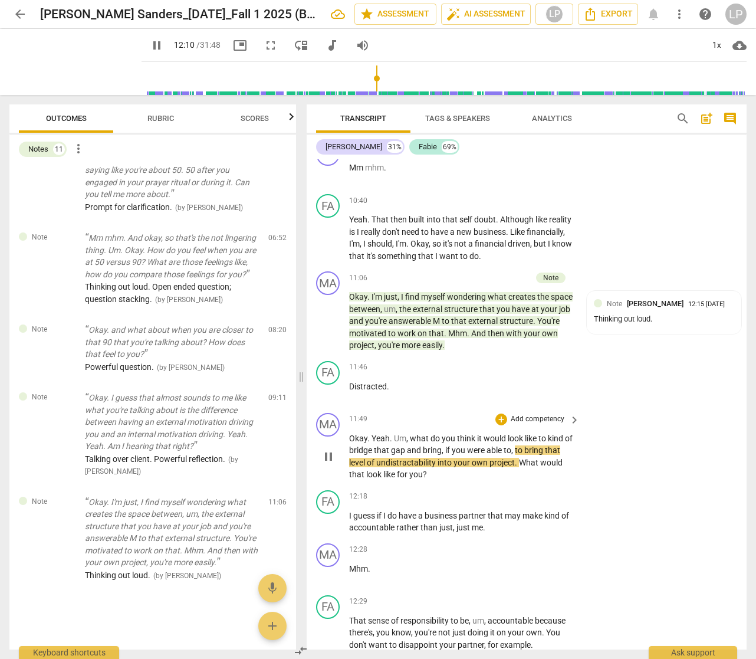
click at [535, 425] on p "Add competency" at bounding box center [538, 419] width 56 height 11
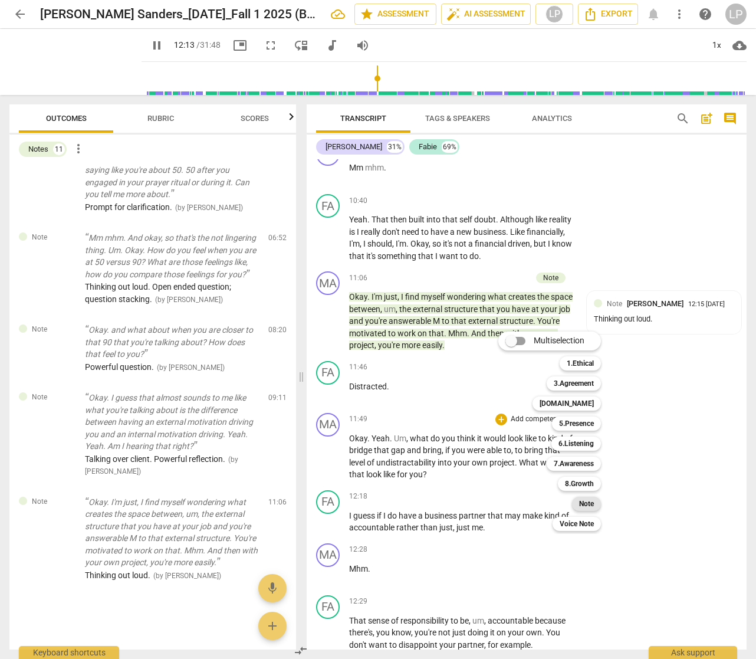
click at [586, 501] on b "Note" at bounding box center [586, 504] width 15 height 14
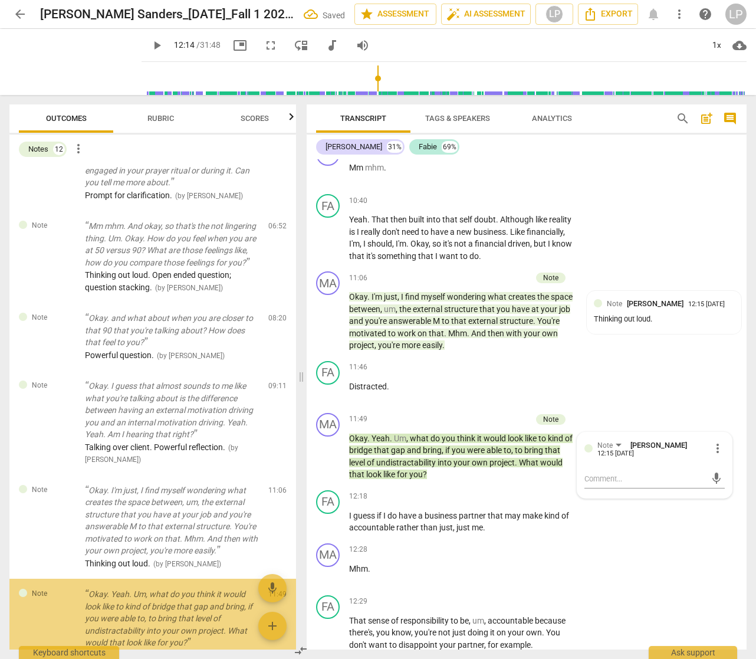
scroll to position [593, 0]
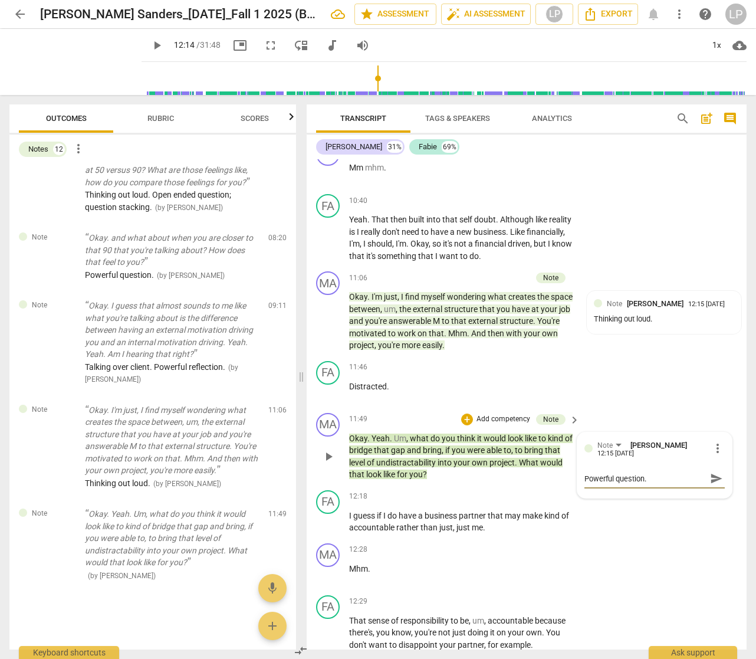
click at [712, 485] on span "send" at bounding box center [716, 478] width 13 height 13
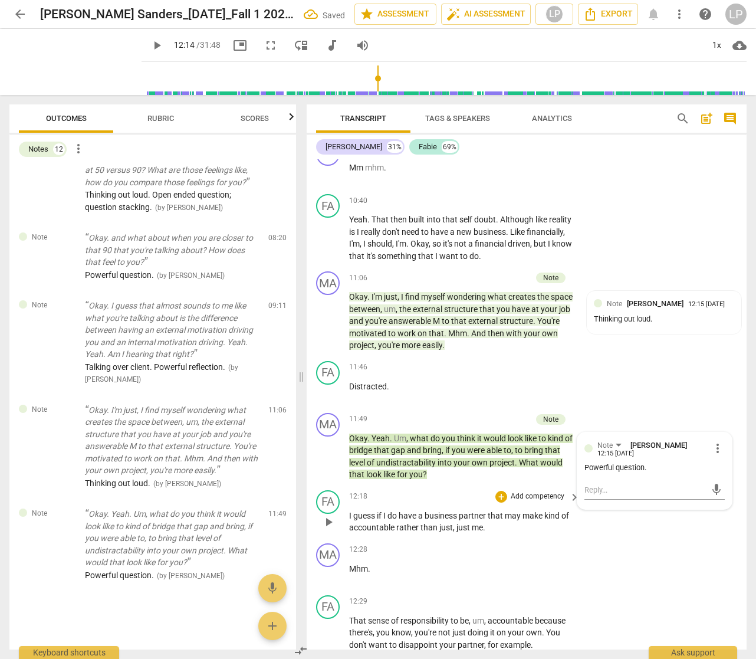
click at [445, 520] on span "business" at bounding box center [442, 515] width 34 height 9
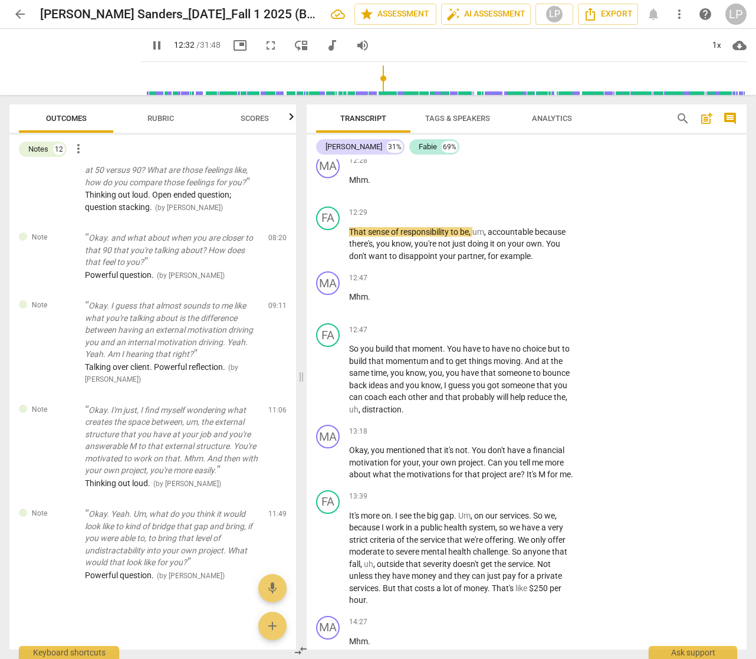
scroll to position [3475, 0]
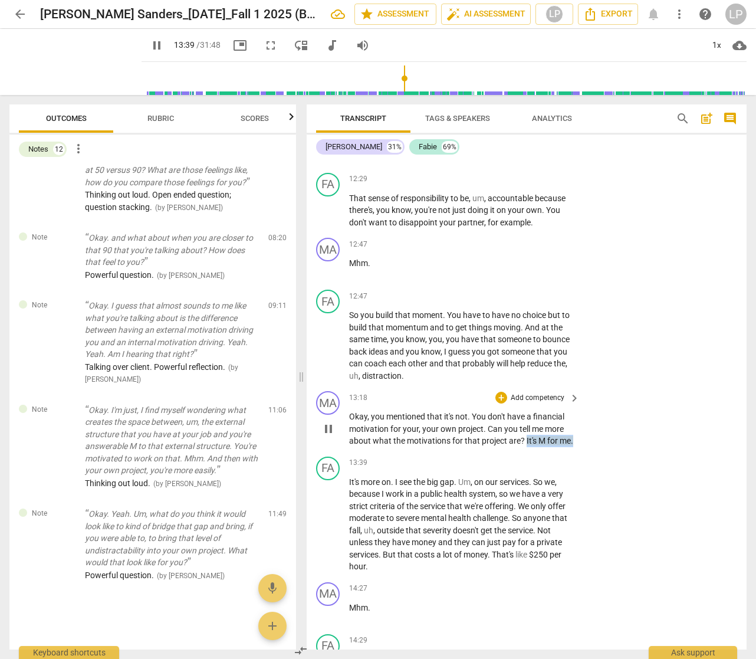
drag, startPoint x: 525, startPoint y: 451, endPoint x: 543, endPoint y: 464, distance: 21.9
click at [543, 447] on p "Okay , you mentioned that it's not . You don't have a financial motivation for …" at bounding box center [461, 428] width 225 height 37
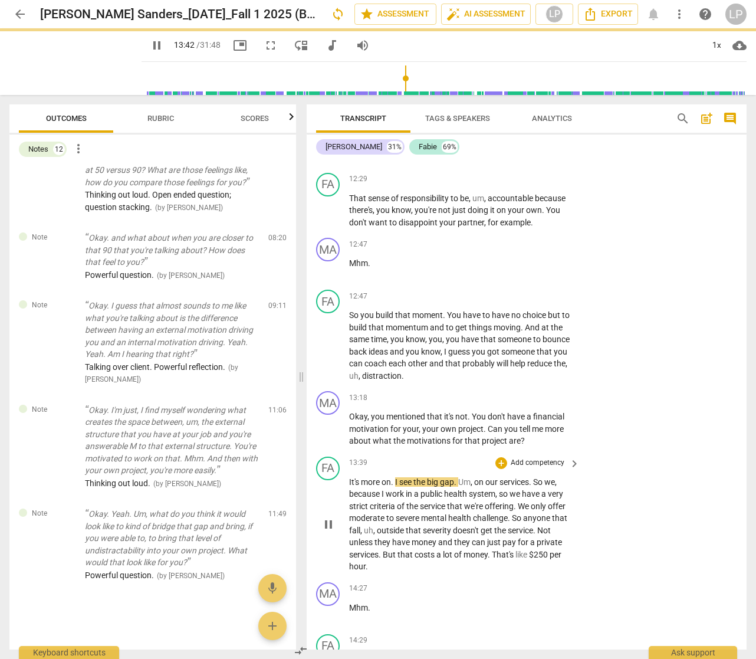
click at [348, 489] on div "FA play_arrow pause" at bounding box center [332, 514] width 33 height 116
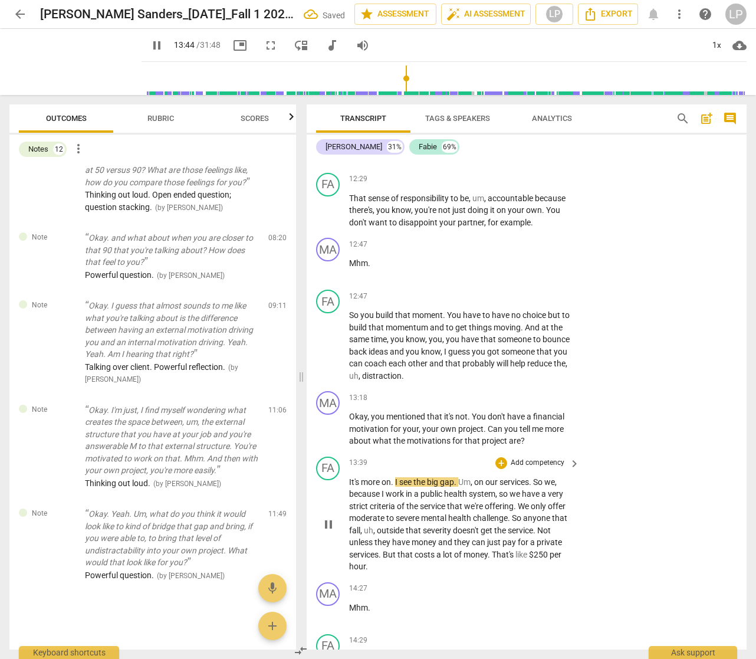
click at [351, 487] on span "It's" at bounding box center [355, 481] width 12 height 9
paste p
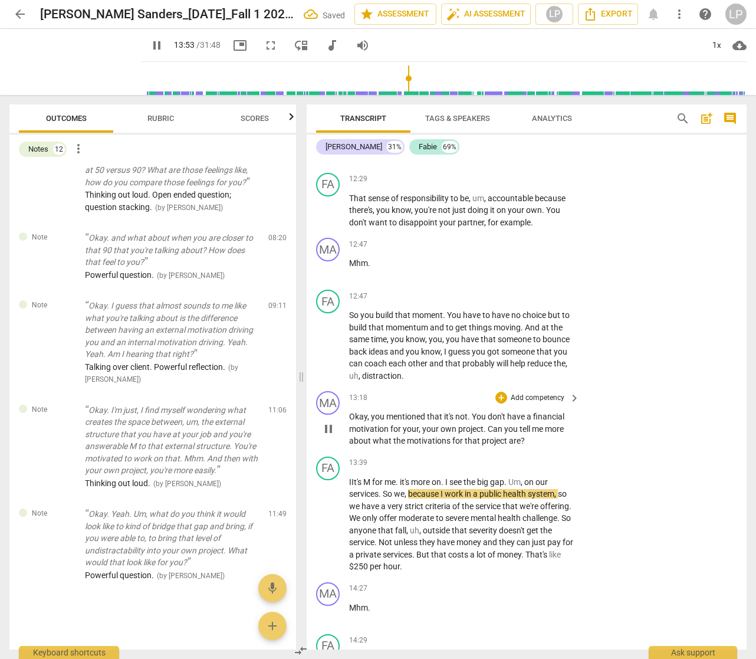
click at [533, 403] on p "Add competency" at bounding box center [538, 398] width 56 height 11
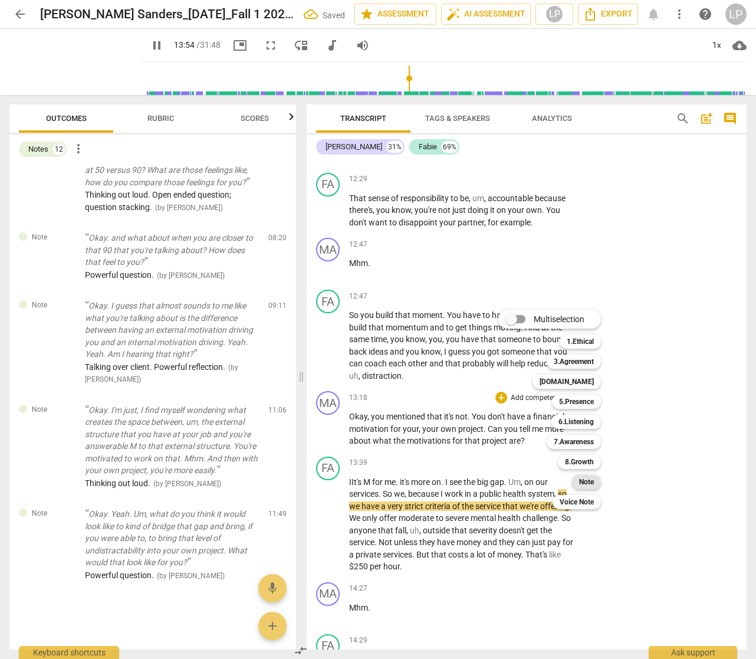
click at [584, 481] on b "Note" at bounding box center [586, 482] width 15 height 14
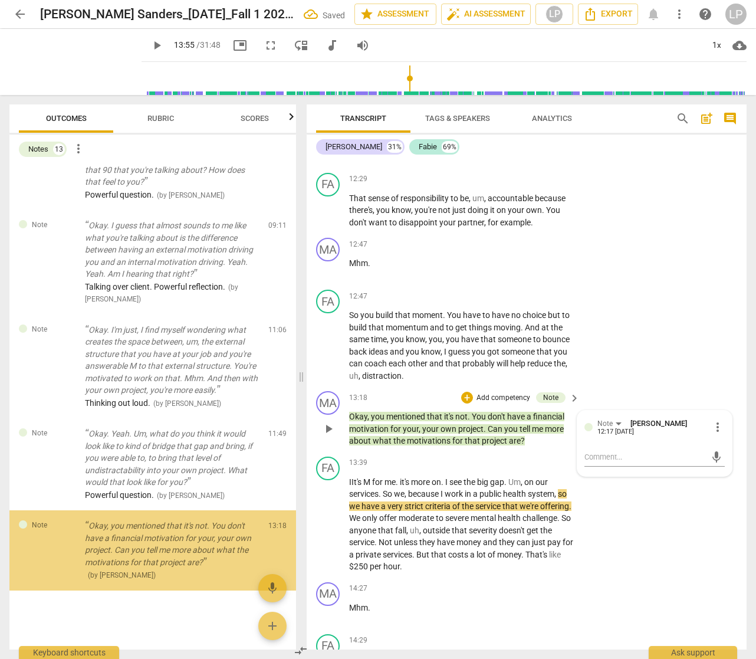
scroll to position [673, 0]
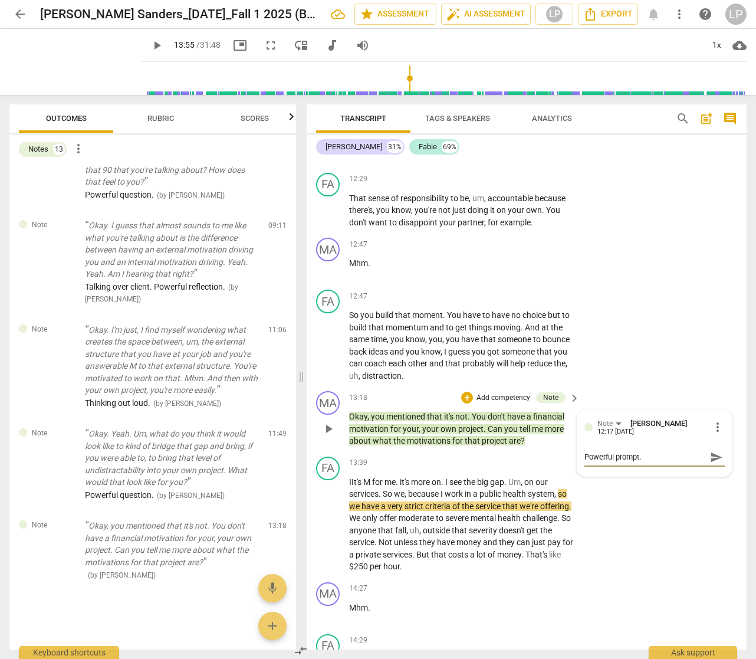
click at [712, 464] on span "send" at bounding box center [716, 457] width 13 height 13
click at [476, 512] on p "IIt's M for me . it's more on . I see the big gap . Um , on our services . So w…" at bounding box center [461, 524] width 225 height 97
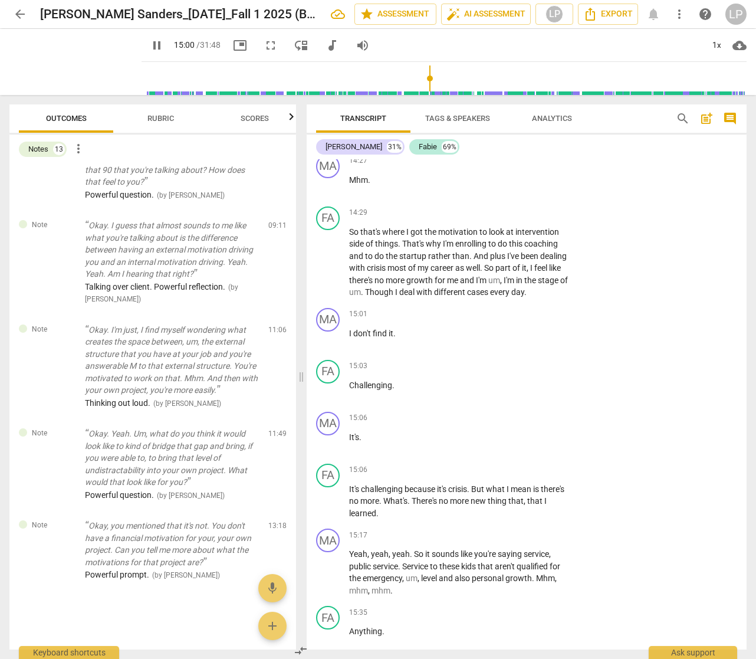
scroll to position [3908, 0]
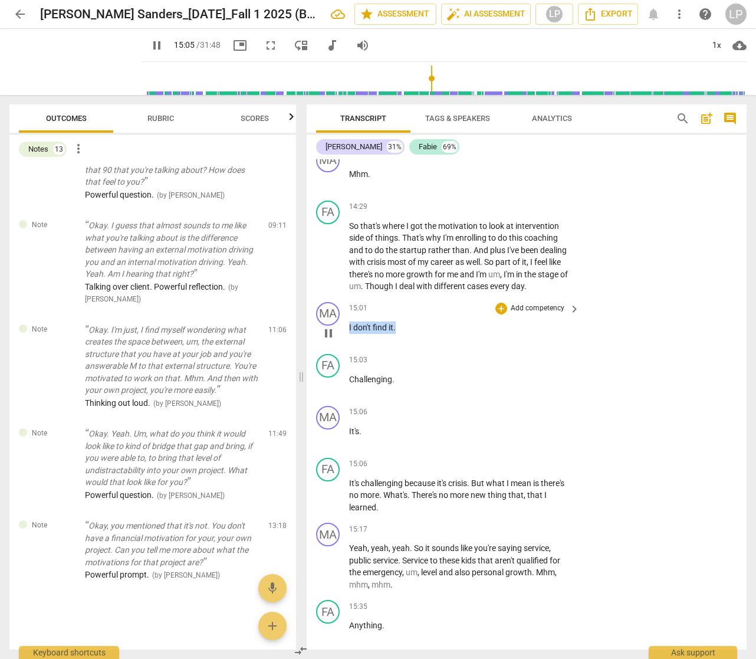
drag, startPoint x: 421, startPoint y: 336, endPoint x: 347, endPoint y: 337, distance: 74.3
click at [347, 337] on div "MA play_arrow pause 15:01 + Add competency keyboard_arrow_right I don't find it…" at bounding box center [527, 323] width 440 height 52
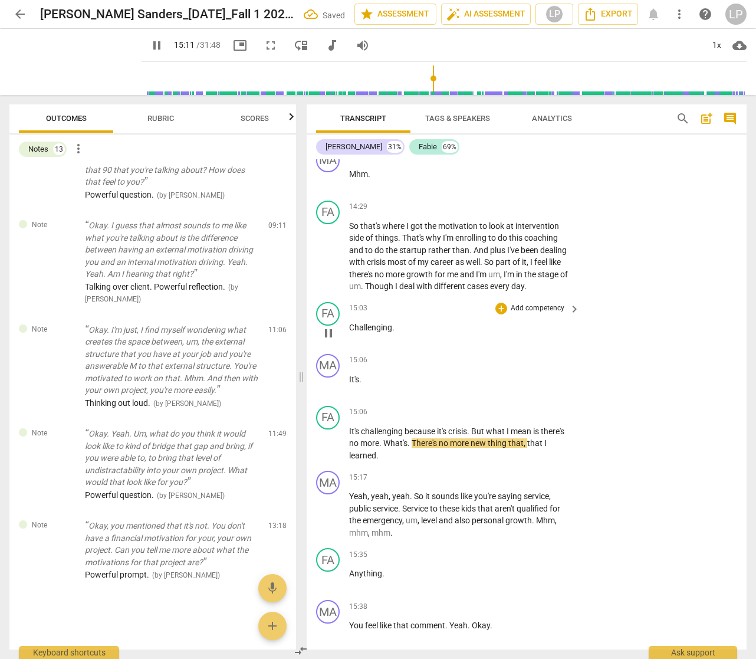
click at [348, 338] on div "play_arrow pause" at bounding box center [334, 333] width 30 height 15
click at [350, 332] on span "Challenging" at bounding box center [370, 327] width 43 height 9
paste p
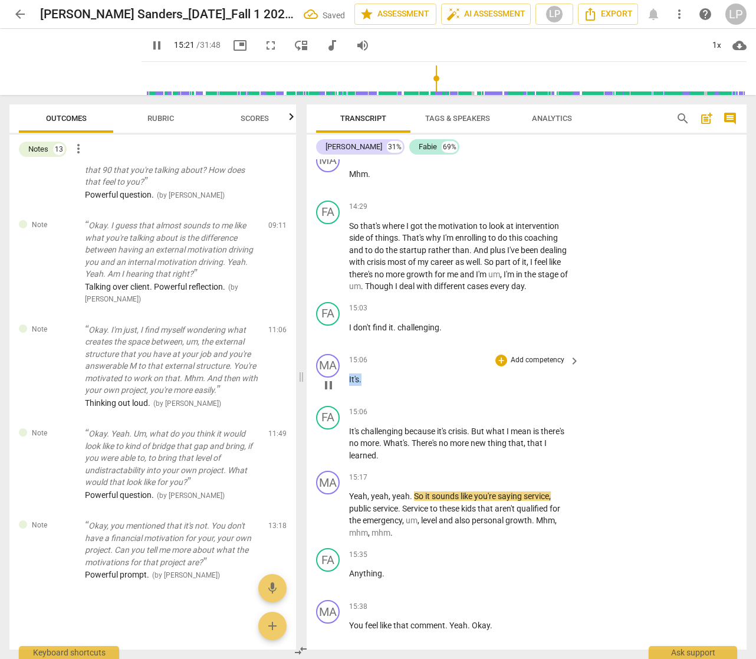
drag, startPoint x: 369, startPoint y: 395, endPoint x: 349, endPoint y: 389, distance: 20.9
click at [349, 389] on div "MA play_arrow pause 15:06 + Add competency keyboard_arrow_right It's ." at bounding box center [527, 375] width 440 height 52
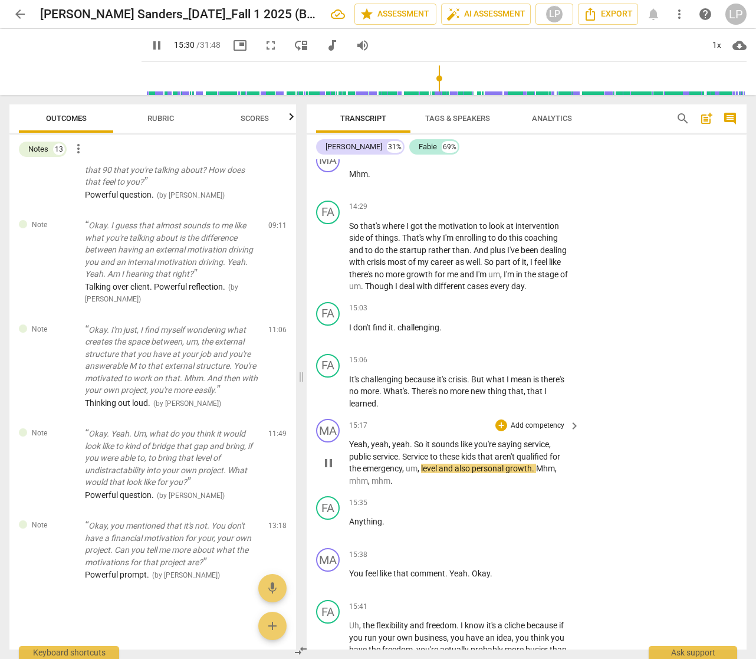
click at [459, 449] on span "sounds" at bounding box center [446, 443] width 29 height 9
drag, startPoint x: 537, startPoint y: 481, endPoint x: 522, endPoint y: 491, distance: 18.3
click at [522, 487] on p "Yeah , yeah , yeah . So it sounds like you're saying service , public service .…" at bounding box center [461, 462] width 225 height 48
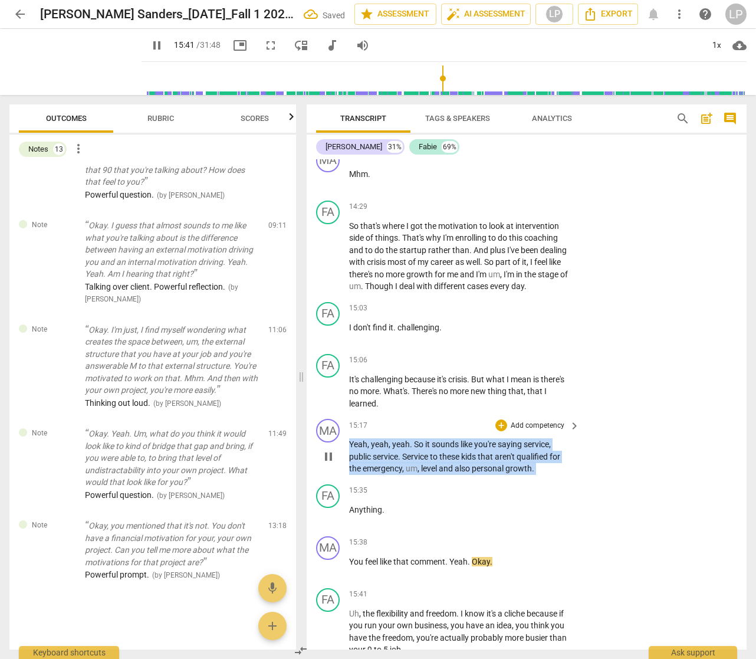
drag, startPoint x: 540, startPoint y: 480, endPoint x: 351, endPoint y: 453, distance: 191.2
click at [351, 453] on p "Yeah , yeah , yeah . So it sounds like you're saying service , public service .…" at bounding box center [461, 456] width 225 height 37
click at [547, 431] on p "Add competency" at bounding box center [538, 425] width 56 height 11
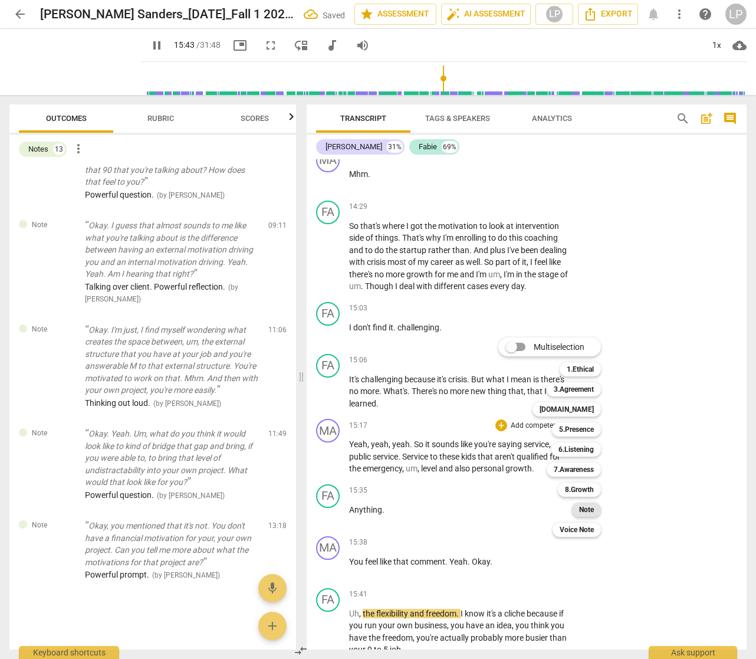
click at [588, 510] on b "Note" at bounding box center [586, 509] width 15 height 14
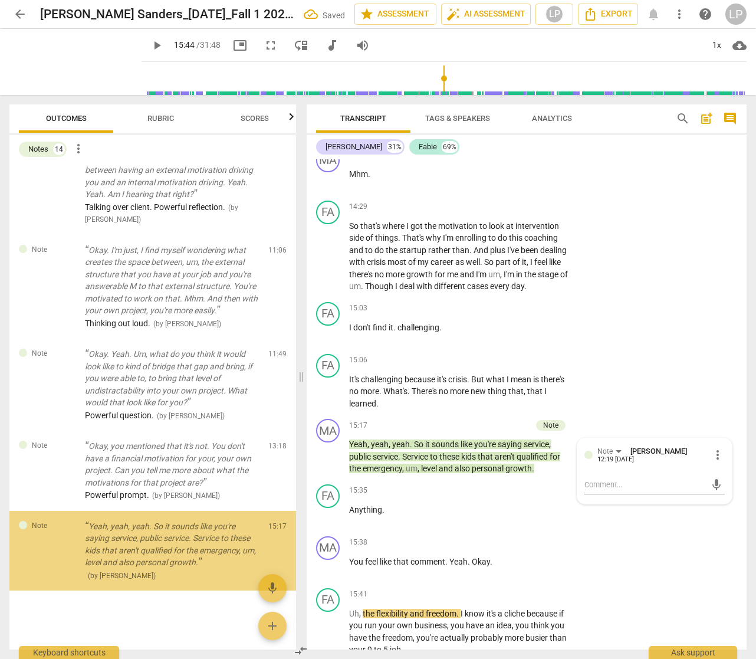
scroll to position [752, 0]
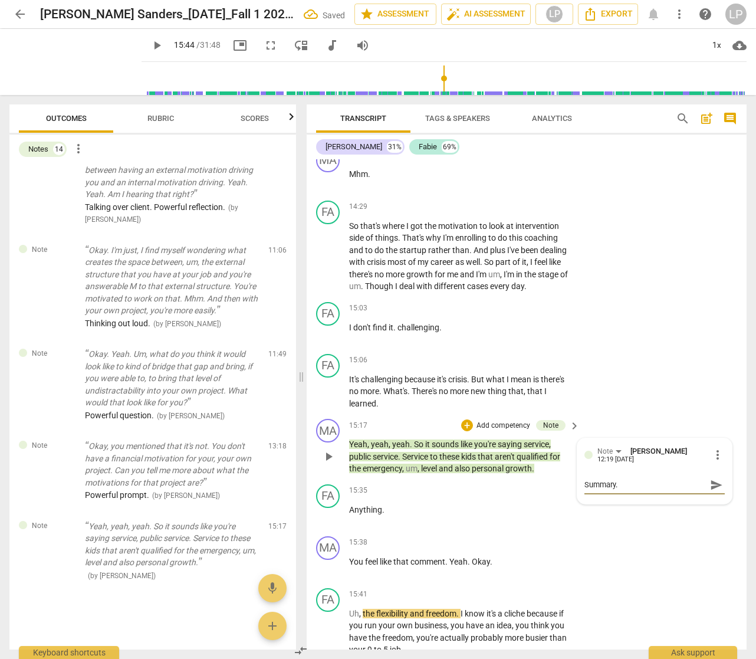
click at [710, 491] on span "send" at bounding box center [716, 484] width 13 height 13
click at [419, 474] on p "Yeah , yeah , yeah . So it sounds like you're saying service , public service .…" at bounding box center [461, 456] width 225 height 37
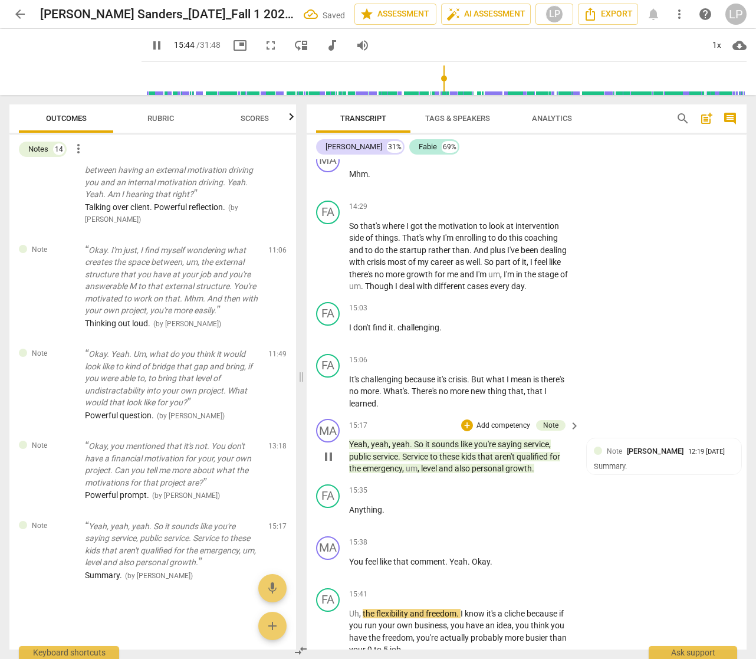
click at [416, 461] on span "Service" at bounding box center [416, 456] width 28 height 9
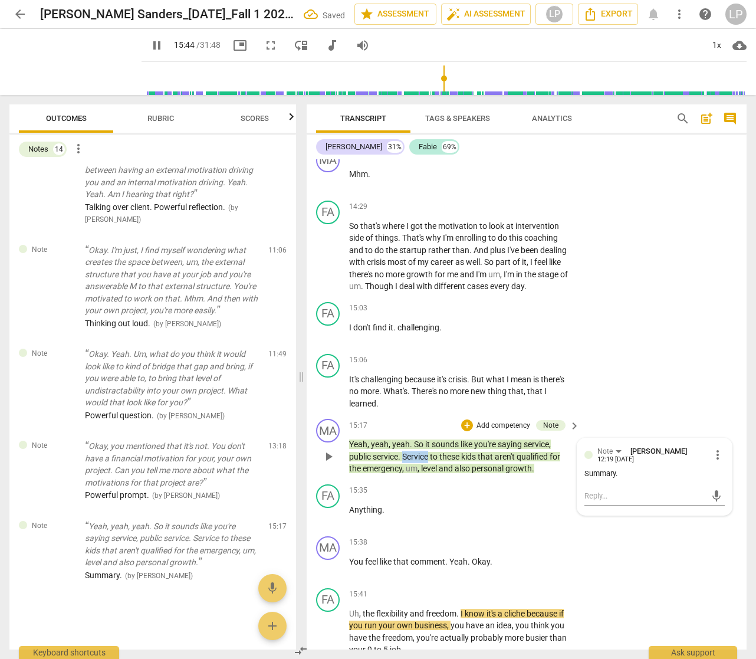
click at [416, 461] on span "Service" at bounding box center [416, 456] width 28 height 9
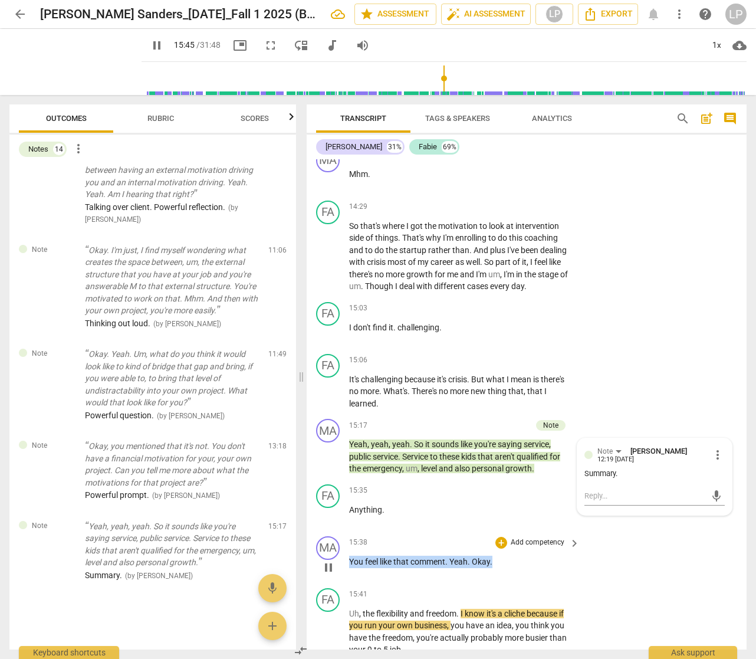
drag, startPoint x: 494, startPoint y: 574, endPoint x: 367, endPoint y: 566, distance: 127.1
click at [367, 566] on div "15:38 + Add competency keyboard_arrow_right You feel like that comment . Yeah .…" at bounding box center [465, 557] width 232 height 42
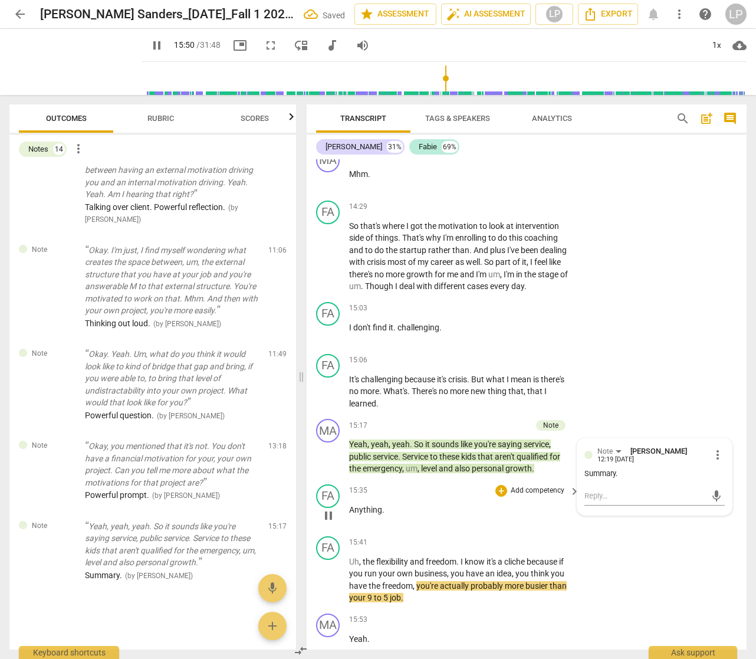
click at [401, 516] on p "Anything ." at bounding box center [461, 510] width 225 height 12
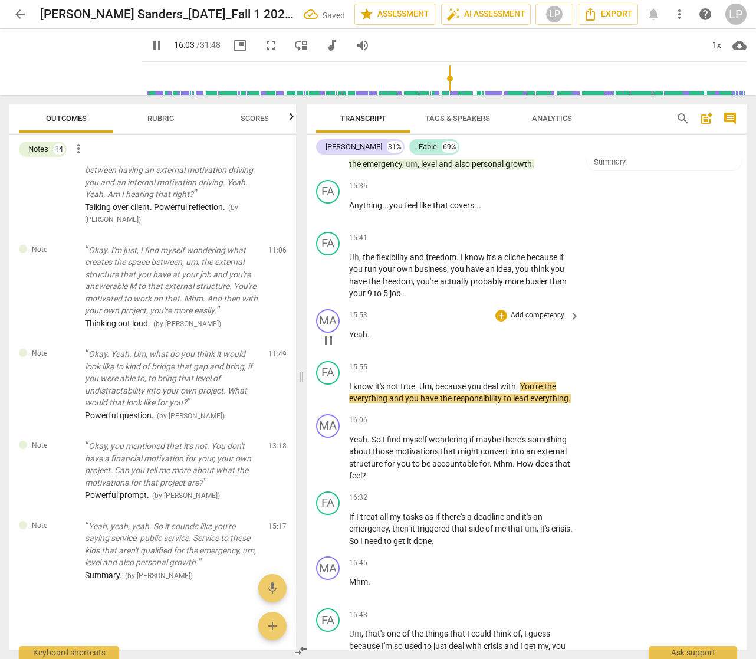
scroll to position [4206, 0]
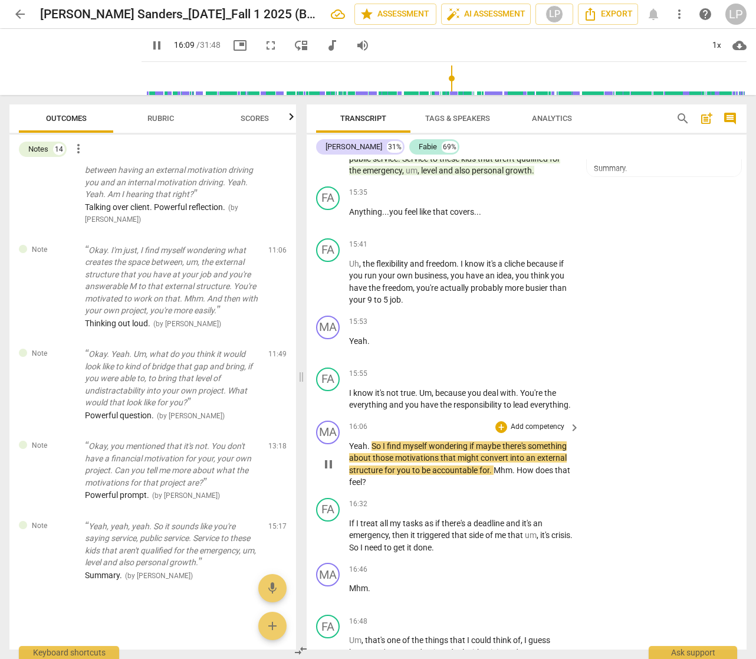
click at [372, 451] on span "So" at bounding box center [377, 445] width 11 height 9
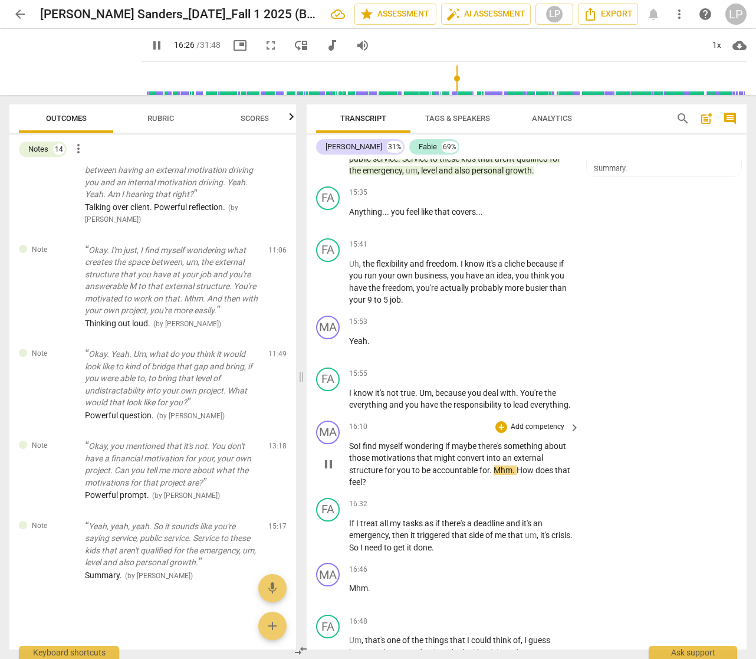
click at [517, 475] on span "How" at bounding box center [526, 469] width 19 height 9
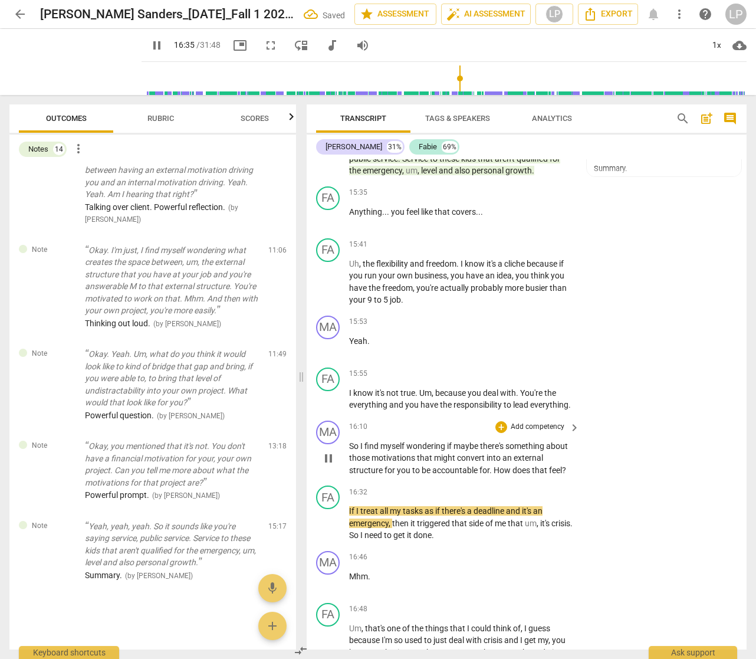
drag, startPoint x: 571, startPoint y: 478, endPoint x: 389, endPoint y: 469, distance: 183.1
click at [389, 469] on div "So I find myself wondering if maybe there's something about those motivations t…" at bounding box center [465, 458] width 232 height 37
click at [543, 432] on p "Add competency" at bounding box center [538, 427] width 56 height 11
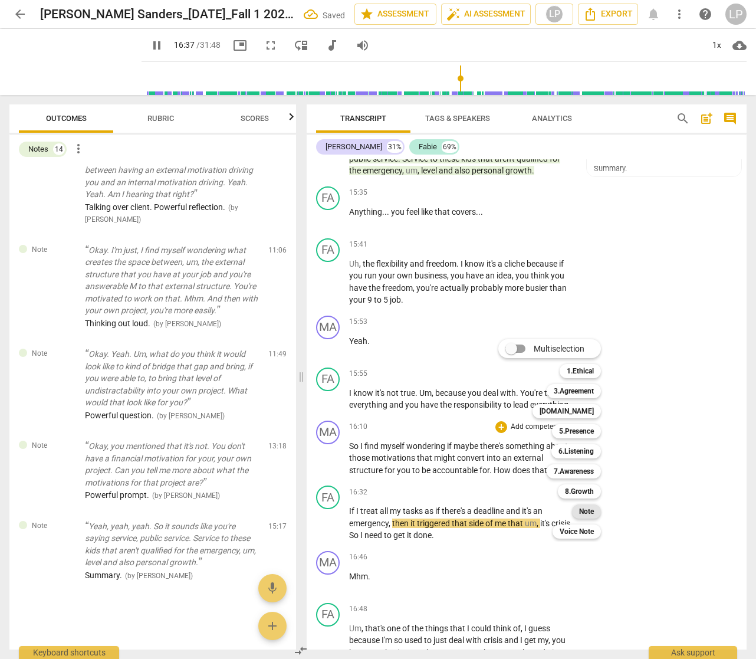
click at [589, 510] on b "Note" at bounding box center [586, 511] width 15 height 14
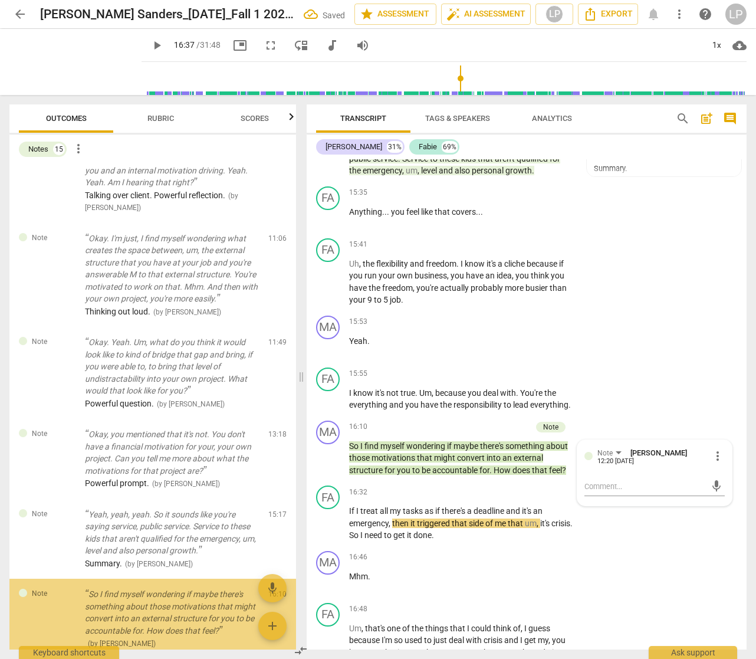
scroll to position [833, 0]
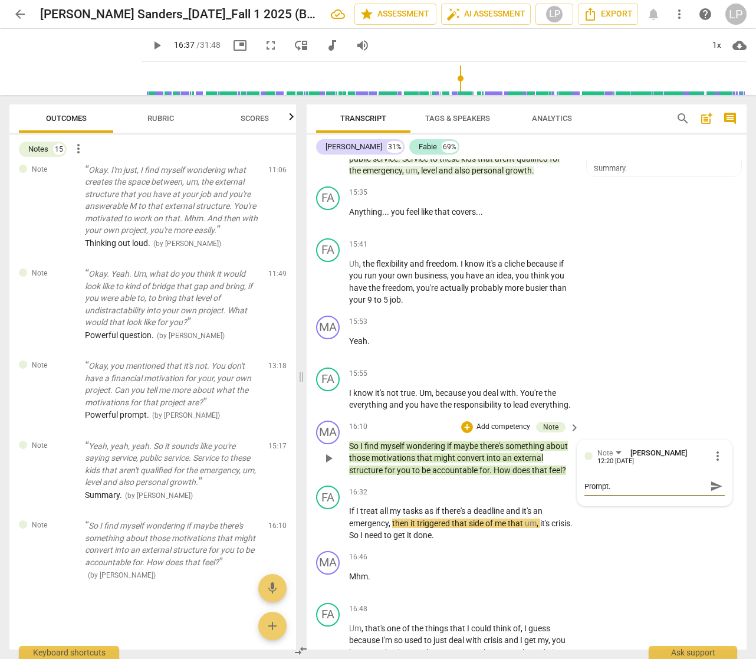
click at [710, 492] on span "send" at bounding box center [716, 485] width 13 height 13
click at [426, 540] on p "If I treat all my tasks as if there's a deadline and it's an emergency , then i…" at bounding box center [461, 523] width 225 height 37
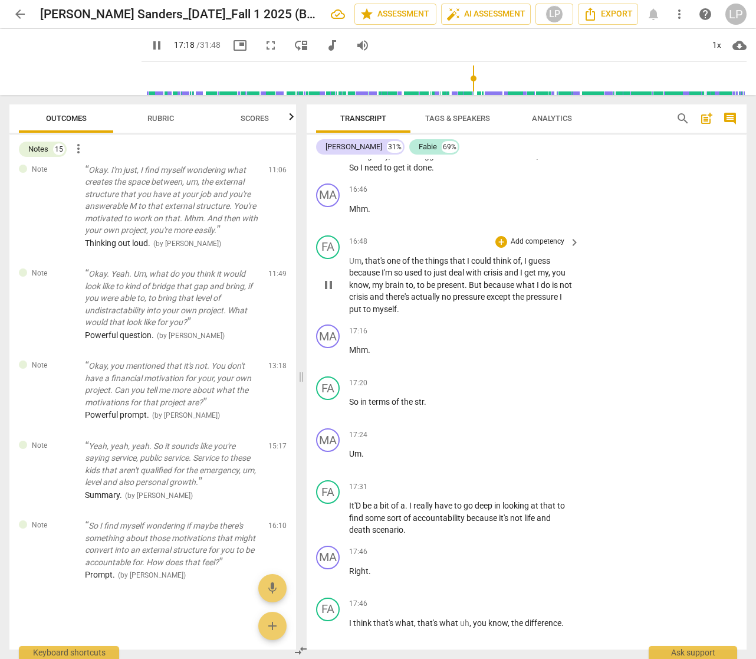
scroll to position [4598, 0]
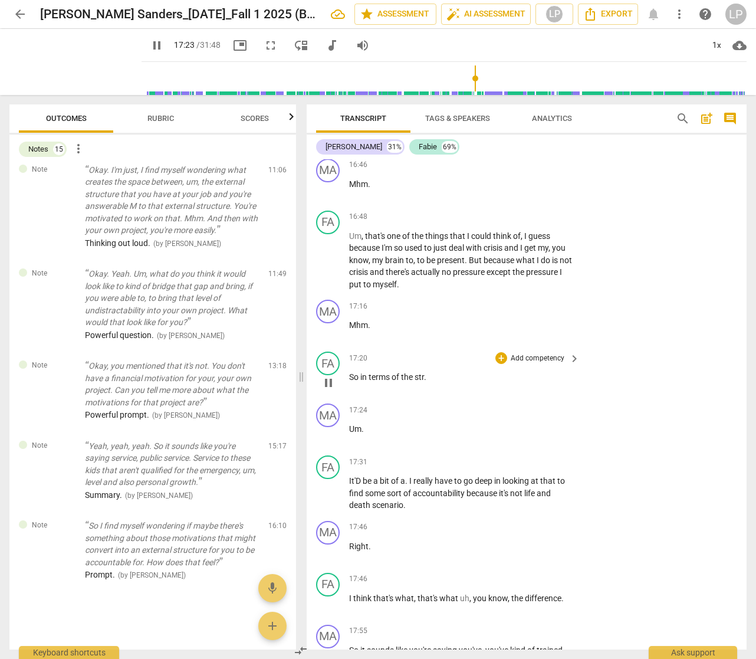
click at [426, 382] on span "." at bounding box center [425, 376] width 2 height 9
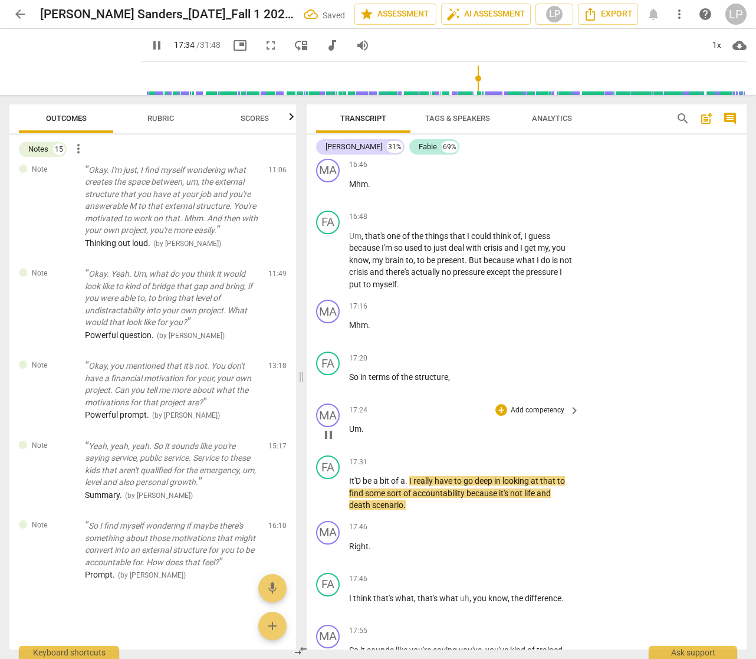
click at [378, 435] on p "Um ." at bounding box center [461, 429] width 225 height 12
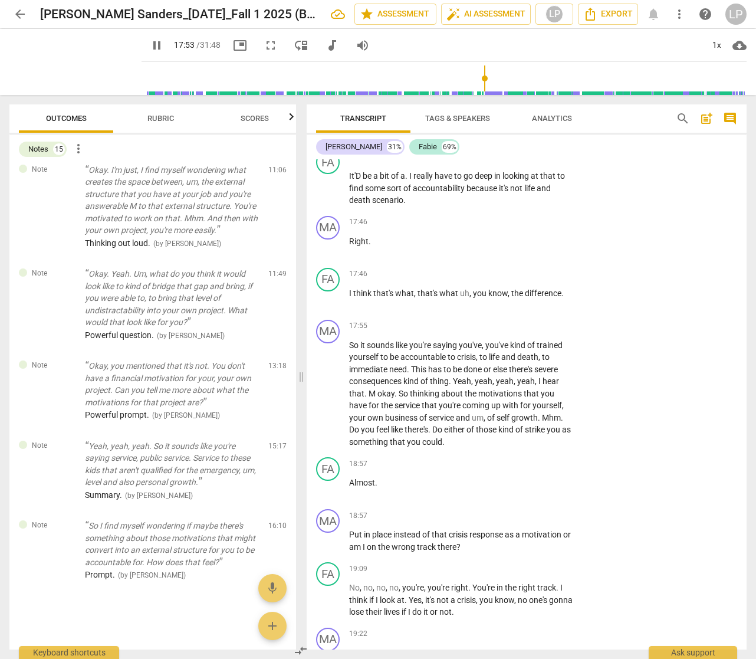
scroll to position [4856, 0]
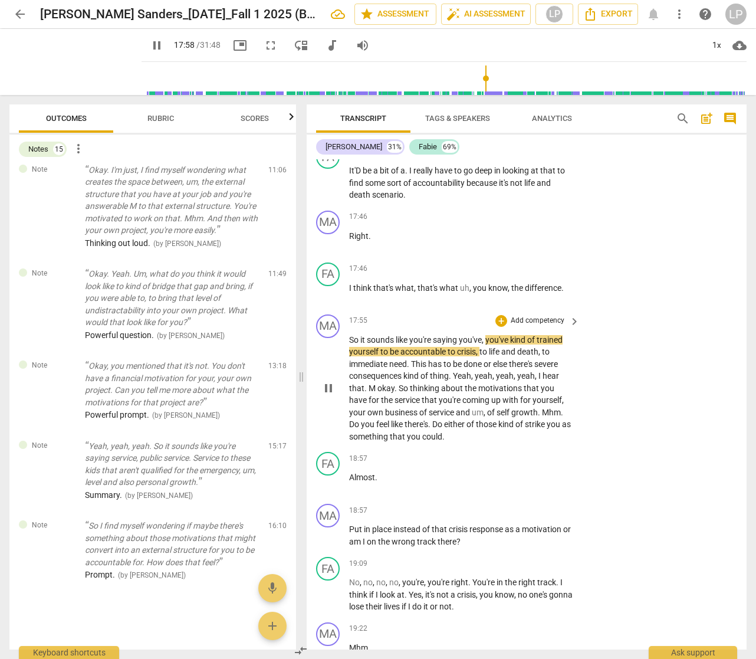
click at [538, 326] on p "Add competency" at bounding box center [538, 321] width 56 height 11
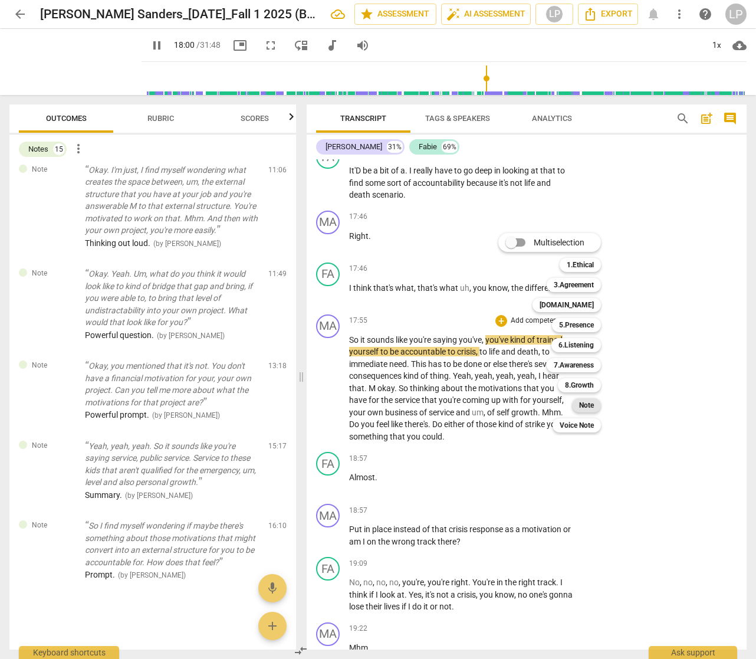
click at [584, 404] on b "Note" at bounding box center [586, 405] width 15 height 14
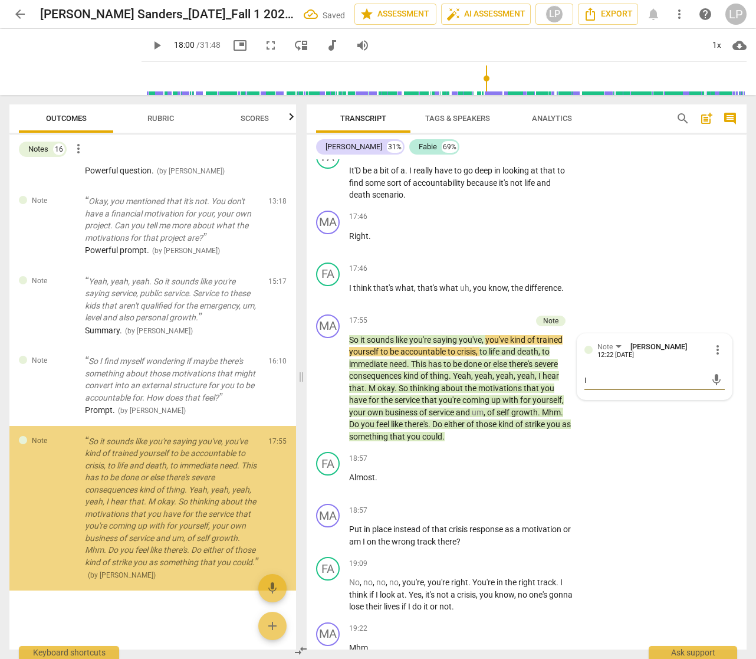
scroll to position [1009, 0]
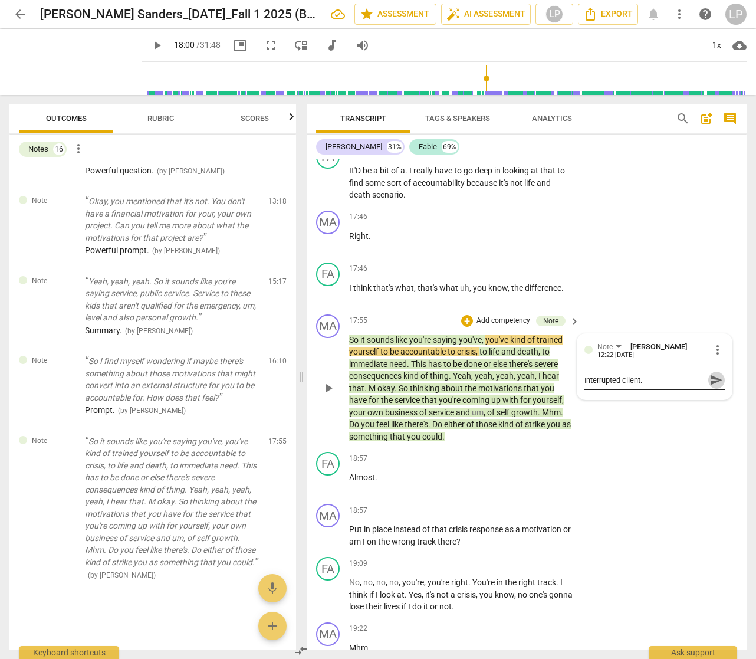
click at [710, 386] on span "send" at bounding box center [716, 379] width 13 height 13
click at [453, 393] on span "about" at bounding box center [453, 387] width 24 height 9
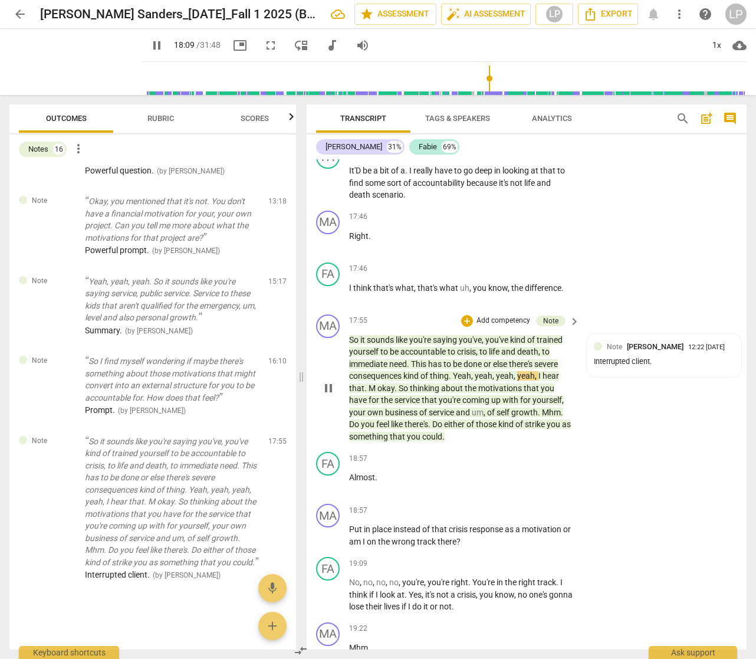
click at [534, 380] on span "yeah" at bounding box center [526, 375] width 18 height 9
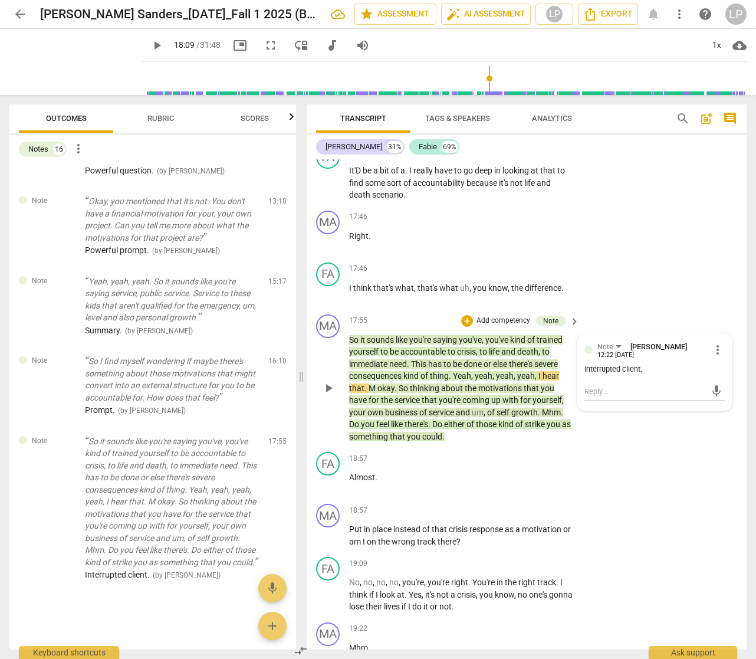
click at [537, 380] on span "," at bounding box center [537, 375] width 4 height 9
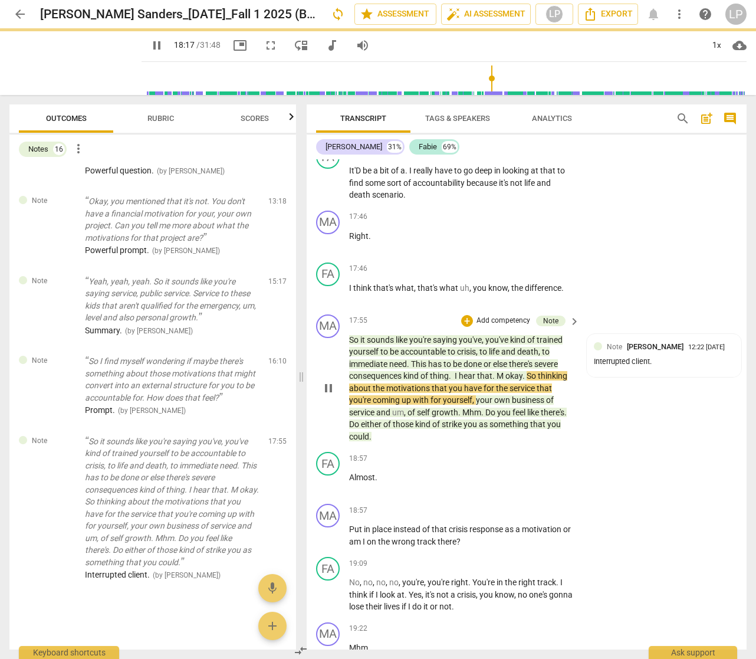
scroll to position [997, 0]
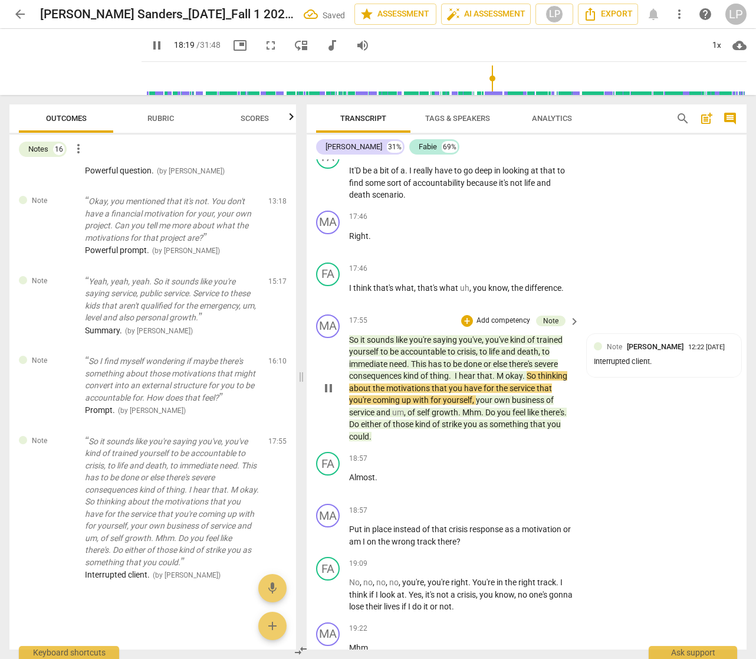
click at [505, 380] on span "M" at bounding box center [501, 375] width 9 height 9
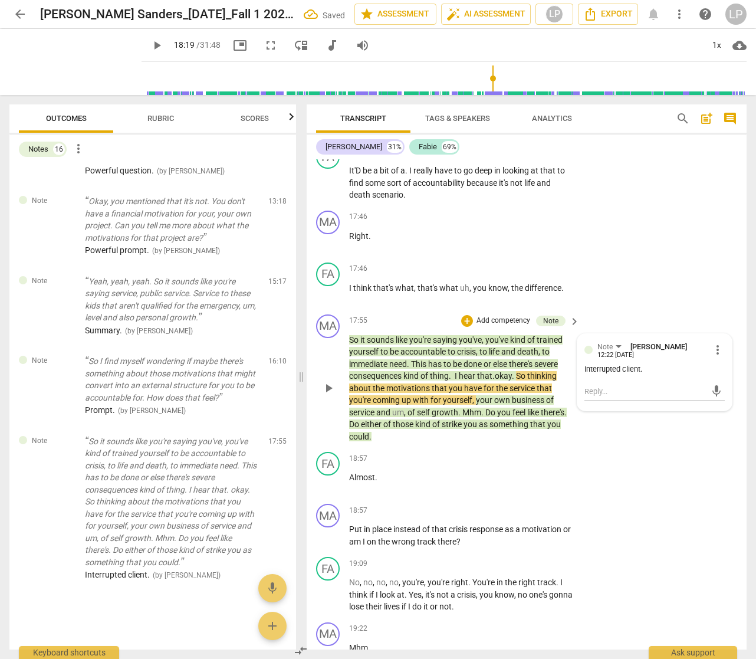
click at [446, 369] on span "to" at bounding box center [447, 363] width 9 height 9
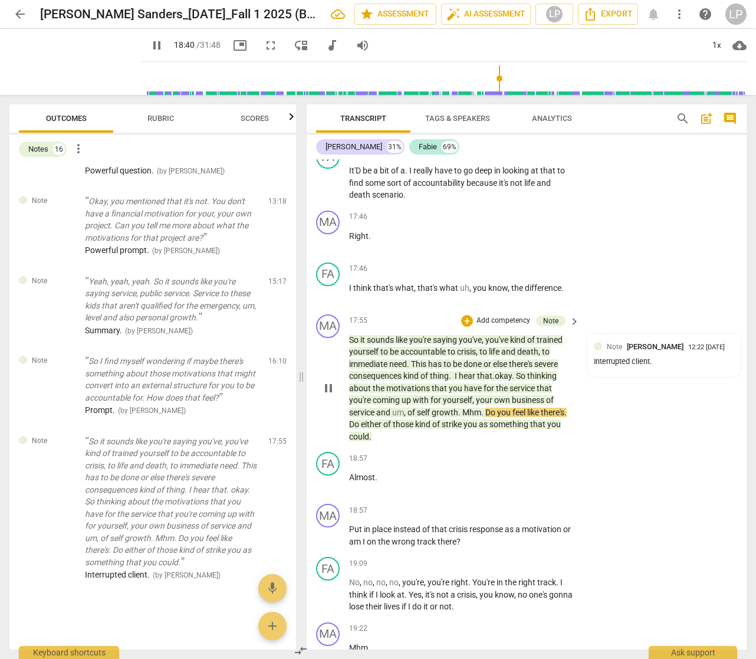
click at [484, 417] on span "." at bounding box center [483, 412] width 4 height 9
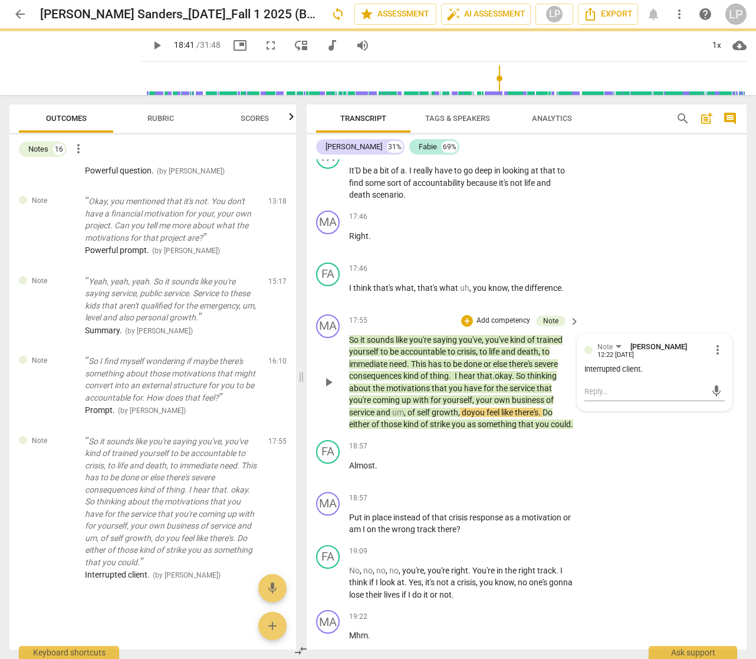
click at [493, 405] on span "your" at bounding box center [485, 399] width 18 height 9
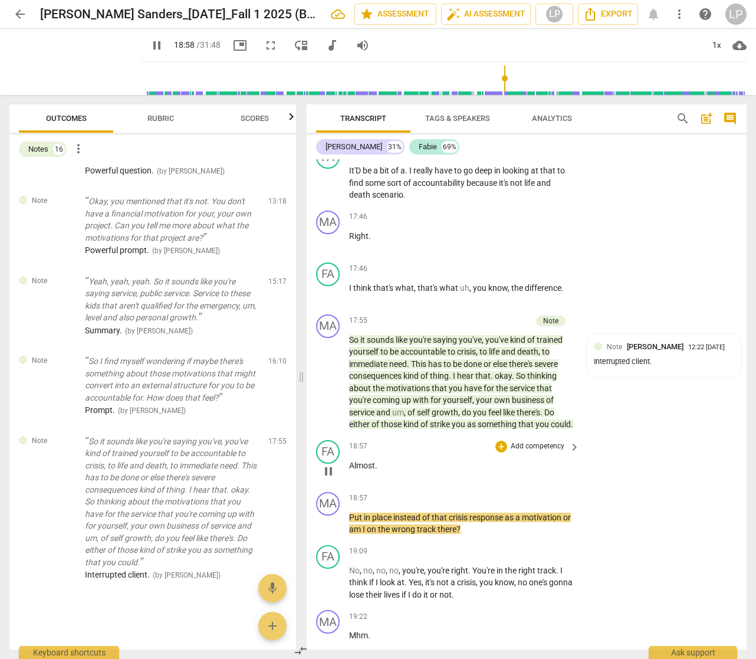
click at [386, 472] on p "Almost ." at bounding box center [461, 465] width 225 height 12
click at [350, 470] on span "Almost" at bounding box center [362, 465] width 26 height 9
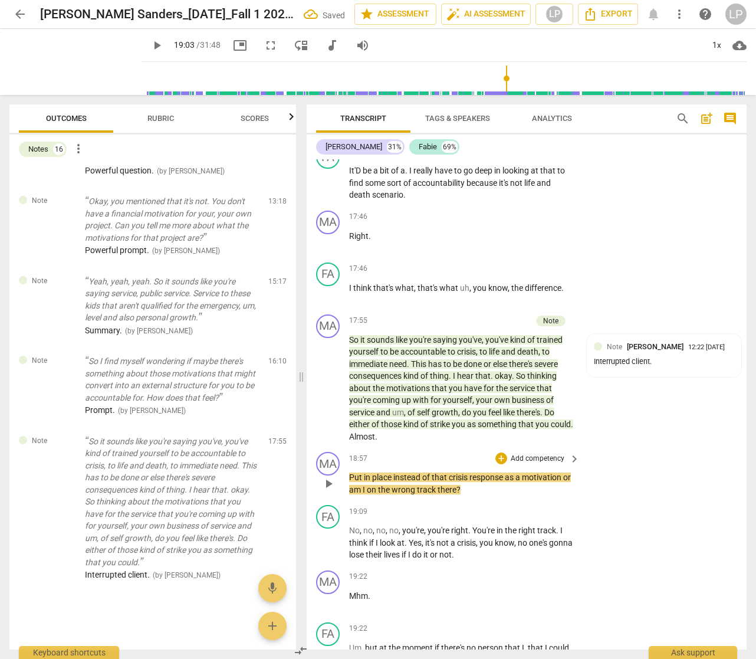
click at [350, 482] on span "Put" at bounding box center [356, 476] width 15 height 9
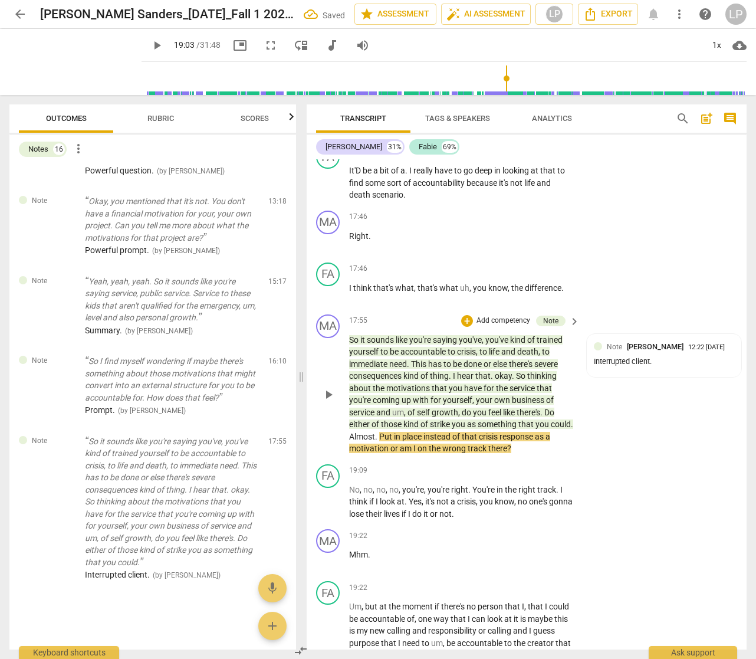
click at [469, 429] on span "as" at bounding box center [472, 423] width 11 height 9
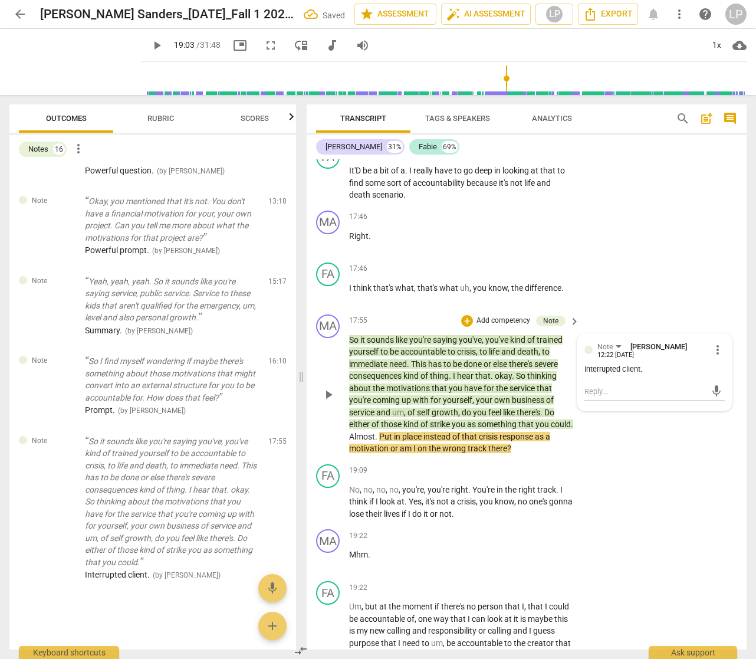
click at [452, 441] on span "instead" at bounding box center [437, 436] width 29 height 9
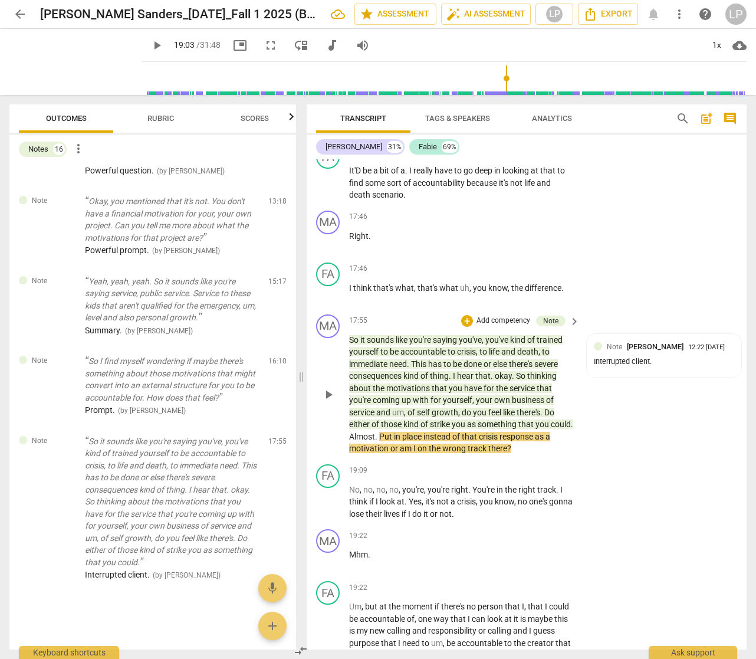
click at [452, 441] on span "instead" at bounding box center [437, 436] width 29 height 9
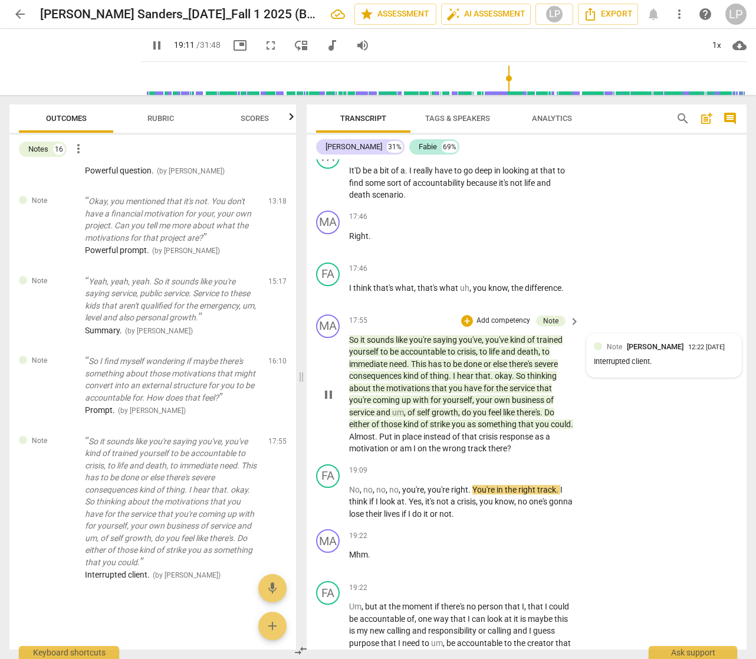
click at [650, 351] on span "[PERSON_NAME]" at bounding box center [655, 346] width 57 height 9
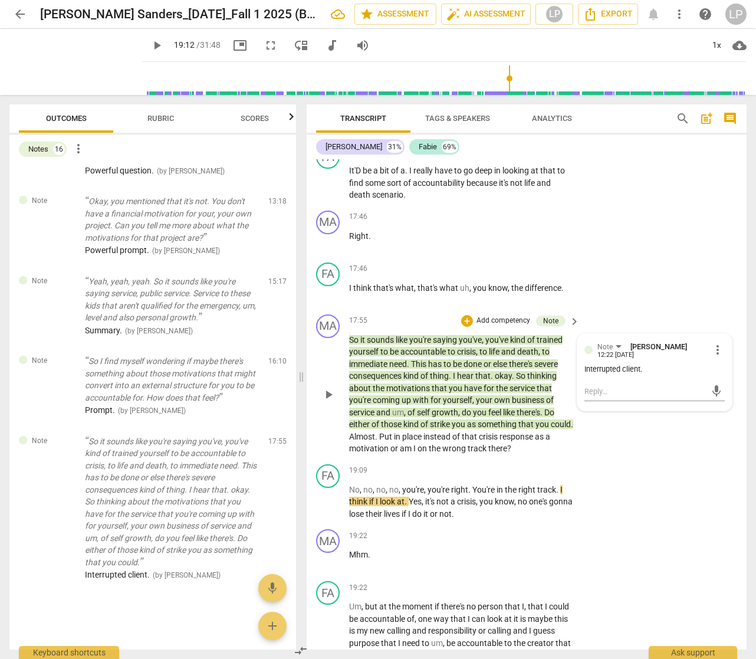
click at [712, 357] on span "more_vert" at bounding box center [718, 350] width 14 height 14
click at [712, 364] on li "Edit" at bounding box center [725, 362] width 41 height 22
click at [665, 382] on textarea "Interrupted client." at bounding box center [654, 375] width 140 height 11
click at [590, 419] on span "check_circle" at bounding box center [593, 412] width 14 height 14
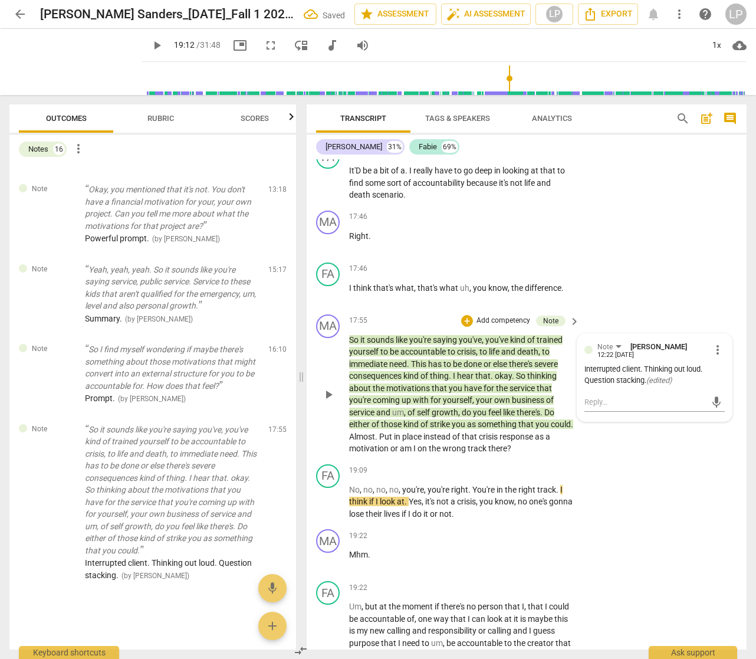
scroll to position [1009, 0]
click at [474, 453] on span "track" at bounding box center [478, 447] width 21 height 9
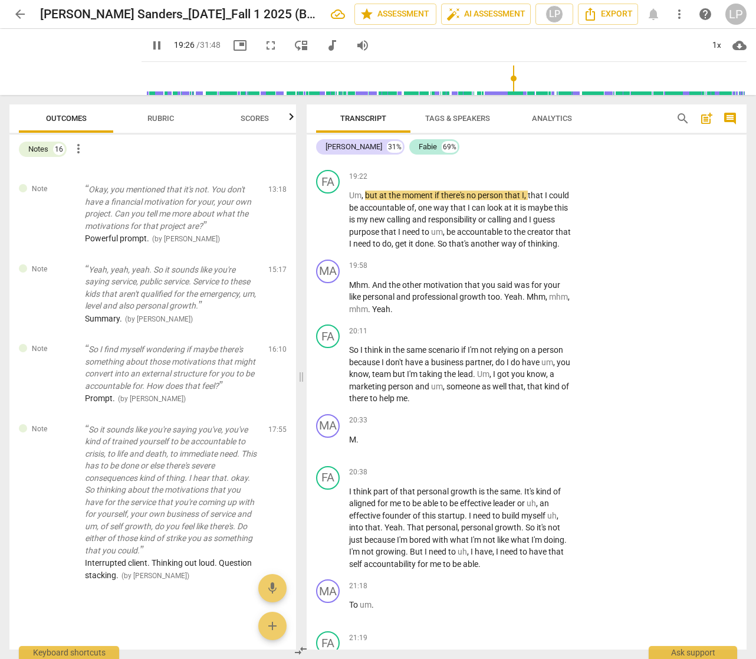
scroll to position [5273, 0]
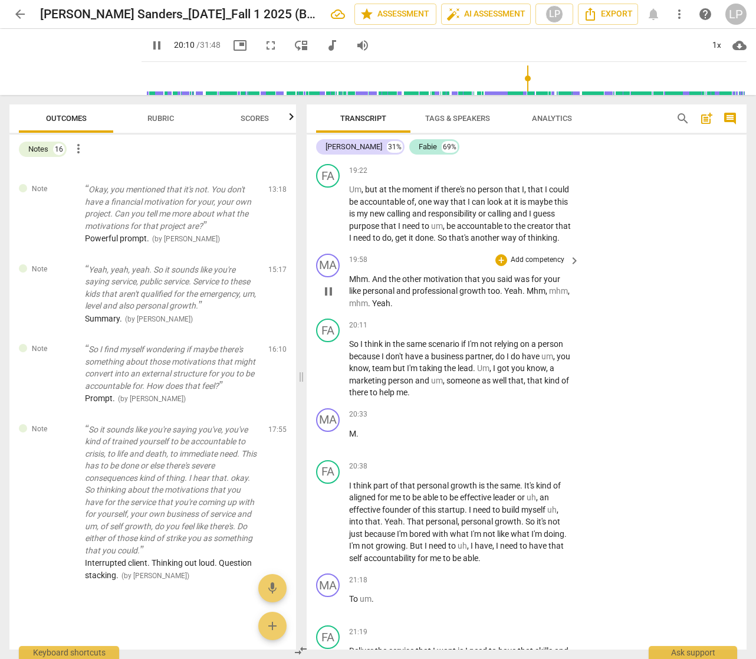
click at [505, 295] on span "Yeah" at bounding box center [513, 290] width 18 height 9
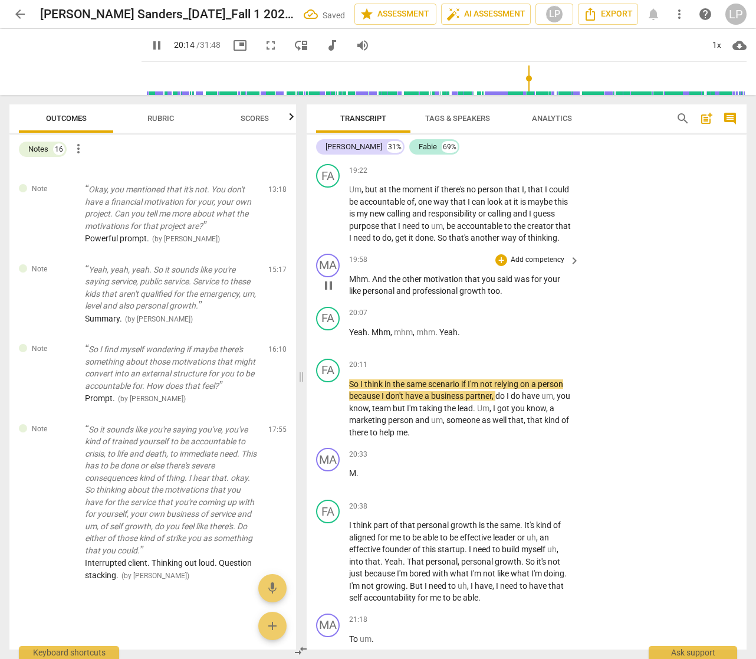
click at [537, 265] on p "Add competency" at bounding box center [538, 260] width 56 height 11
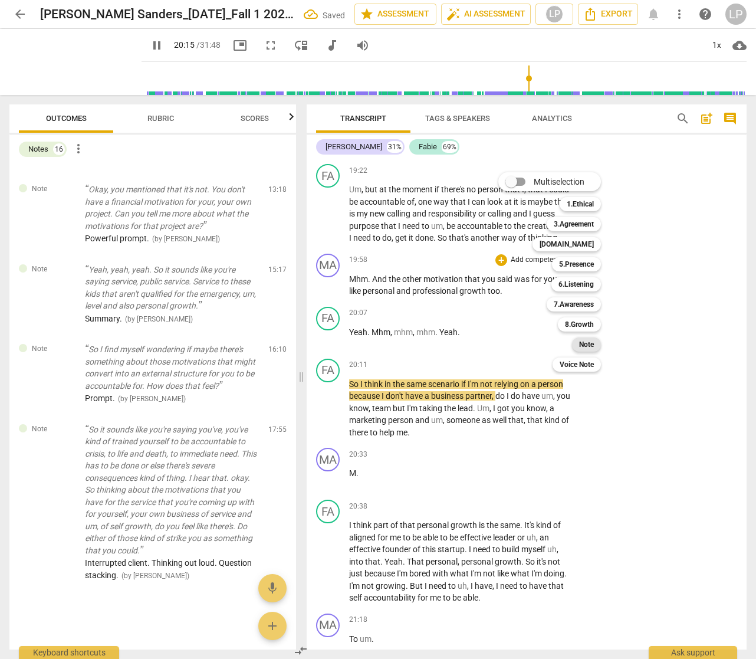
click at [586, 341] on b "Note" at bounding box center [586, 344] width 15 height 14
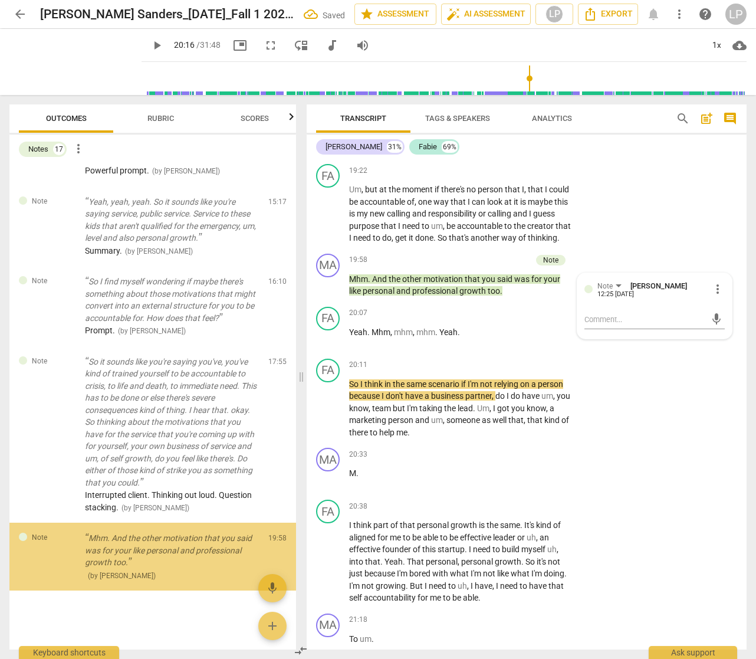
scroll to position [1077, 0]
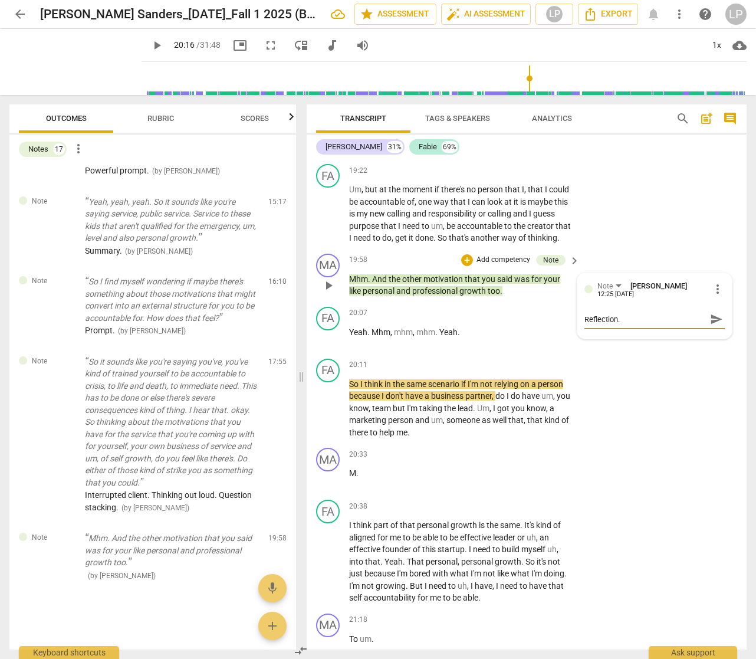
click at [712, 326] on span "send" at bounding box center [716, 319] width 13 height 13
click at [446, 400] on span "business" at bounding box center [448, 395] width 34 height 9
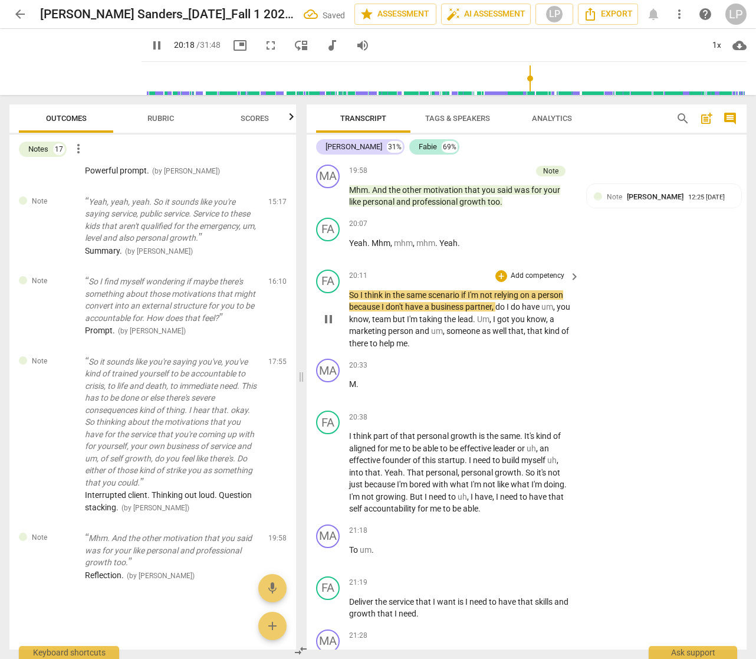
scroll to position [5374, 0]
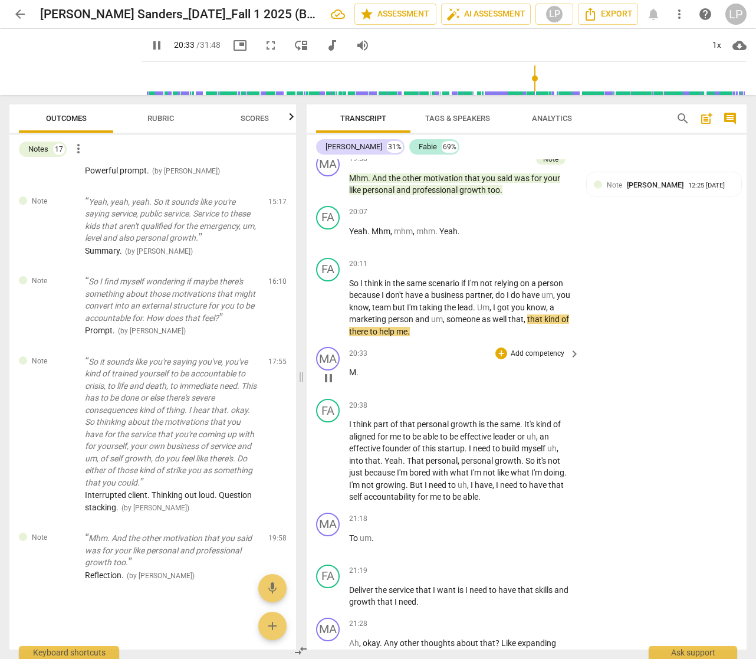
click at [371, 379] on p "M ." at bounding box center [461, 372] width 225 height 12
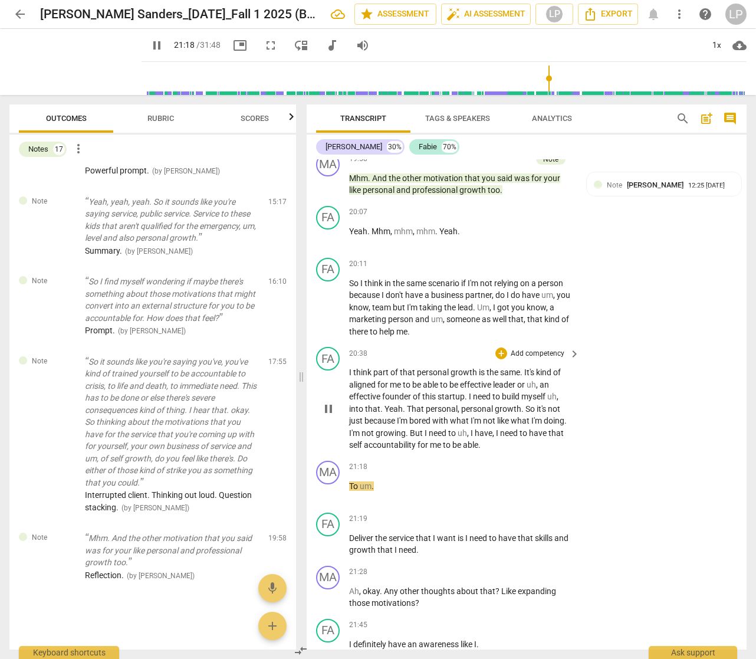
click at [478, 449] on span "able" at bounding box center [470, 444] width 15 height 9
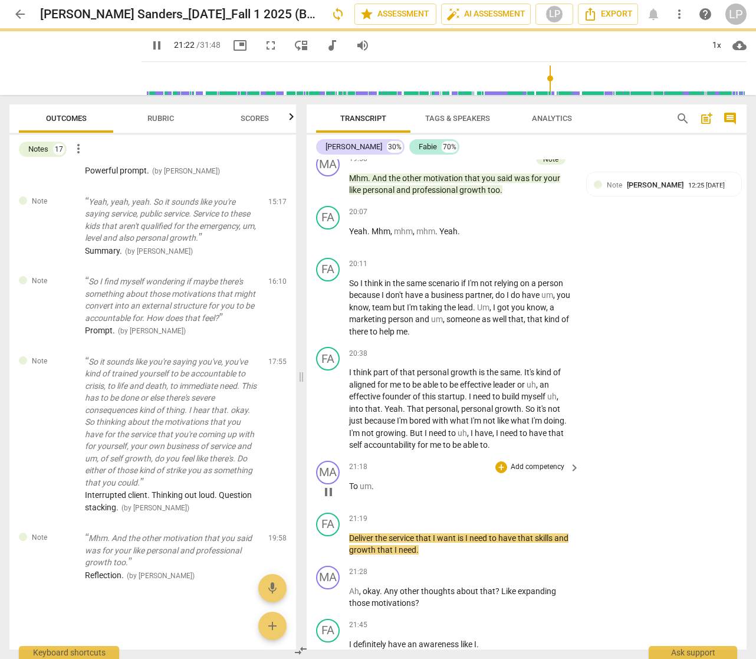
click at [410, 492] on p "To um ." at bounding box center [461, 486] width 225 height 12
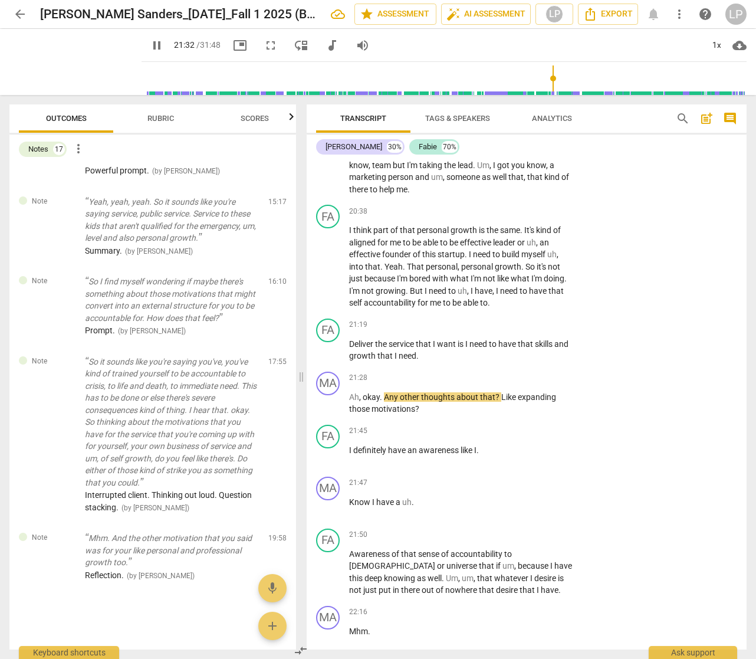
scroll to position [5586, 0]
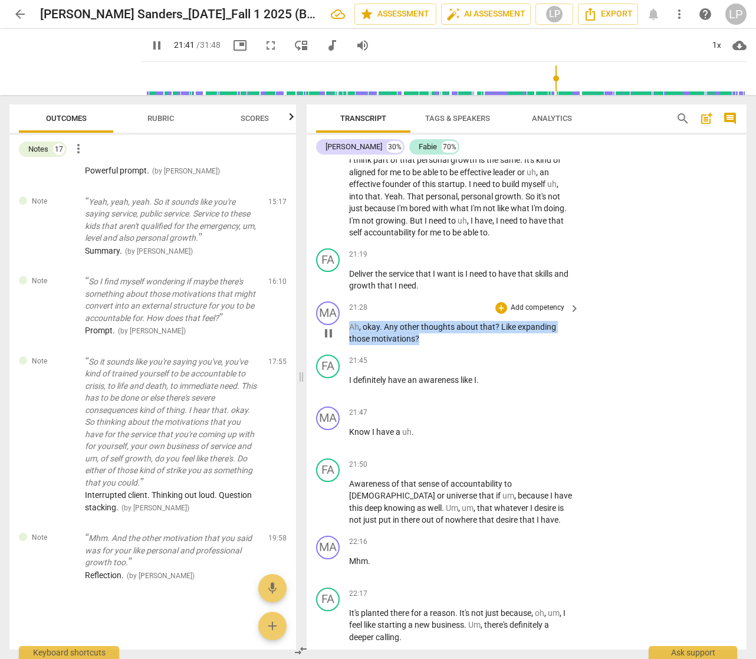
drag, startPoint x: 424, startPoint y: 351, endPoint x: 349, endPoint y: 339, distance: 76.5
click at [349, 339] on p "Ah , okay . Any other thoughts about that ? Like expanding those motivations ?" at bounding box center [461, 333] width 225 height 24
click at [535, 313] on p "Add competency" at bounding box center [538, 308] width 56 height 11
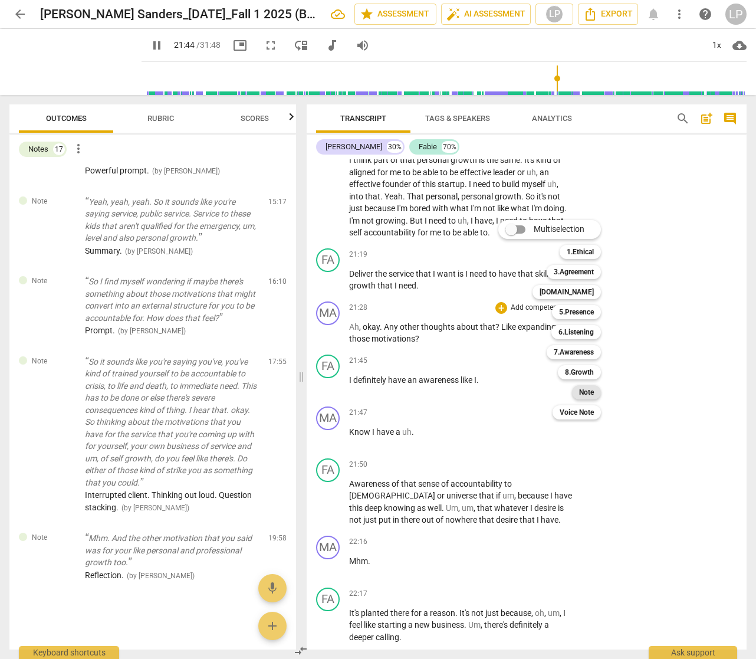
click at [591, 389] on b "Note" at bounding box center [586, 392] width 15 height 14
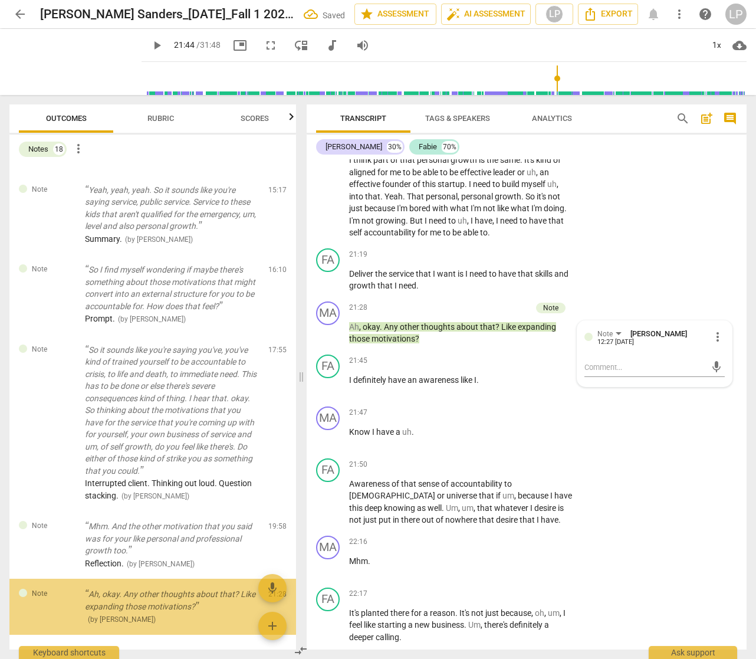
scroll to position [1133, 0]
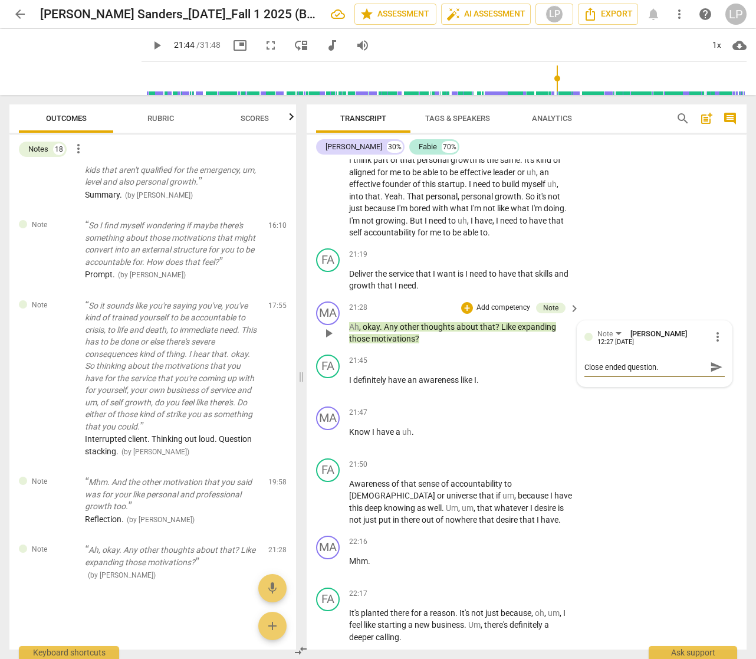
click at [710, 373] on span "send" at bounding box center [716, 366] width 13 height 13
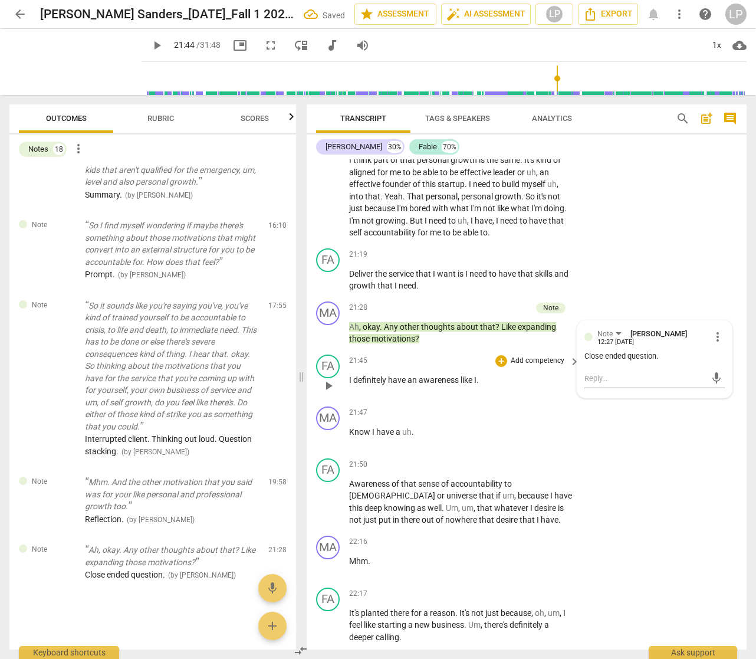
click at [441, 385] on span "awareness" at bounding box center [440, 379] width 42 height 9
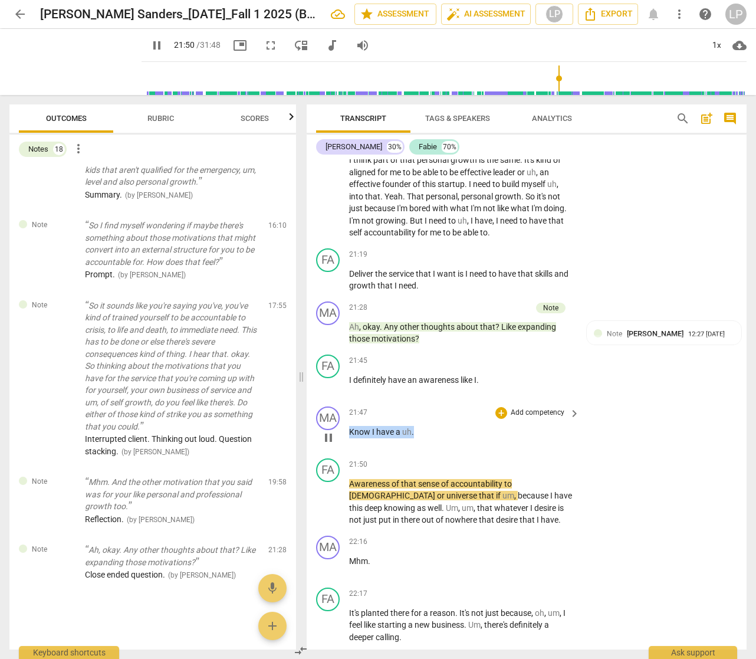
drag, startPoint x: 416, startPoint y: 445, endPoint x: 346, endPoint y: 445, distance: 69.6
click at [346, 445] on div "MA play_arrow pause 21:47 + Add competency keyboard_arrow_right Know I have a u…" at bounding box center [527, 428] width 440 height 52
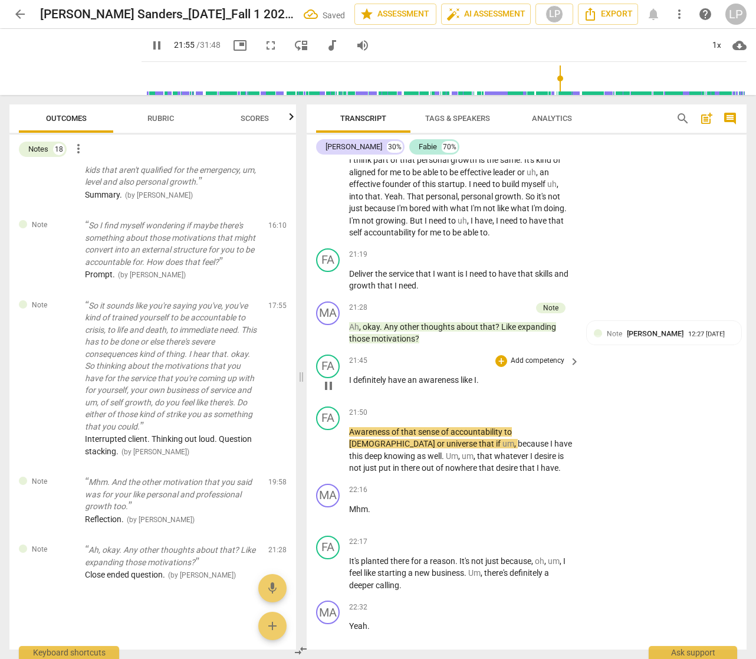
click at [493, 386] on p "I definitely have an awareness like I ." at bounding box center [461, 380] width 225 height 12
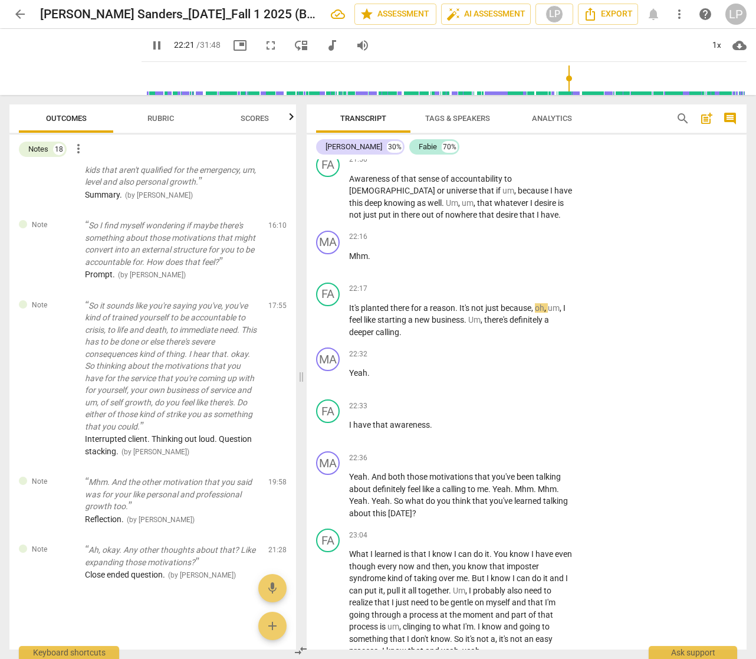
scroll to position [5845, 0]
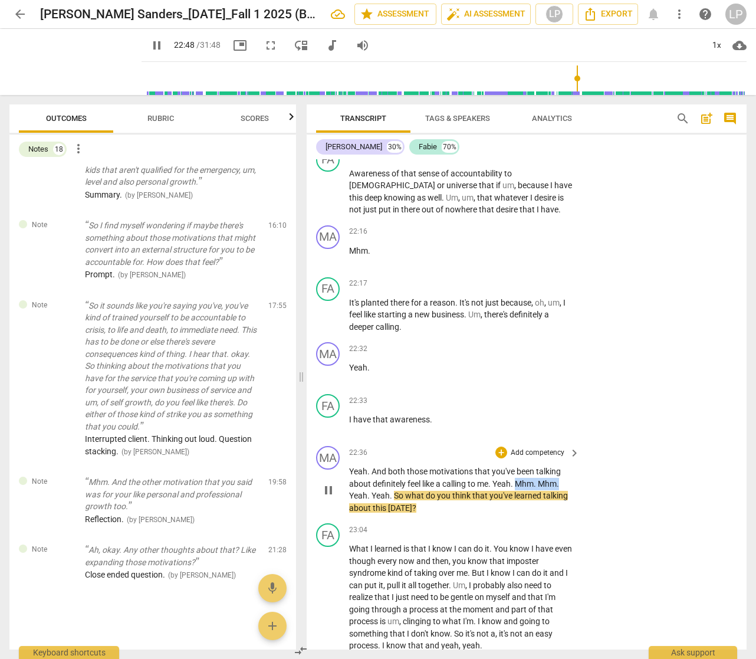
drag, startPoint x: 563, startPoint y: 496, endPoint x: 519, endPoint y: 494, distance: 44.3
click at [519, 494] on p "Yeah . And both those motivations that you've been talking about definitely fee…" at bounding box center [461, 489] width 225 height 48
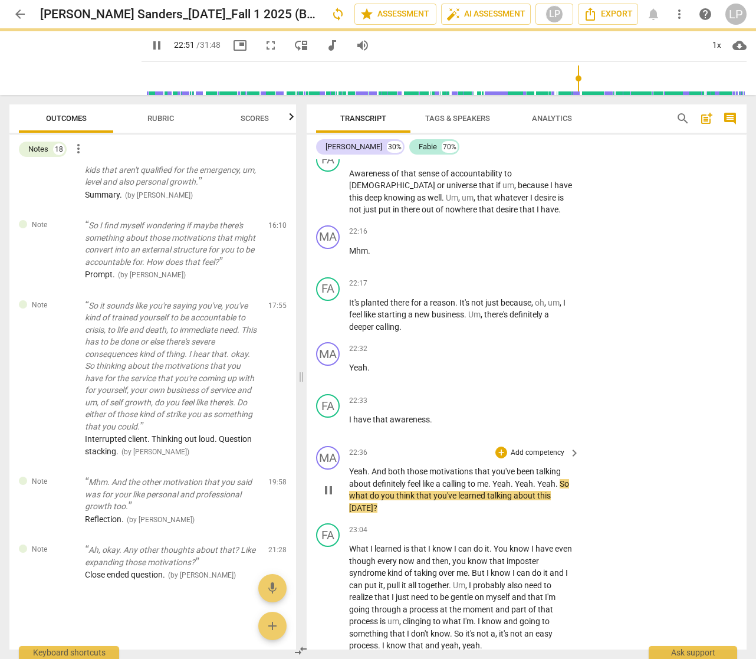
click at [549, 458] on p "Add competency" at bounding box center [538, 453] width 56 height 11
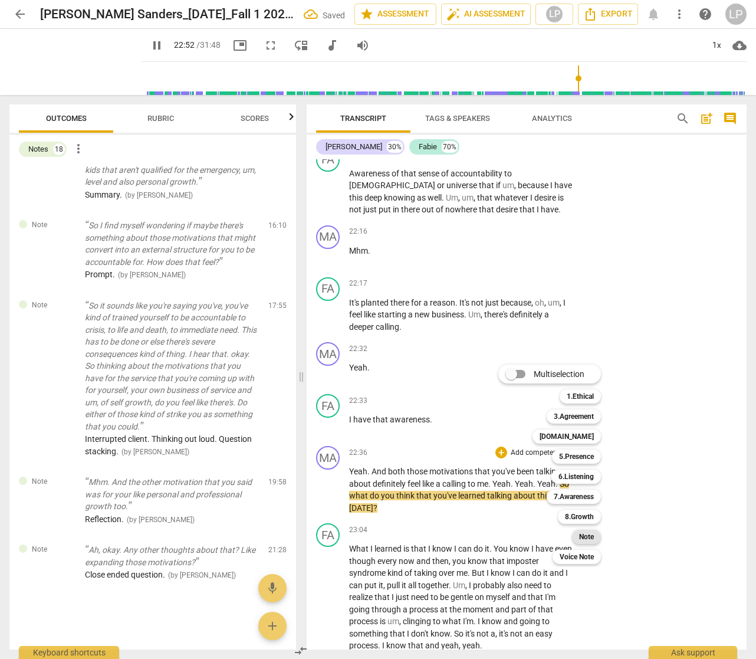
click at [584, 537] on b "Note" at bounding box center [586, 537] width 15 height 14
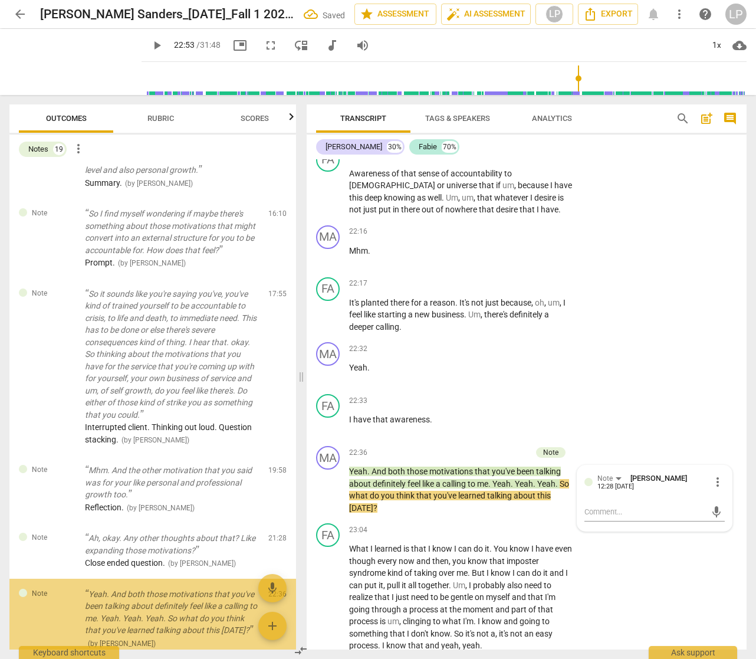
scroll to position [1212, 0]
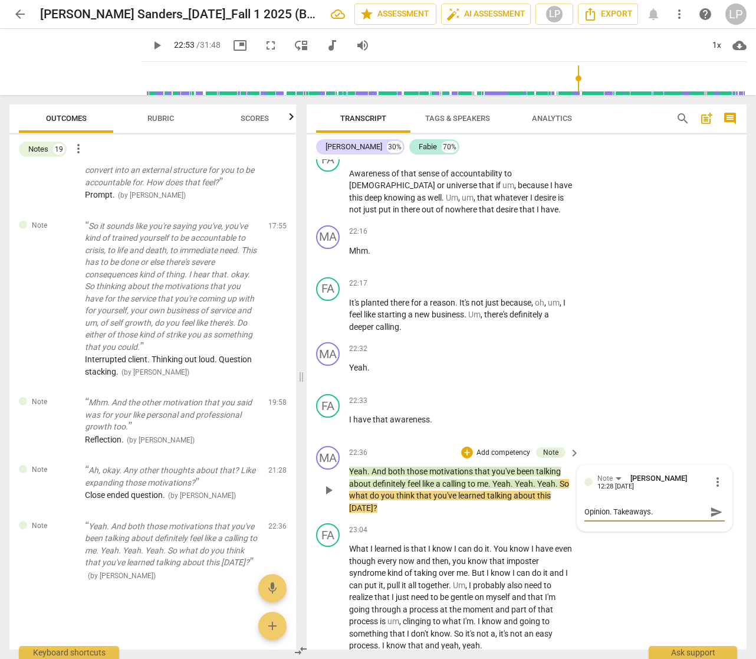
click at [711, 518] on span "send" at bounding box center [716, 511] width 13 height 13
click at [464, 488] on span "calling" at bounding box center [454, 483] width 25 height 9
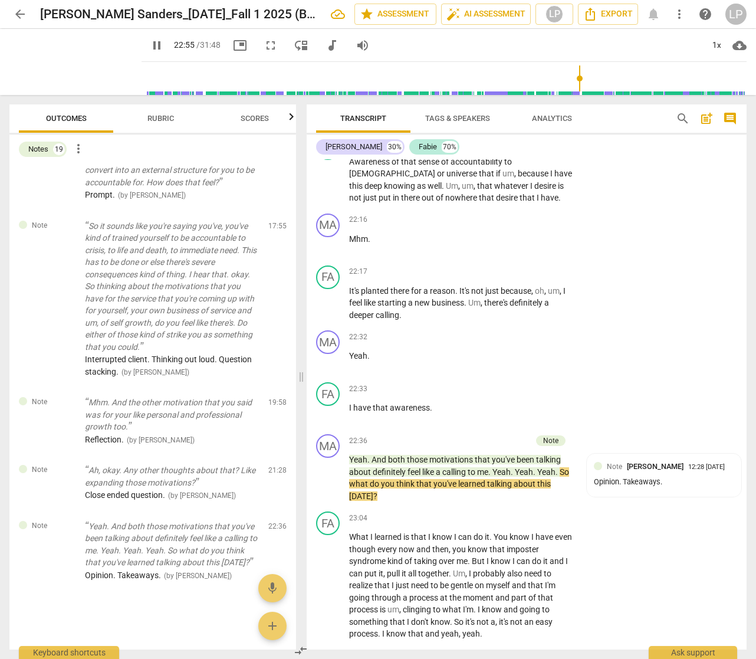
scroll to position [6040, 0]
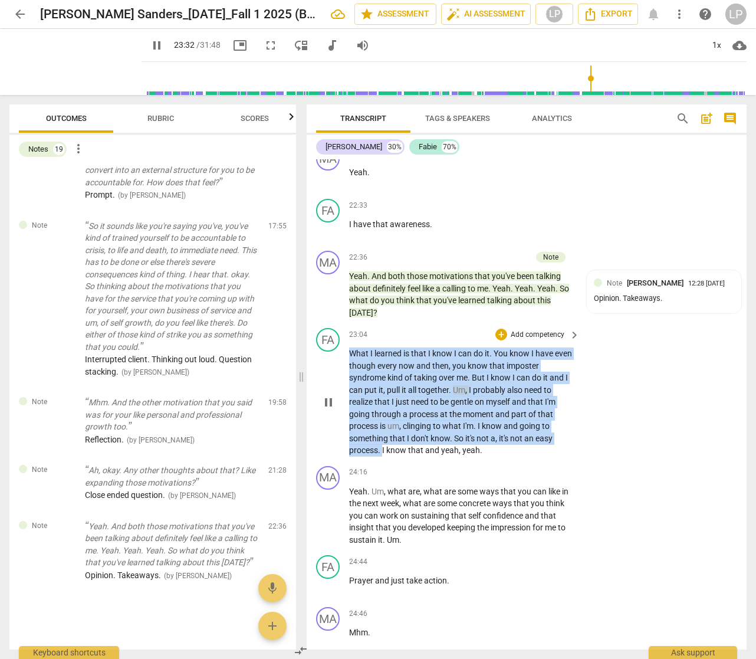
drag, startPoint x: 349, startPoint y: 364, endPoint x: 382, endPoint y: 459, distance: 100.5
click at [382, 456] on p "What I learned is that I know I can do it . You know I have even though every n…" at bounding box center [461, 401] width 225 height 109
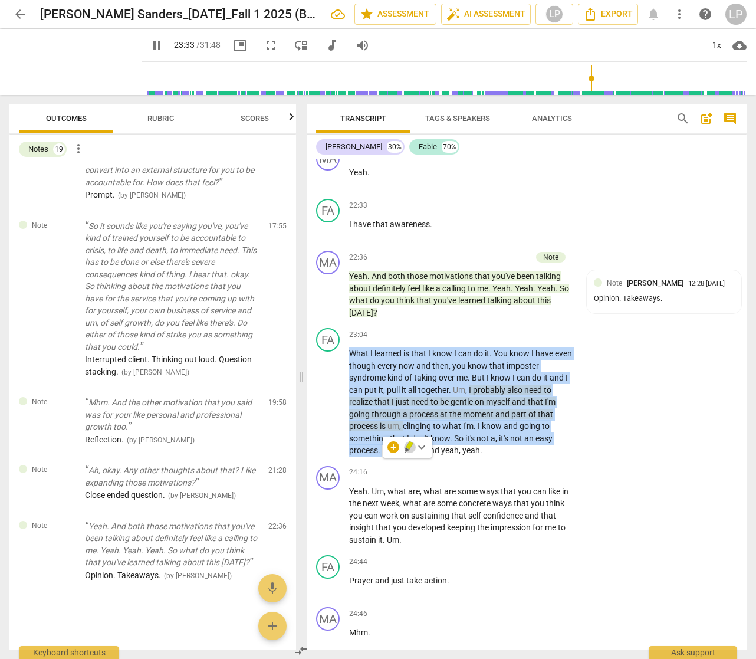
click at [407, 447] on icon "button" at bounding box center [409, 445] width 7 height 8
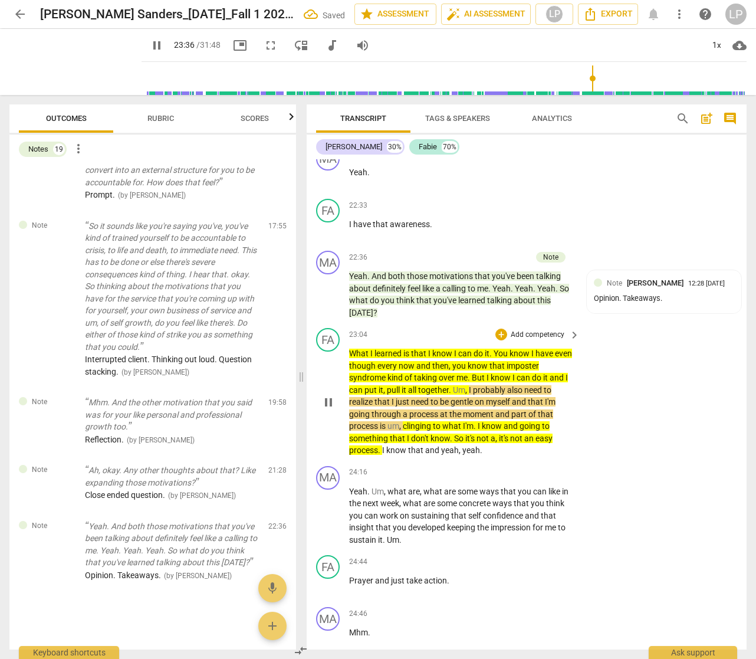
click at [468, 443] on span "it's" at bounding box center [470, 437] width 11 height 9
click at [455, 455] on span "yeah" at bounding box center [450, 449] width 18 height 9
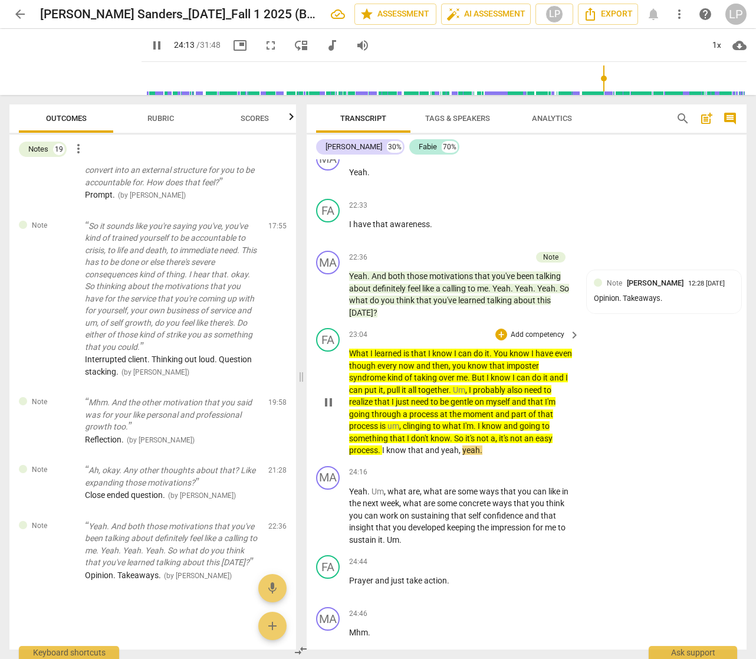
scroll to position [6066, 0]
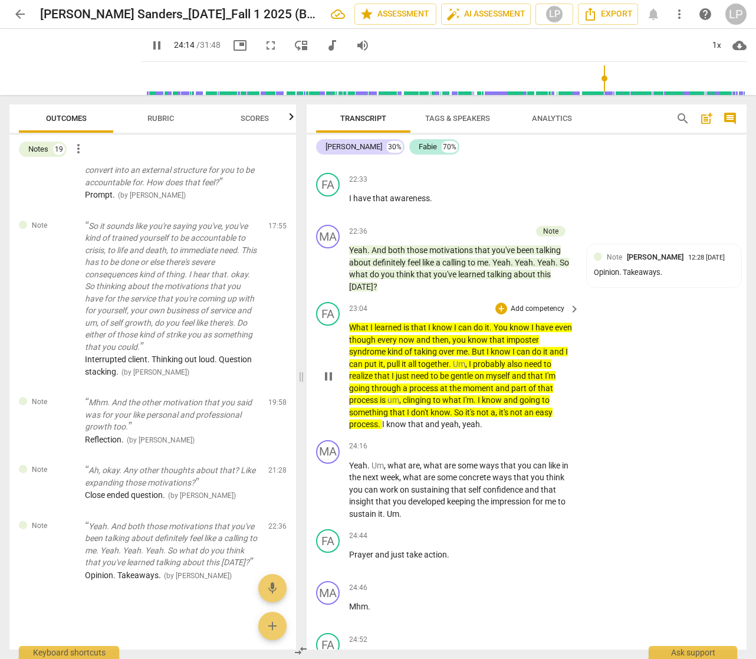
click at [487, 431] on p "What I learned is that I know I can do it . You know I have even though every n…" at bounding box center [461, 375] width 225 height 109
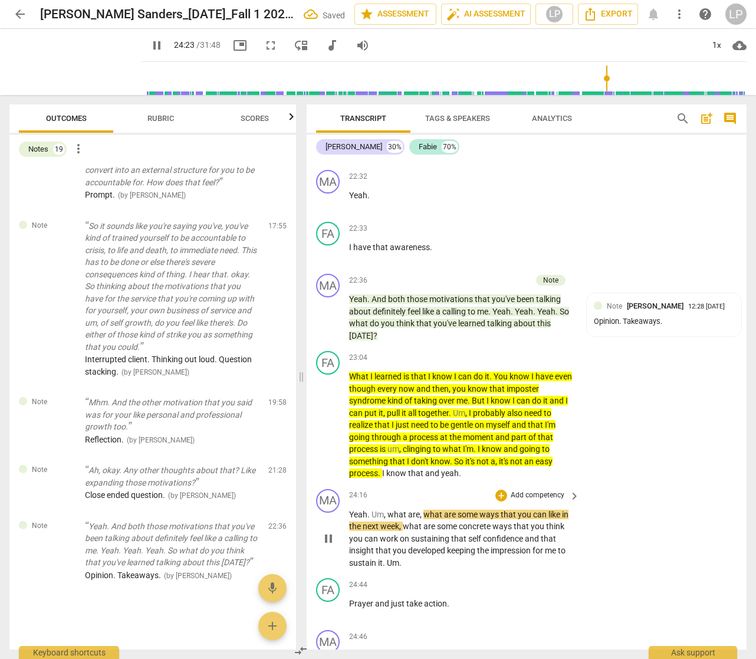
scroll to position [6137, 0]
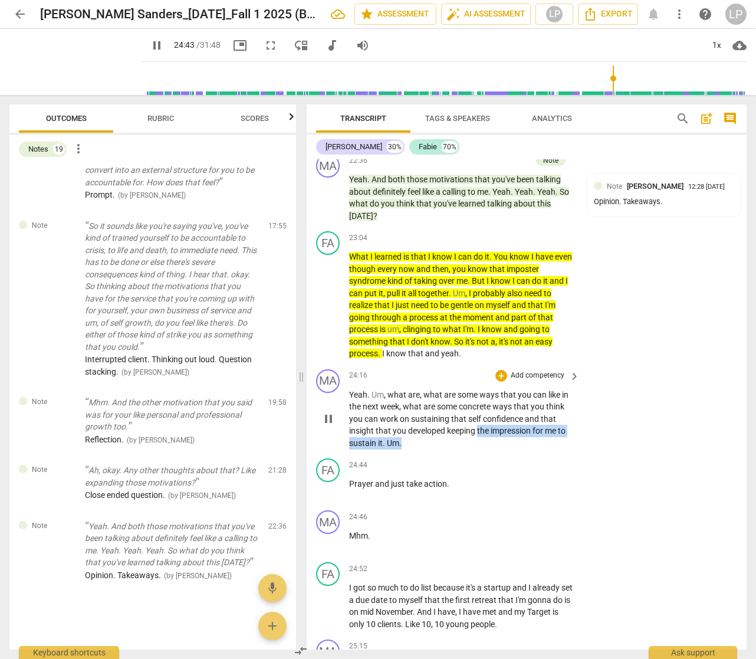
drag, startPoint x: 479, startPoint y: 443, endPoint x: 507, endPoint y: 465, distance: 35.4
click at [507, 454] on div "MA play_arrow pause 24:16 + Add competency keyboard_arrow_right Yeah . Um , wha…" at bounding box center [527, 409] width 440 height 90
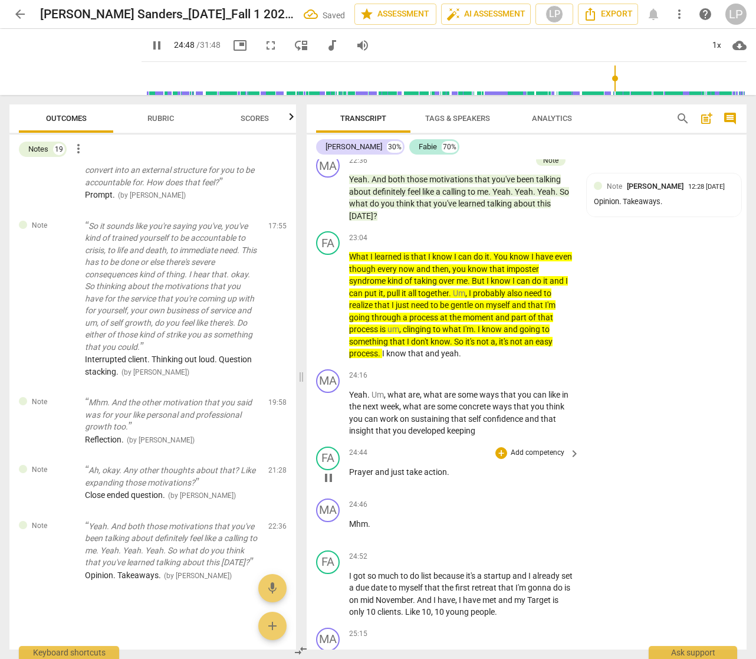
click at [349, 476] on span "Prayer" at bounding box center [362, 471] width 26 height 9
paste p
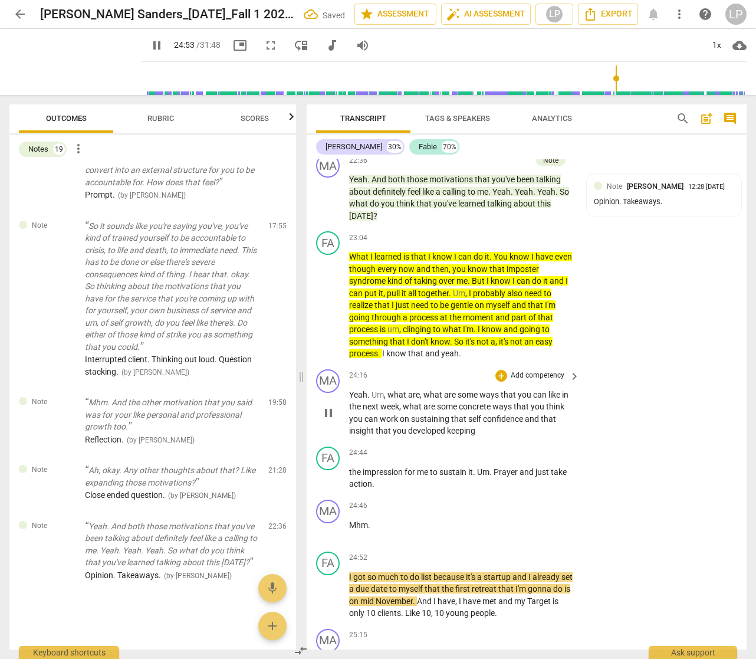
click at [530, 381] on p "Add competency" at bounding box center [538, 375] width 56 height 11
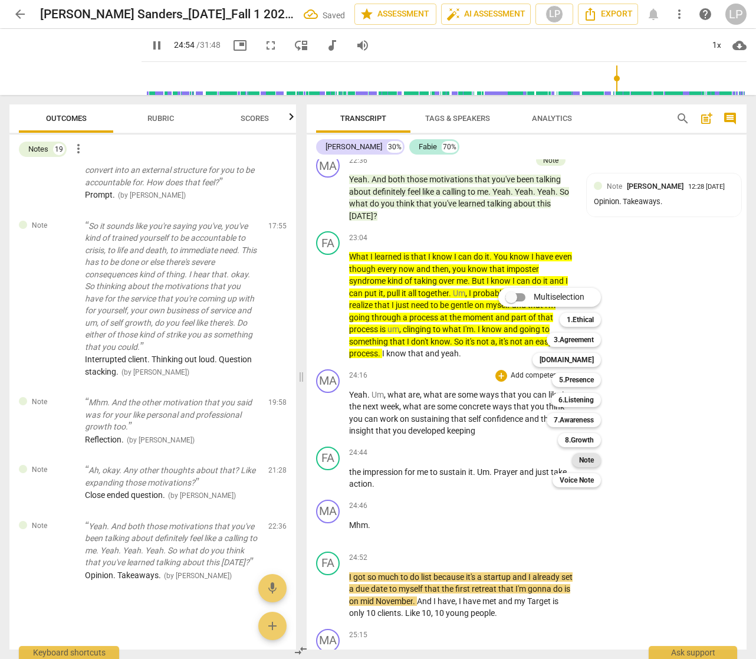
click at [586, 458] on b "Note" at bounding box center [586, 460] width 15 height 14
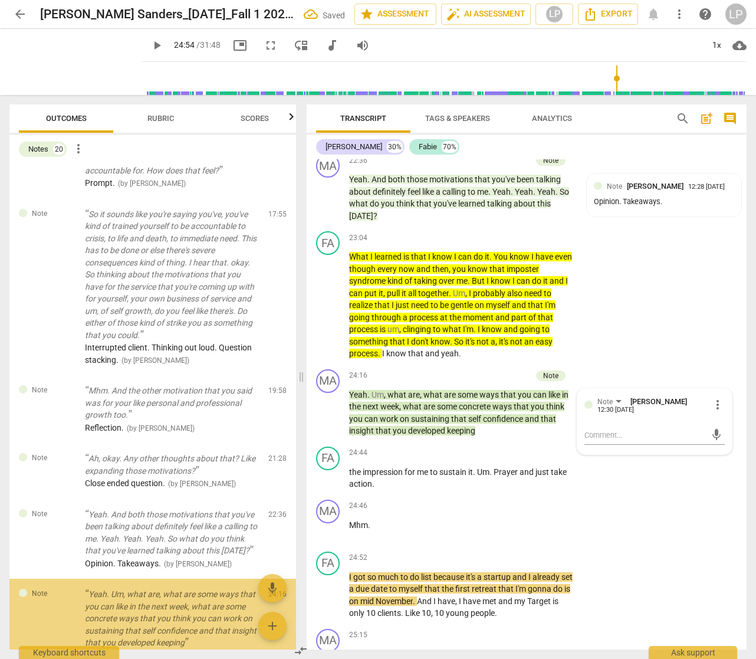
scroll to position [1304, 0]
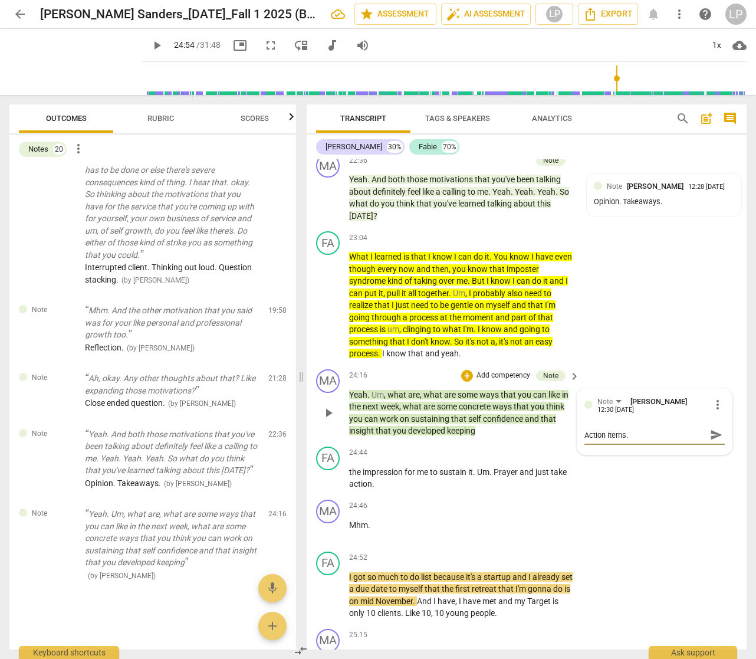
click at [710, 441] on span "send" at bounding box center [716, 434] width 13 height 13
click at [488, 476] on span "Um" at bounding box center [483, 471] width 12 height 9
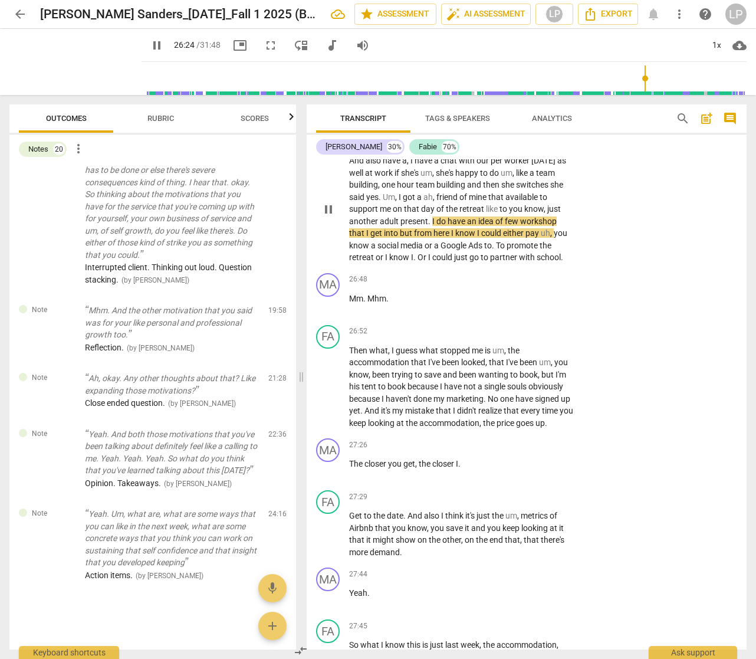
scroll to position [6824, 0]
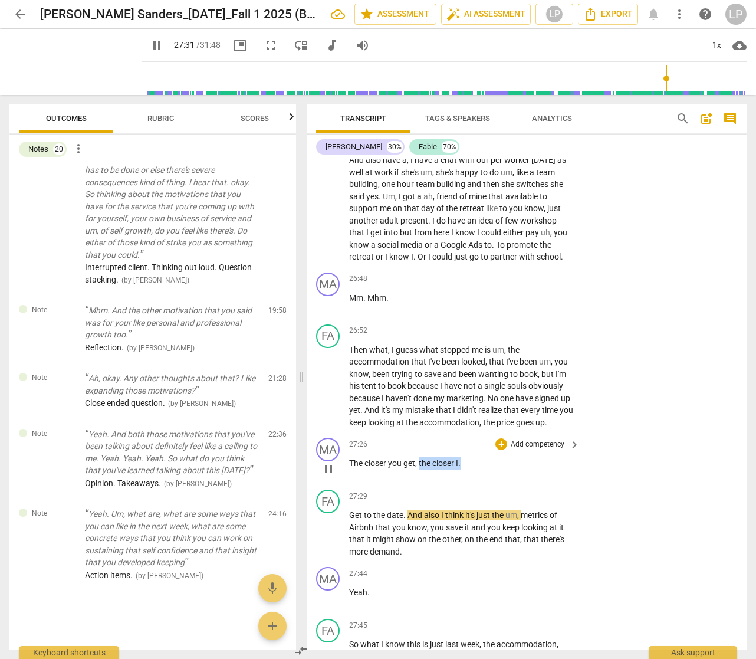
drag, startPoint x: 476, startPoint y: 489, endPoint x: 420, endPoint y: 489, distance: 56.6
click at [420, 469] on p "The closer you get , the closer I ." at bounding box center [461, 463] width 225 height 12
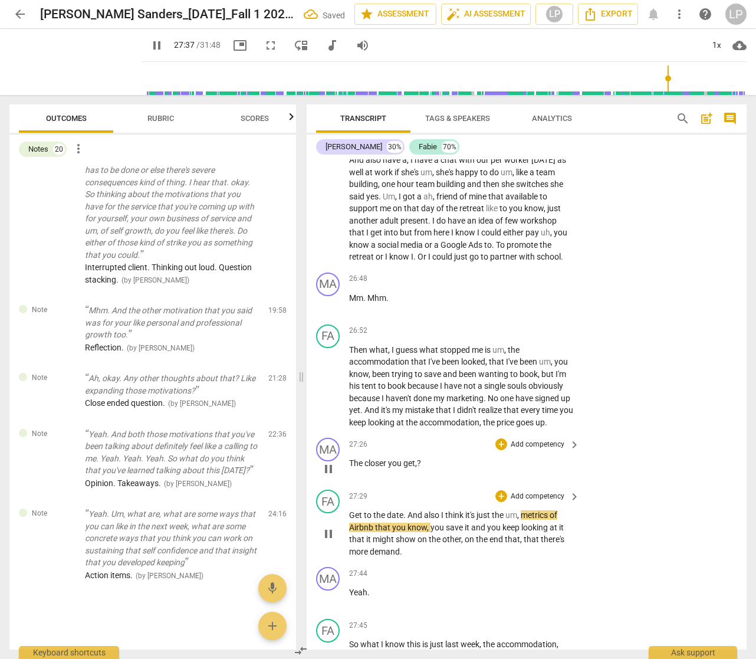
click at [351, 520] on span "Get" at bounding box center [356, 514] width 15 height 9
paste p
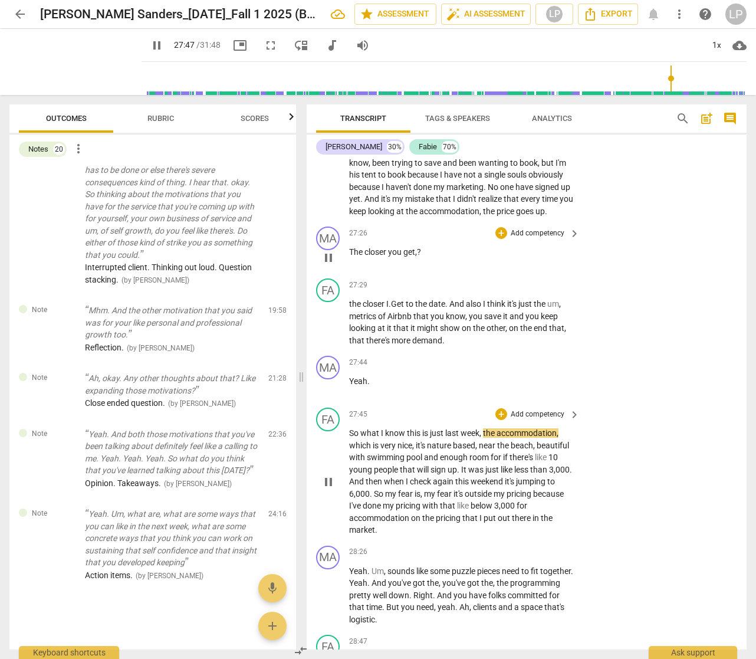
scroll to position [7104, 0]
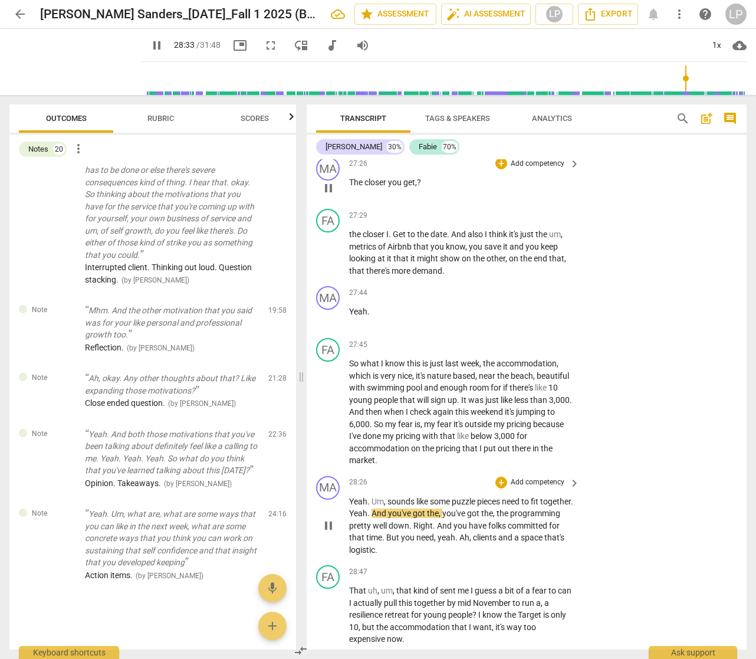
click at [388, 518] on span "And" at bounding box center [380, 512] width 17 height 9
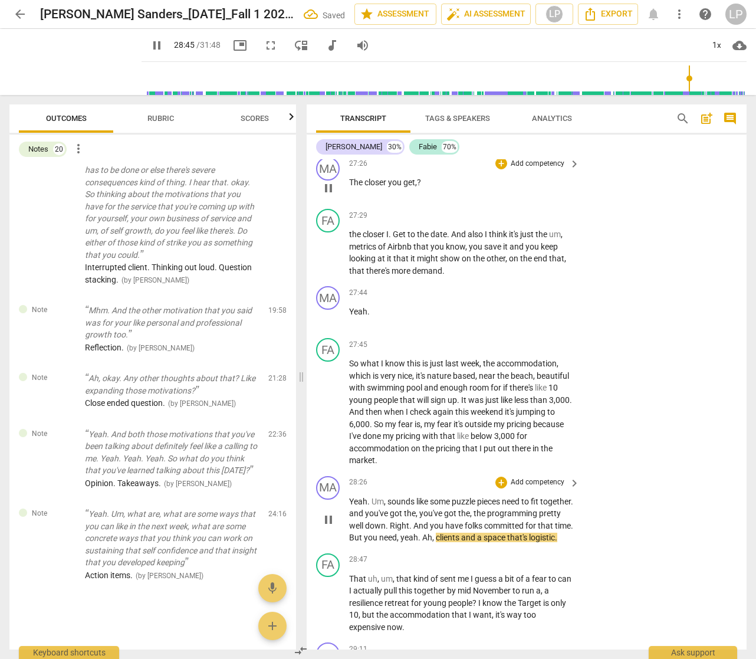
click at [530, 488] on p "Add competency" at bounding box center [538, 482] width 56 height 11
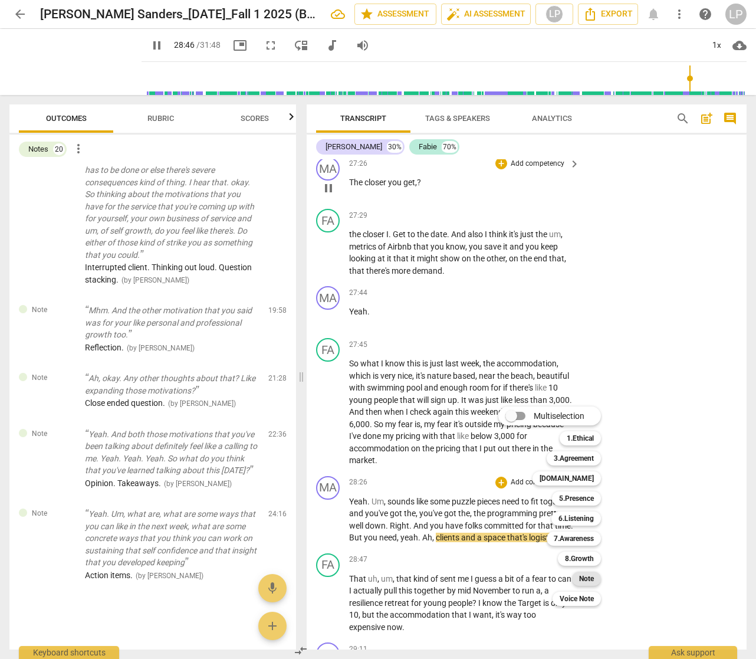
click at [582, 577] on b "Note" at bounding box center [586, 578] width 15 height 14
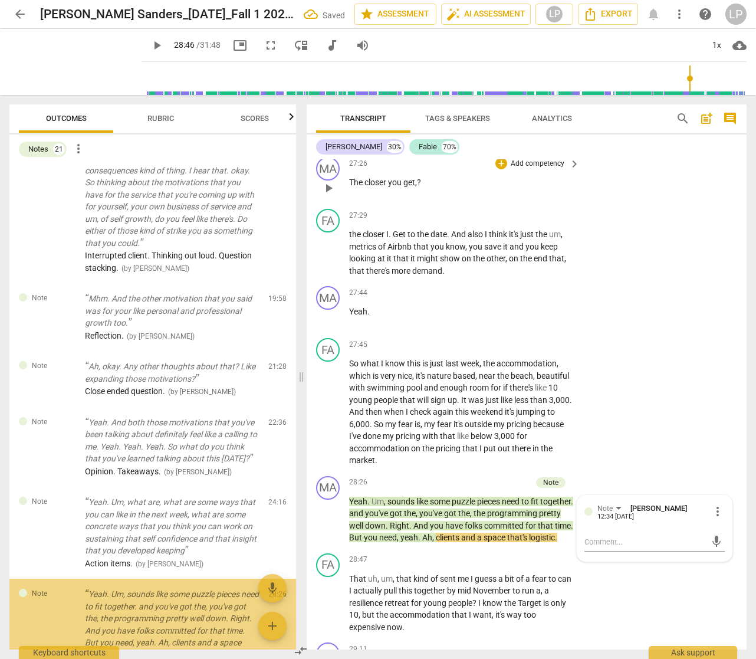
scroll to position [1409, 0]
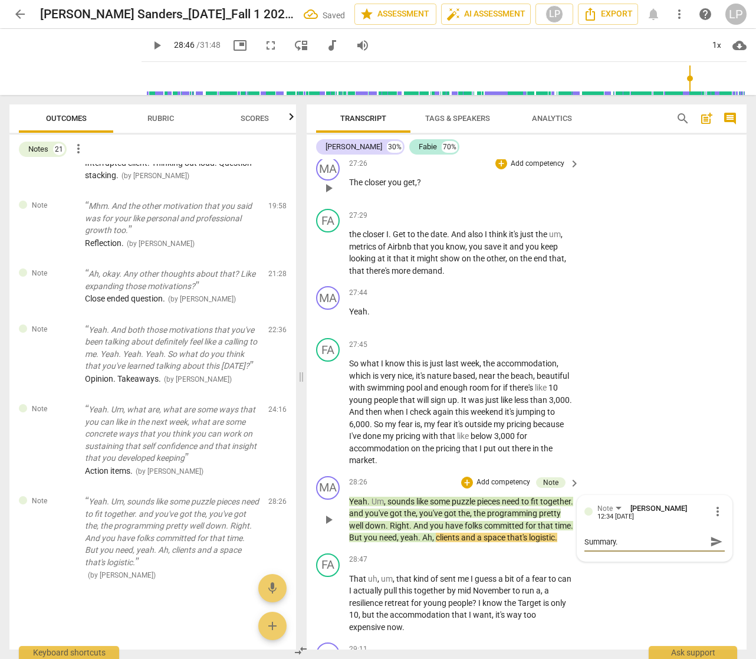
click at [712, 548] on span "send" at bounding box center [716, 541] width 13 height 13
click at [416, 518] on span "the" at bounding box center [410, 512] width 12 height 9
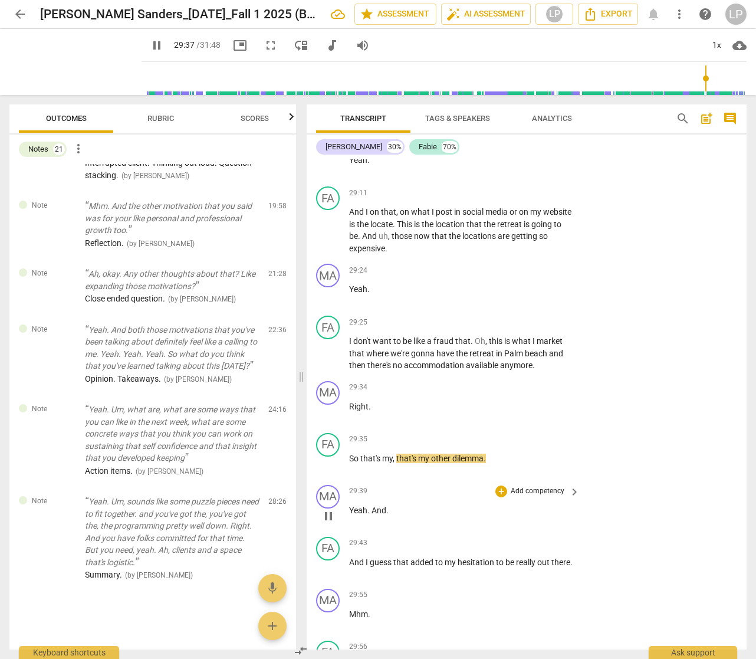
scroll to position [7718, 0]
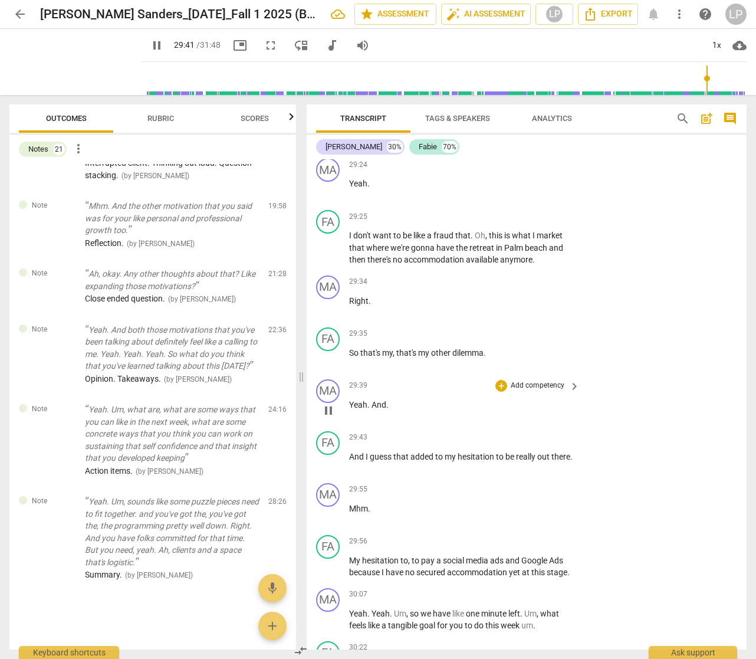
click at [400, 411] on p "Yeah . And ." at bounding box center [461, 405] width 225 height 12
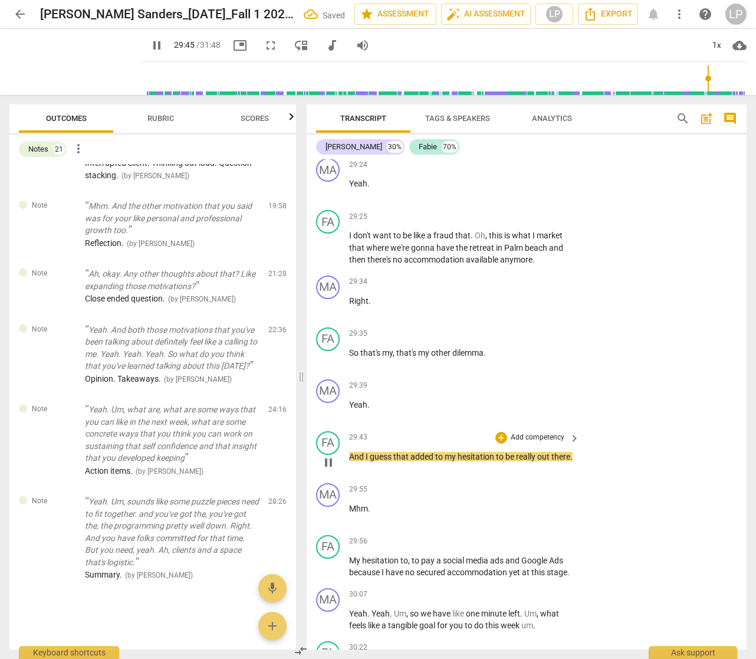
click at [396, 463] on p "And I guess that added to my hesitation to be really out there ." at bounding box center [461, 457] width 225 height 12
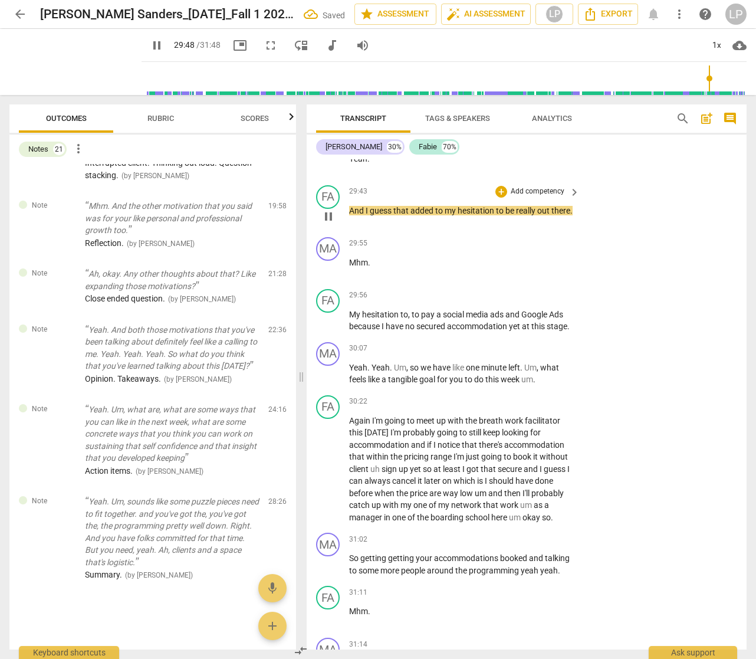
scroll to position [8010, 0]
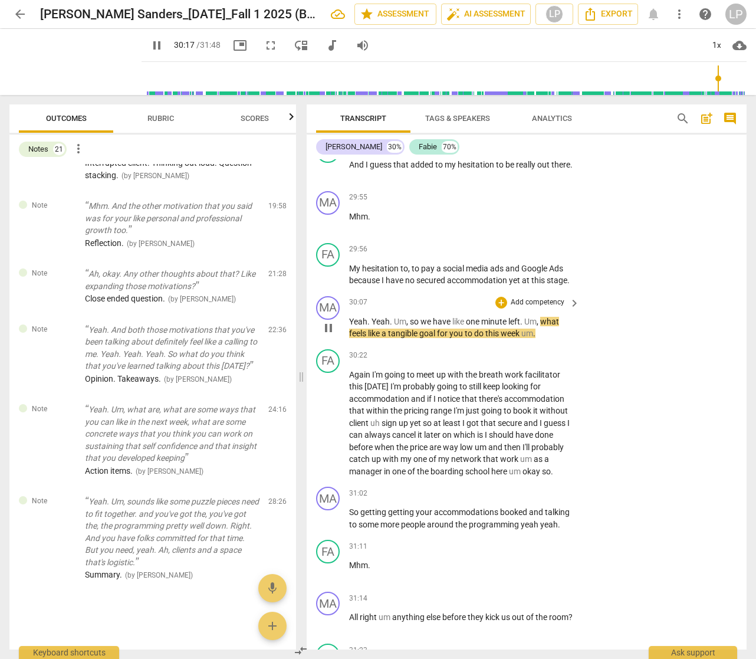
click at [547, 340] on p "Yeah . Yeah . Um , so we have like one minute left . Um , what feels like a tan…" at bounding box center [461, 328] width 225 height 24
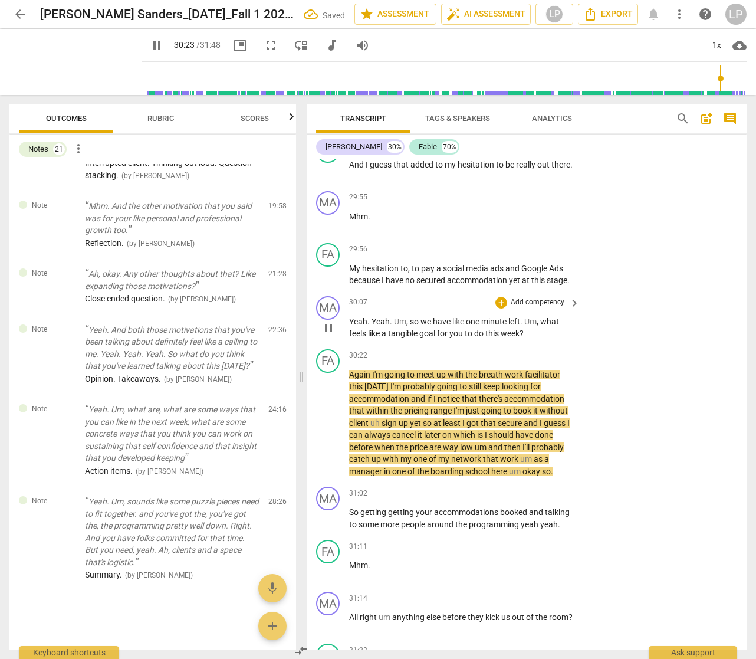
click at [531, 308] on p "Add competency" at bounding box center [538, 302] width 56 height 11
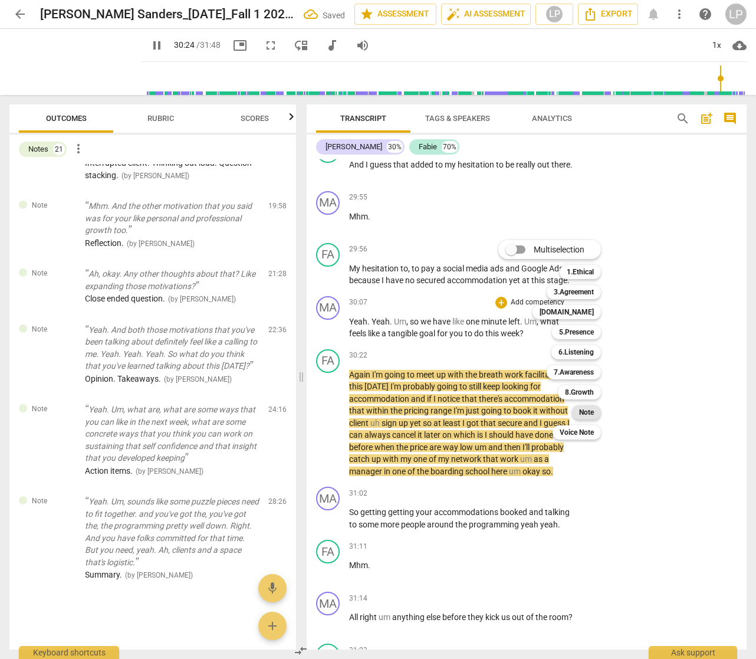
click at [585, 415] on b "Note" at bounding box center [586, 412] width 15 height 14
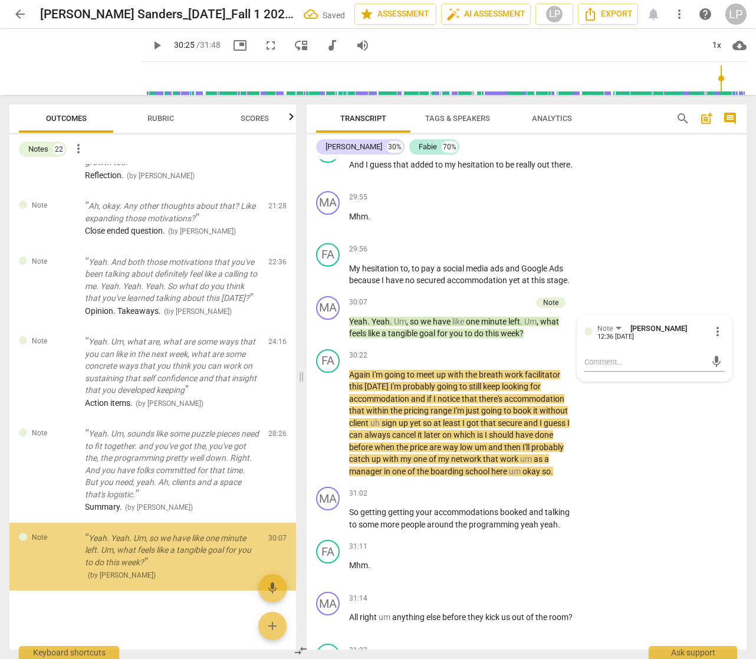
scroll to position [1477, 0]
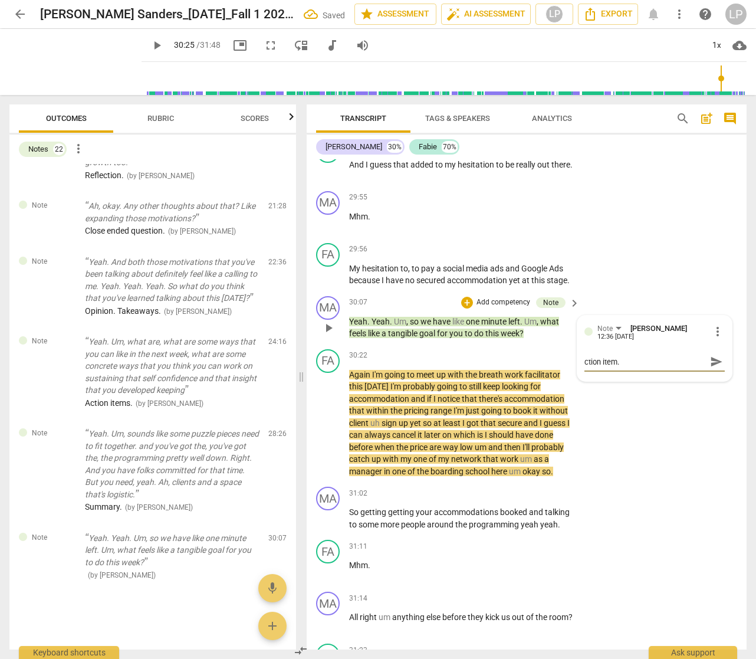
click at [584, 367] on textarea "ction item." at bounding box center [644, 361] width 121 height 11
click at [712, 368] on span "send" at bounding box center [716, 361] width 13 height 13
click at [505, 439] on span "should" at bounding box center [502, 434] width 27 height 9
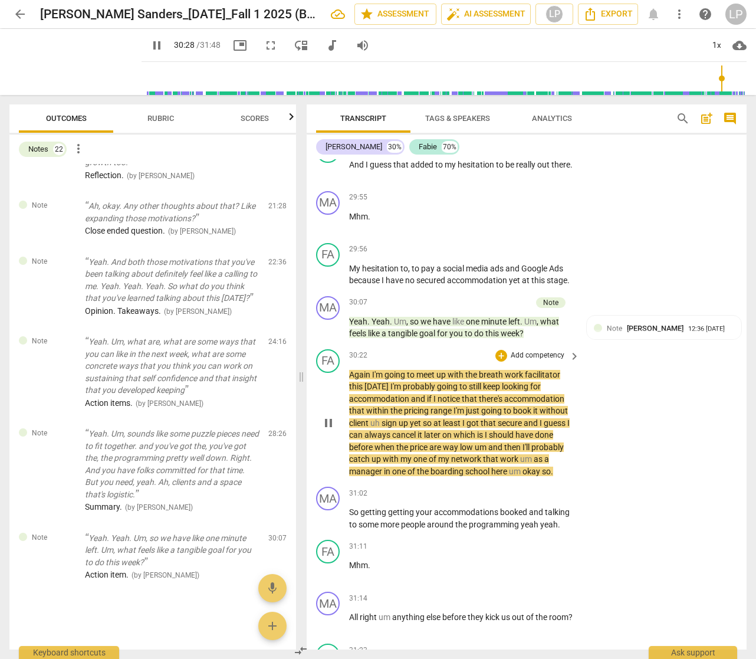
click at [415, 442] on p "Again I'm going to meet up with the breath work facilitator [DATE] I'm probably…" at bounding box center [461, 423] width 225 height 109
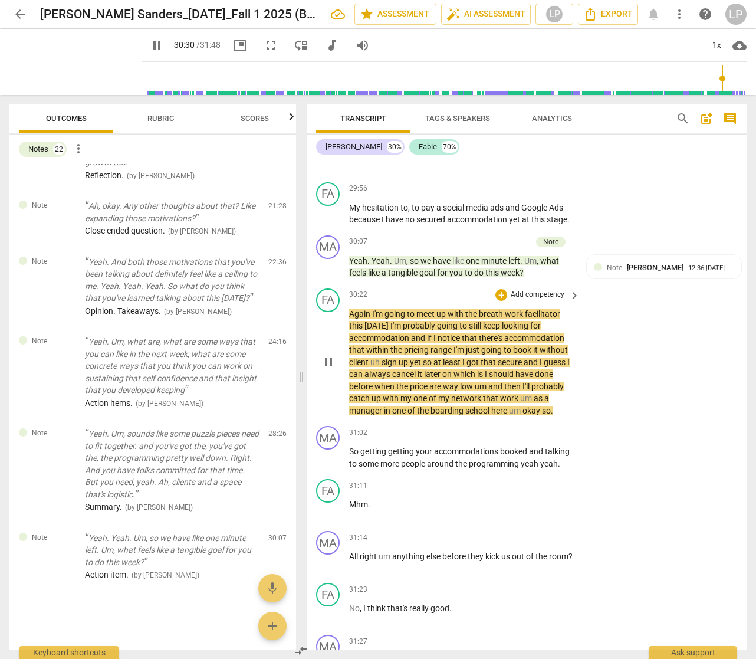
scroll to position [8120, 0]
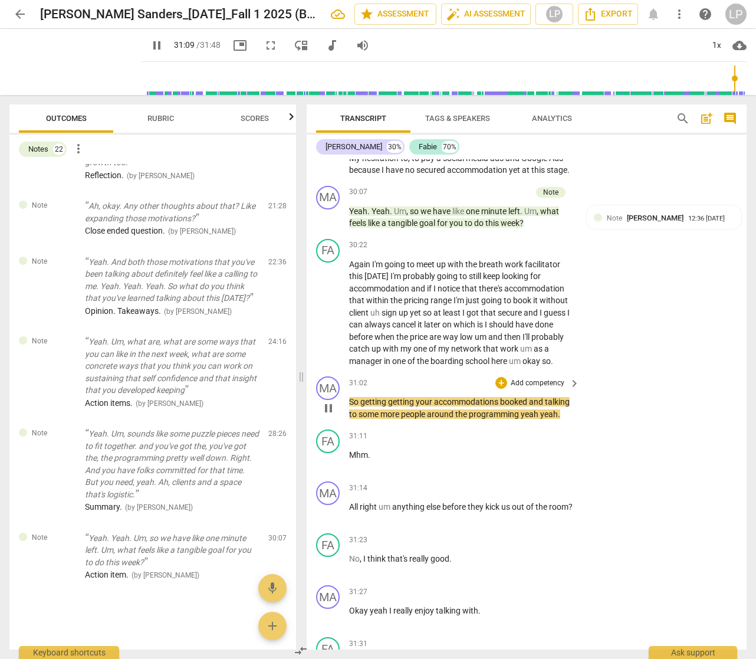
click at [543, 389] on p "Add competency" at bounding box center [538, 383] width 56 height 11
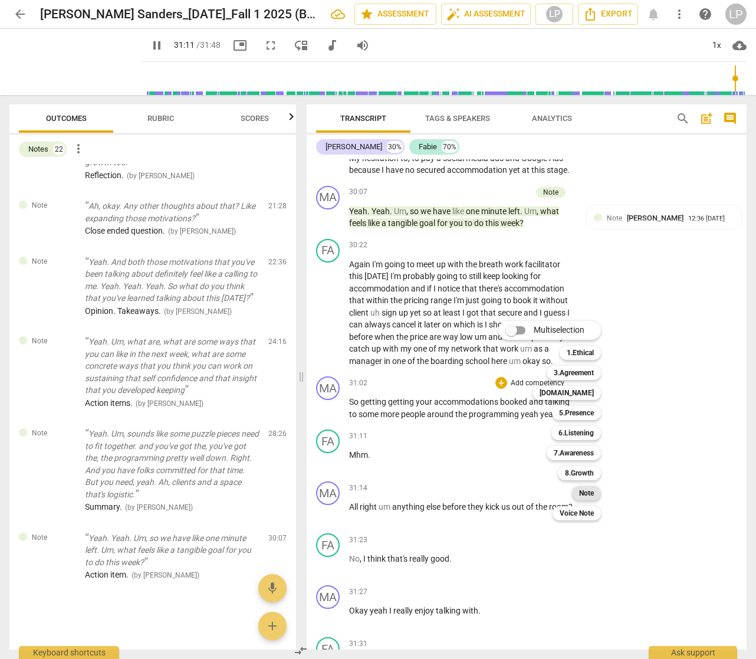
click at [580, 493] on b "Note" at bounding box center [586, 493] width 15 height 14
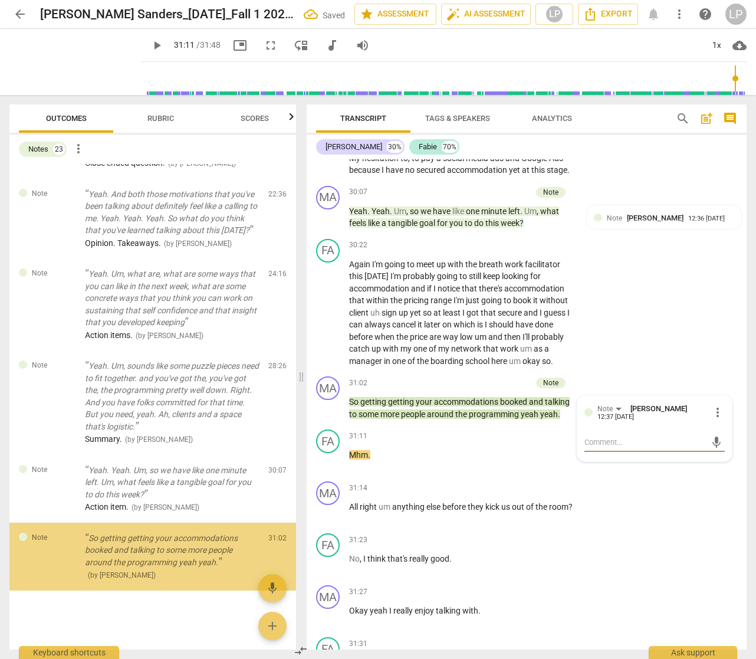
scroll to position [1544, 0]
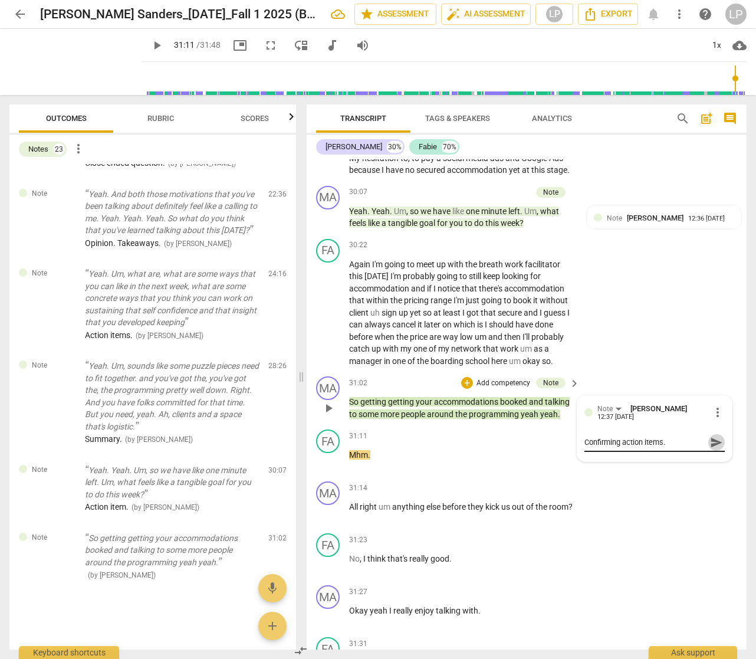
click at [712, 449] on span "send" at bounding box center [716, 442] width 13 height 13
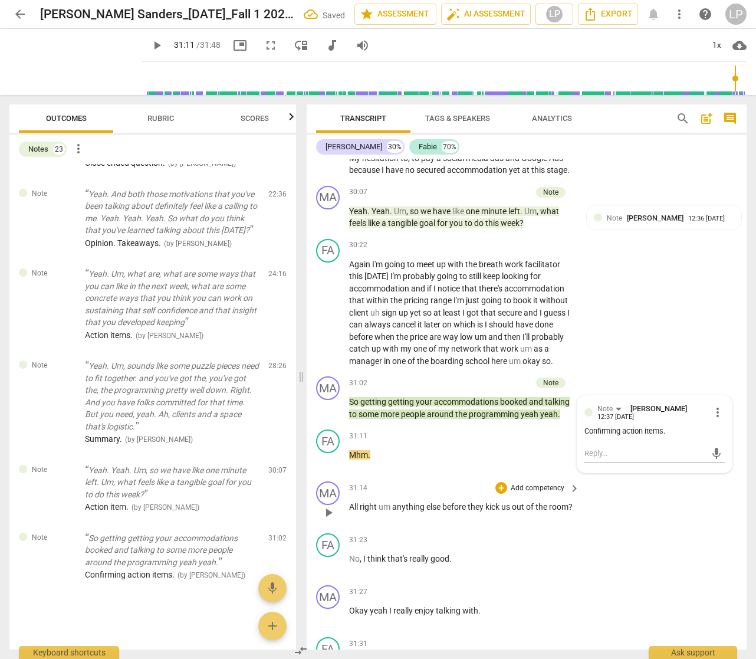
click at [443, 511] on span "before" at bounding box center [454, 506] width 25 height 9
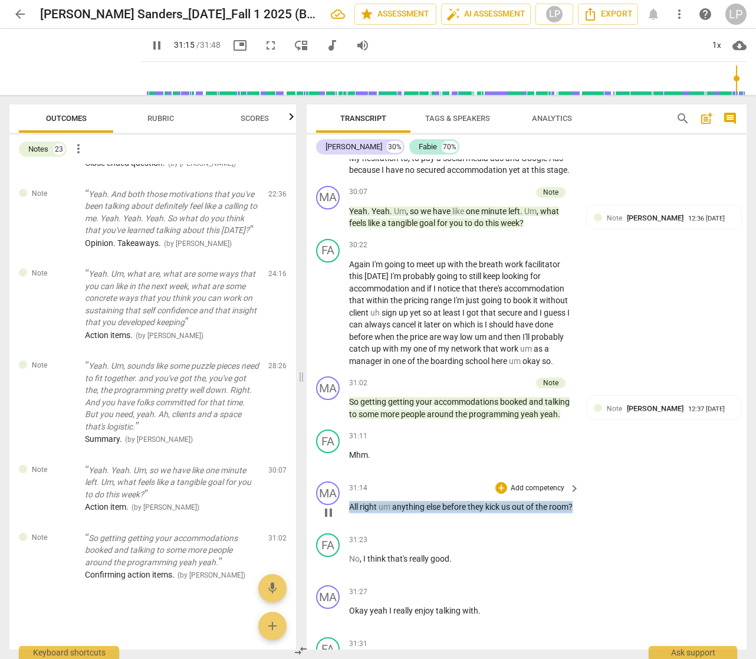
drag, startPoint x: 378, startPoint y: 554, endPoint x: 347, endPoint y: 545, distance: 32.1
click at [347, 528] on div "MA play_arrow pause 31:14 + Add competency keyboard_arrow_right All right um an…" at bounding box center [527, 502] width 440 height 52
click at [543, 494] on p "Add competency" at bounding box center [538, 488] width 56 height 11
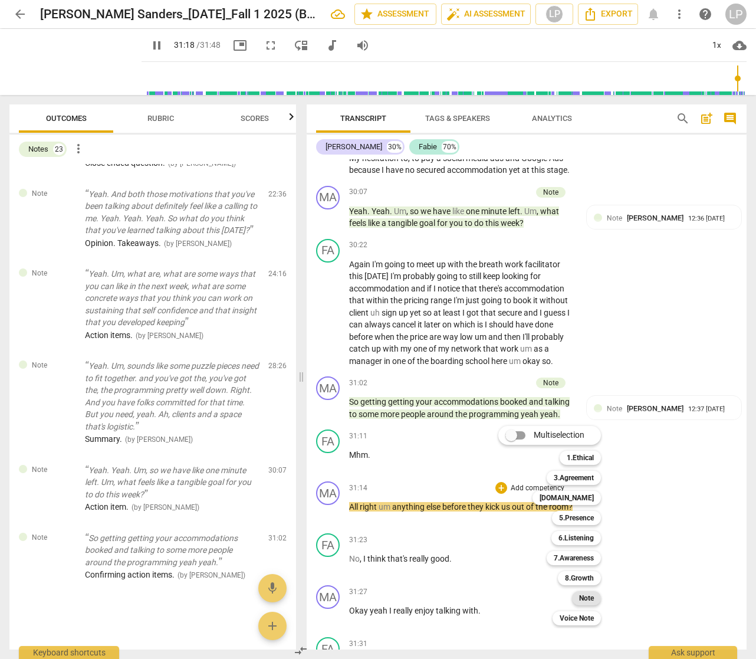
click at [585, 596] on b "Note" at bounding box center [586, 598] width 15 height 14
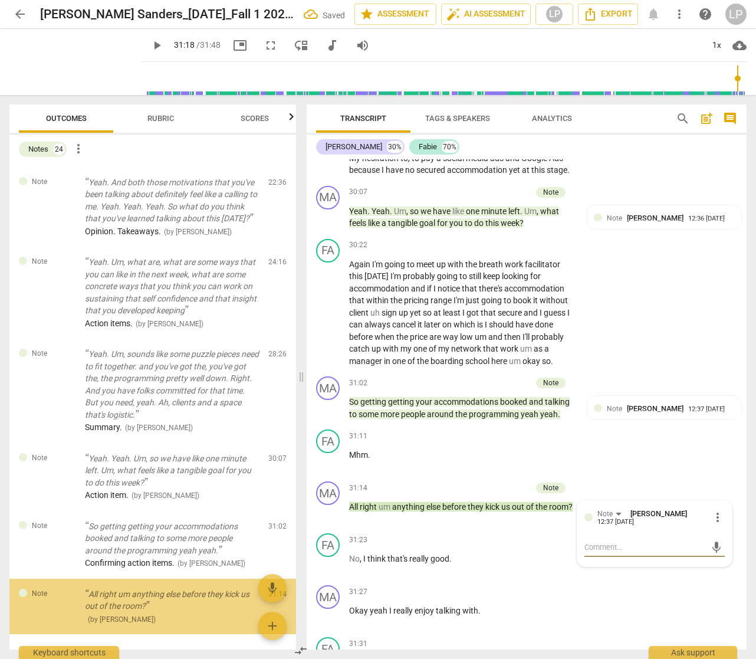
scroll to position [1600, 0]
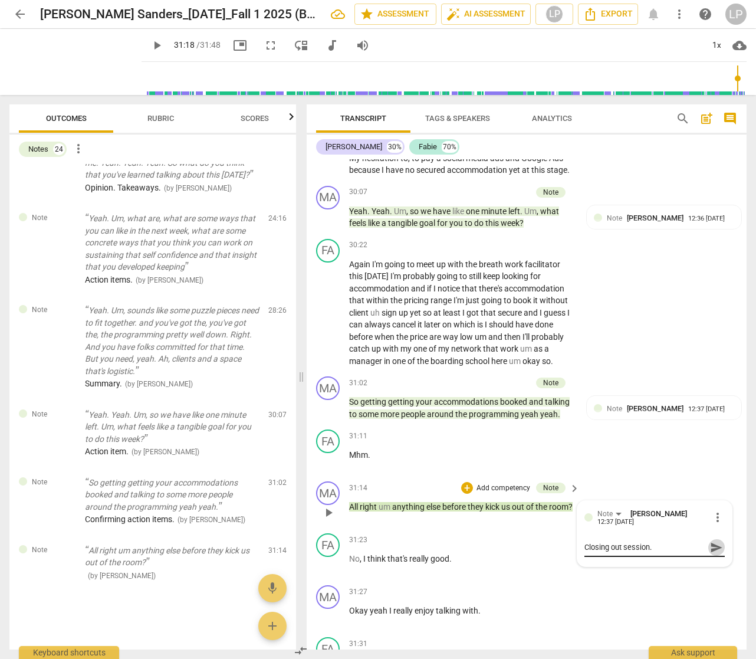
click at [712, 554] on span "send" at bounding box center [716, 547] width 13 height 13
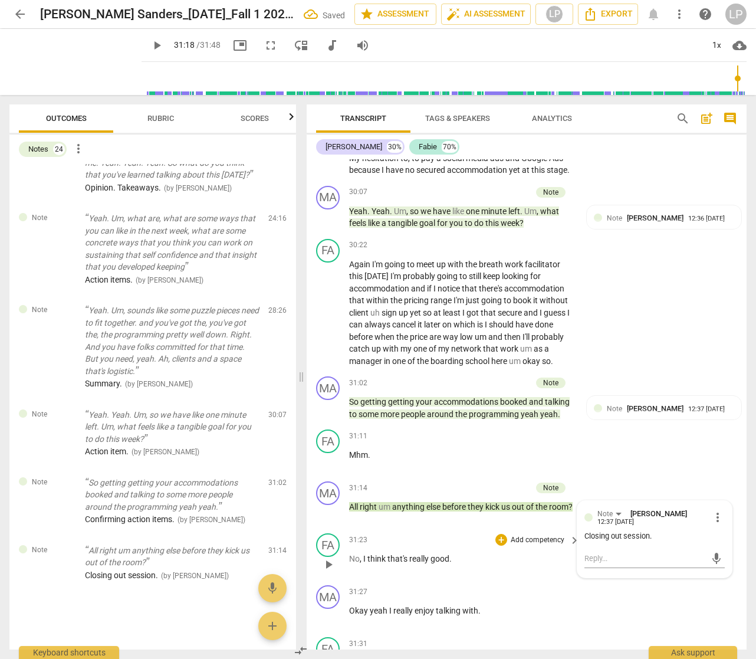
click at [513, 546] on div "+ Add competency keyboard_arrow_right" at bounding box center [537, 539] width 88 height 13
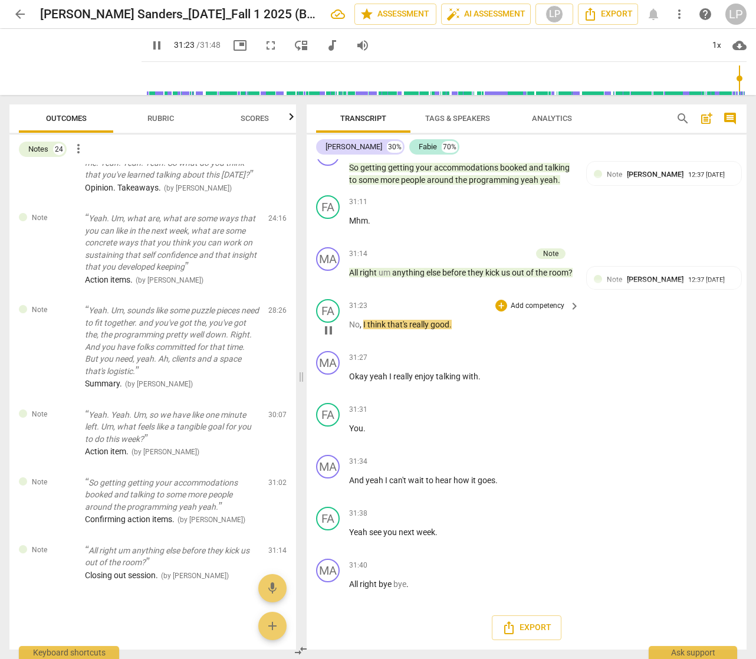
scroll to position [8392, 0]
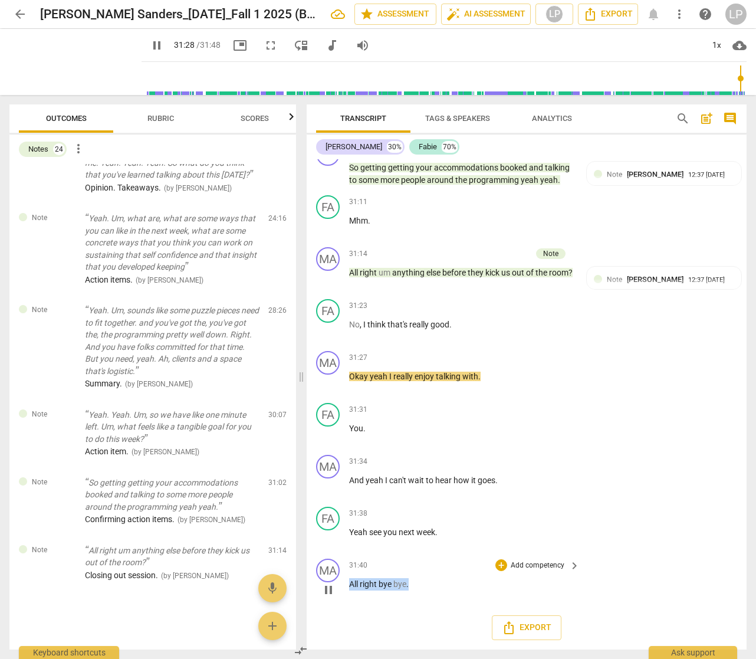
drag, startPoint x: 426, startPoint y: 587, endPoint x: 334, endPoint y: 584, distance: 92.0
click at [334, 584] on div "MA play_arrow pause 31:40 + Add competency keyboard_arrow_right All right bye b…" at bounding box center [527, 580] width 440 height 52
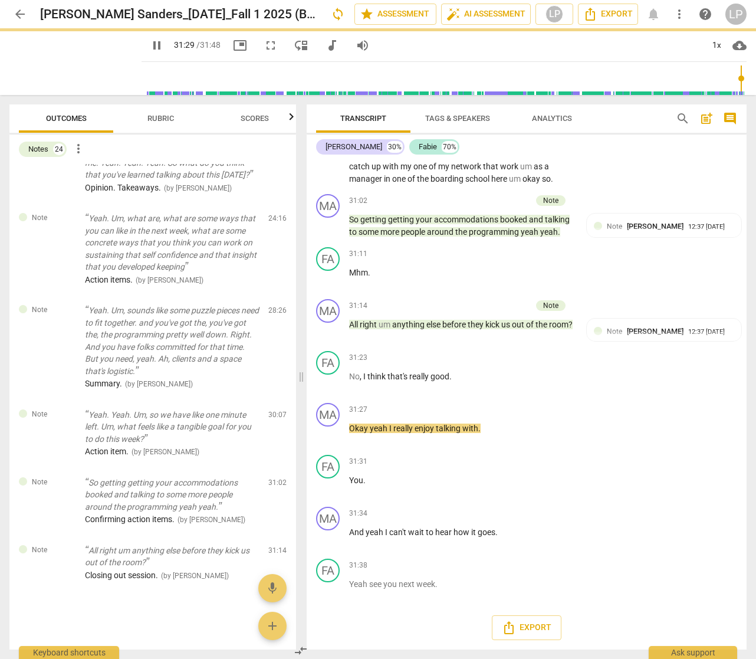
scroll to position [8341, 0]
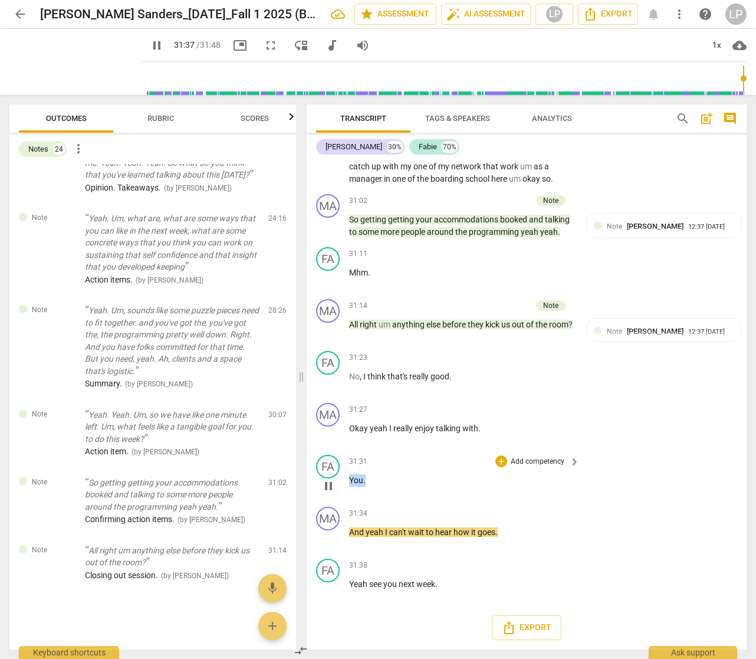
drag, startPoint x: 368, startPoint y: 480, endPoint x: 348, endPoint y: 482, distance: 20.1
click at [348, 482] on div "FA play_arrow pause 31:31 + Add competency keyboard_arrow_right You ." at bounding box center [527, 476] width 440 height 52
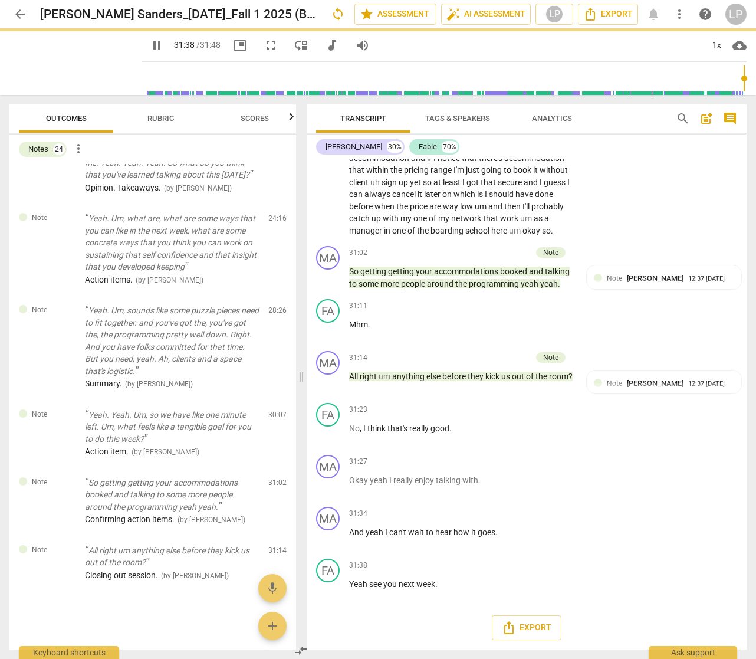
scroll to position [8289, 0]
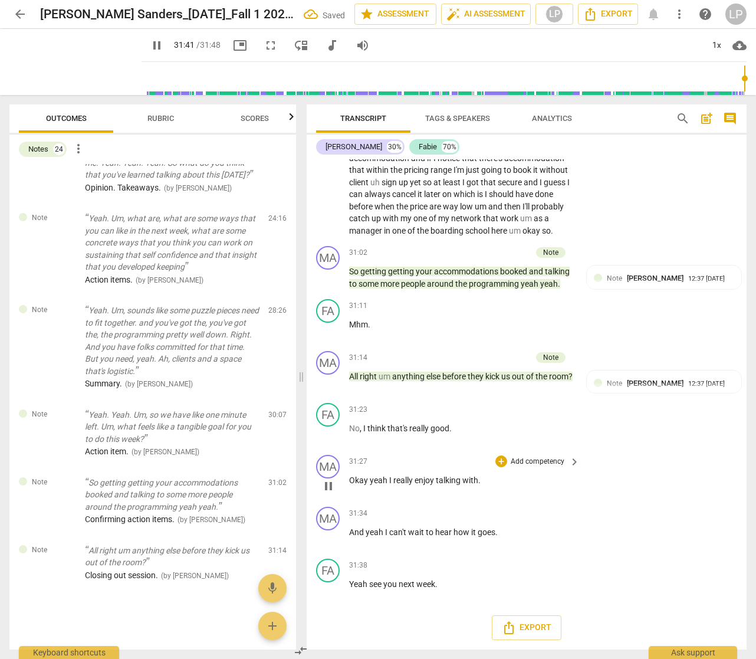
click at [478, 482] on span "with" at bounding box center [470, 479] width 16 height 9
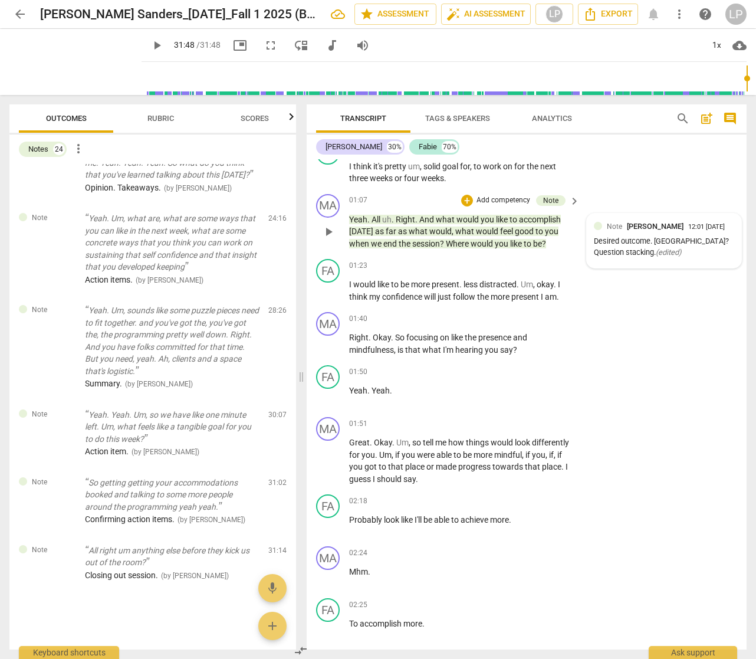
scroll to position [0, 0]
